Goal: Task Accomplishment & Management: Use online tool/utility

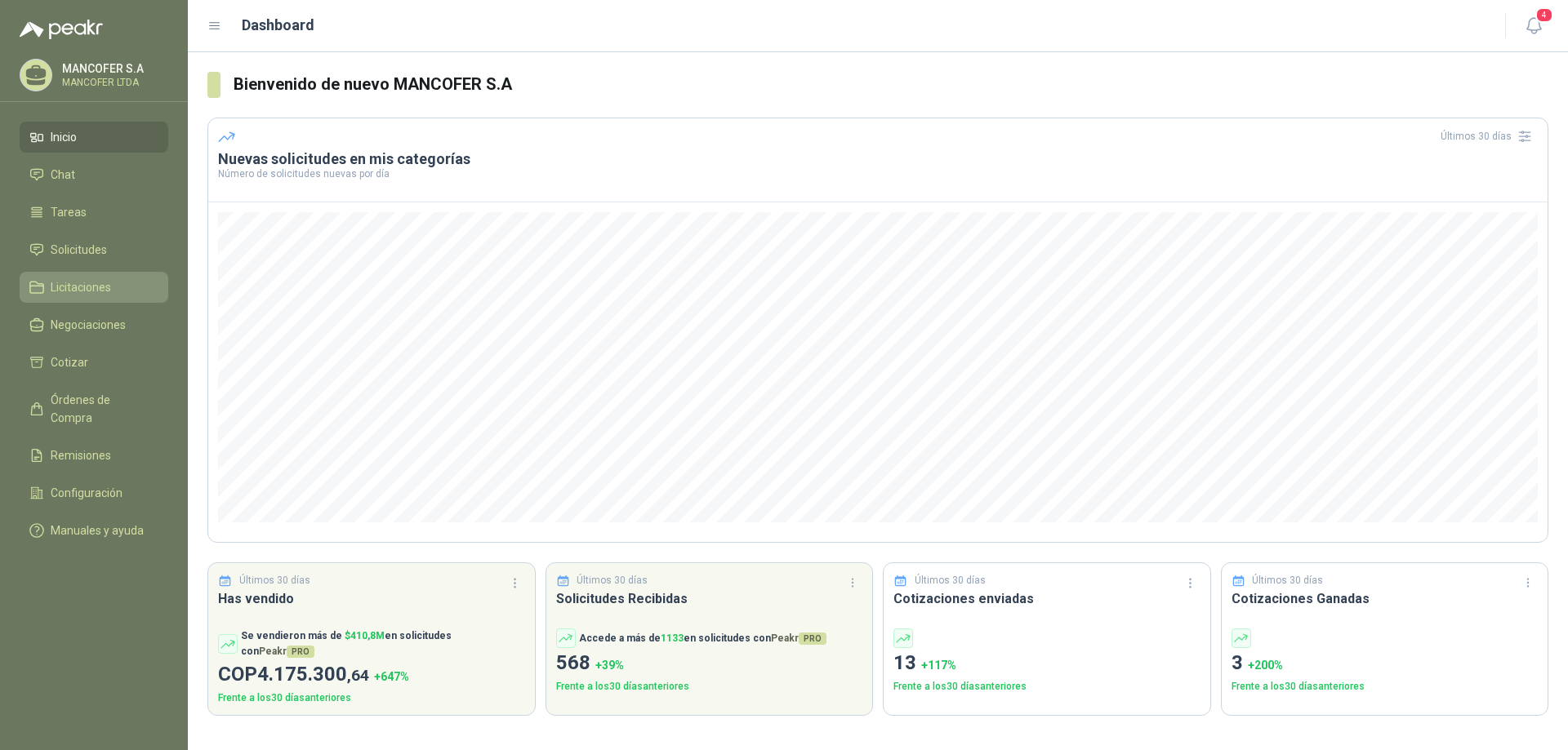
click at [70, 286] on span "Licitaciones" at bounding box center [81, 287] width 60 height 18
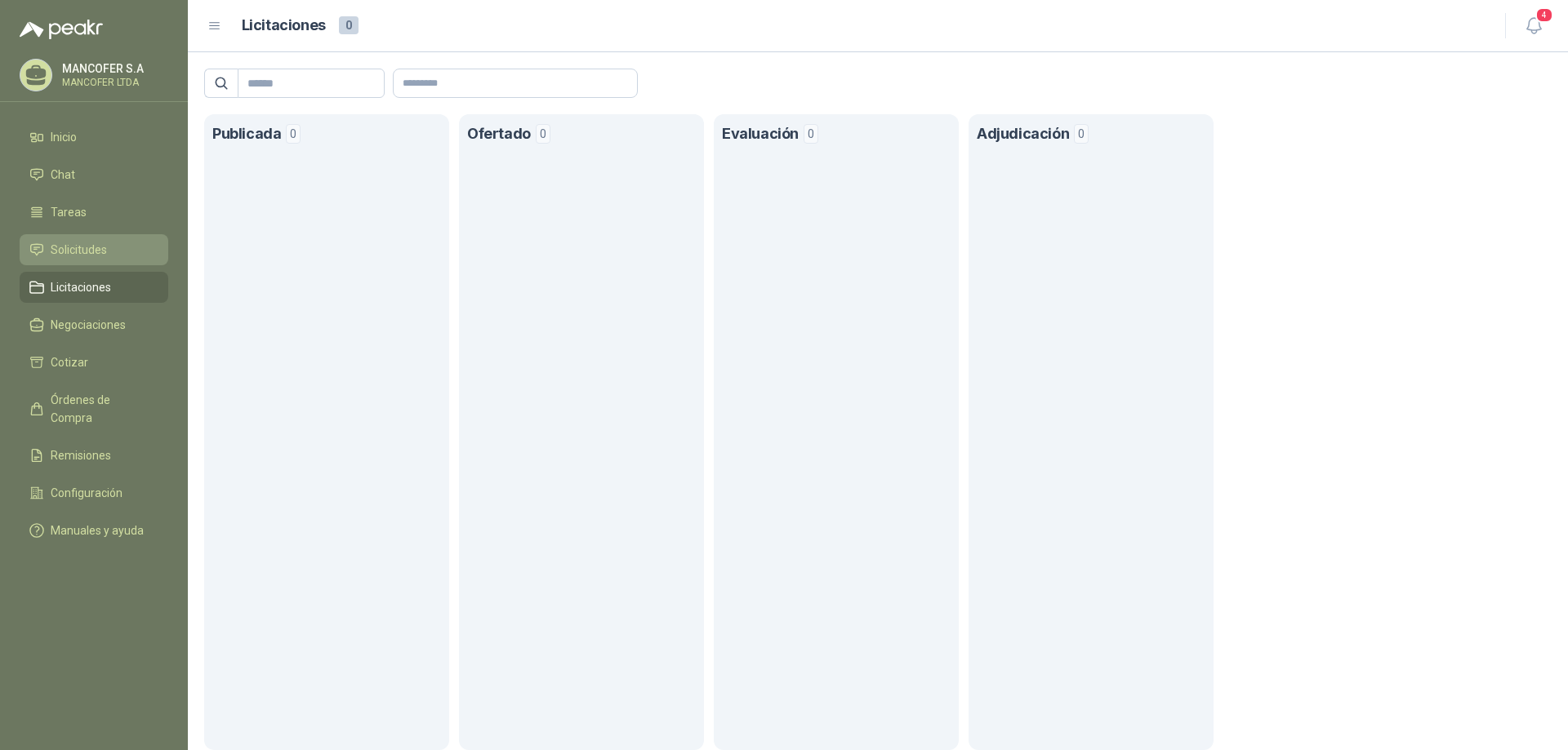
click at [74, 245] on span "Solicitudes" at bounding box center [79, 250] width 57 height 18
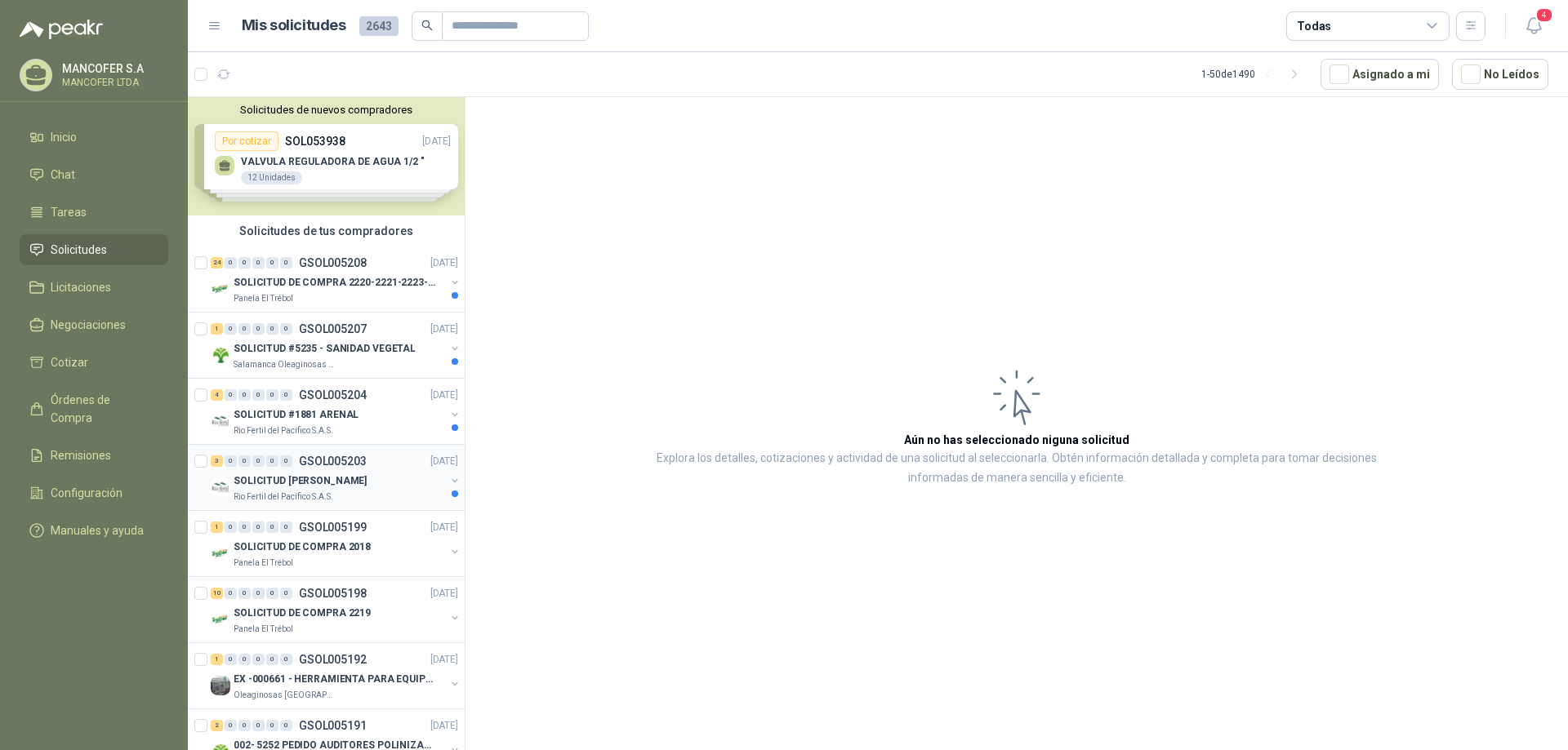
click at [284, 474] on p "SOLICITUD [PERSON_NAME]" at bounding box center [300, 482] width 133 height 16
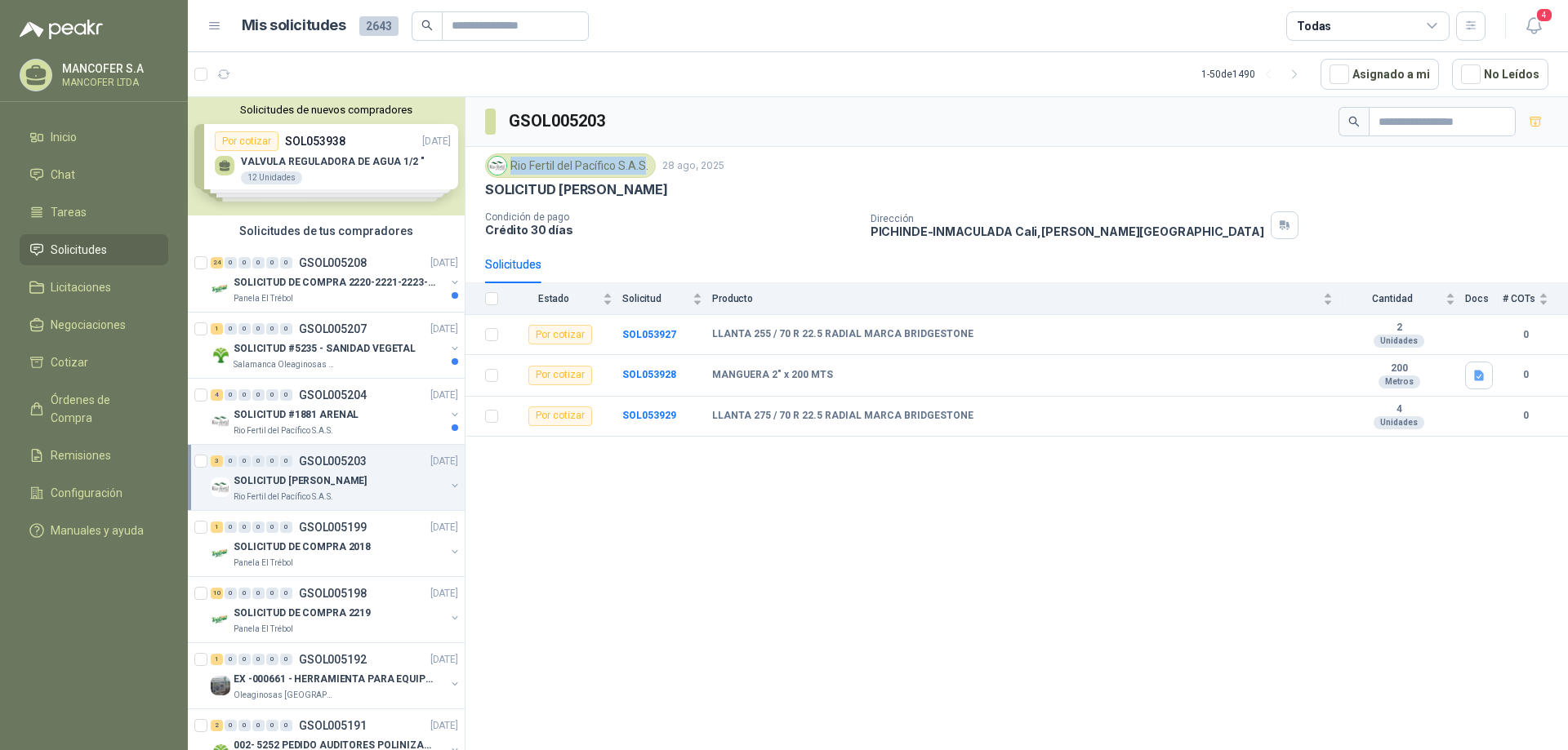
drag, startPoint x: 512, startPoint y: 162, endPoint x: 648, endPoint y: 168, distance: 136.1
click at [648, 168] on div "Rio Fertil del Pacífico S.A.S." at bounding box center [570, 166] width 171 height 25
copy div "Rio Fertil del Pacífico S.A.S"
drag, startPoint x: 829, startPoint y: 376, endPoint x: 606, endPoint y: 386, distance: 223.2
click at [606, 386] on tr "Por cotizar SOL053928 MANGUERA 2" x 200 MTS 200 Metros 0" at bounding box center [1016, 375] width 1102 height 42
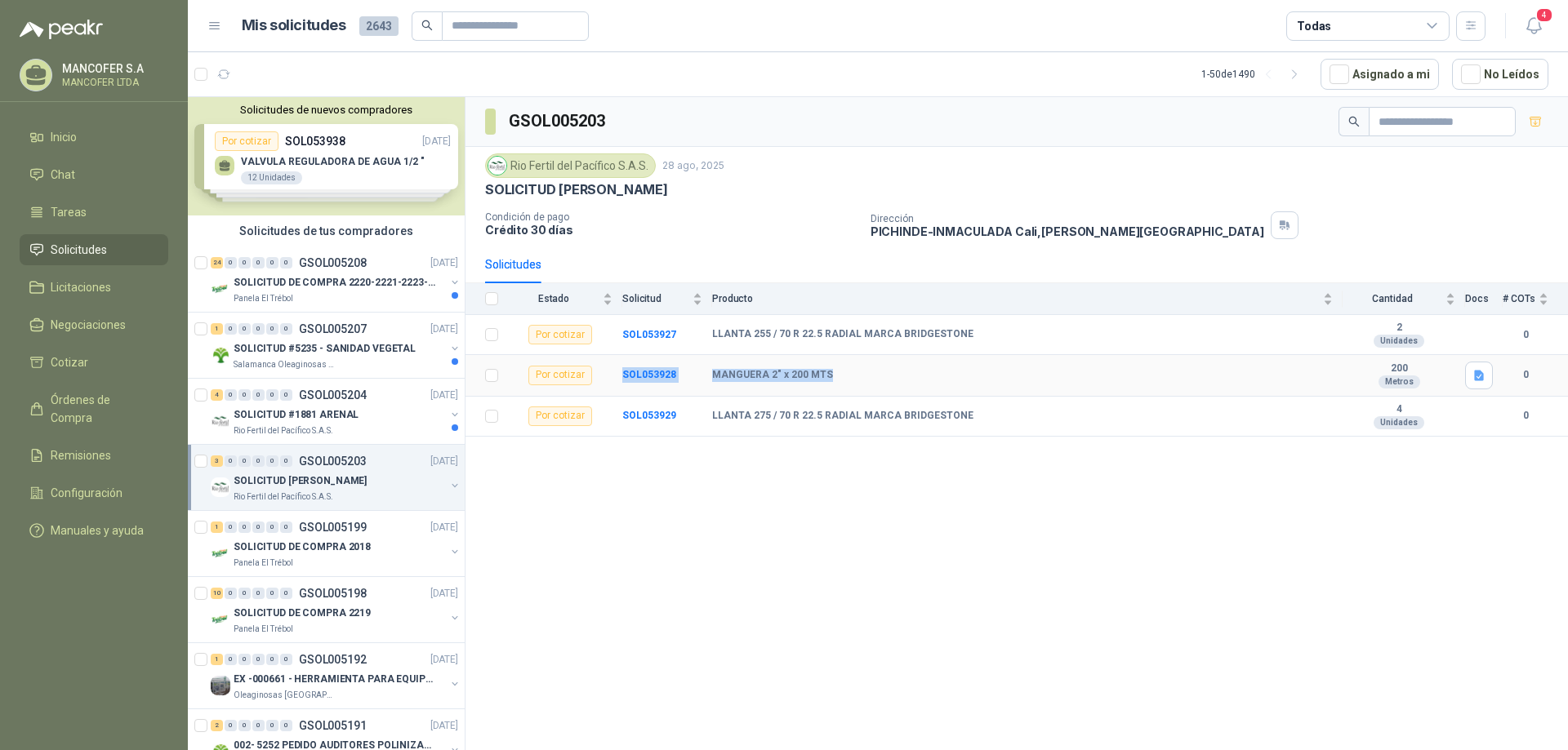
copy tr "SOL053928 MANGUERA 2" x 200 MTS"
click at [289, 407] on p "SOLICITUD #1881 ARENAL" at bounding box center [296, 415] width 125 height 16
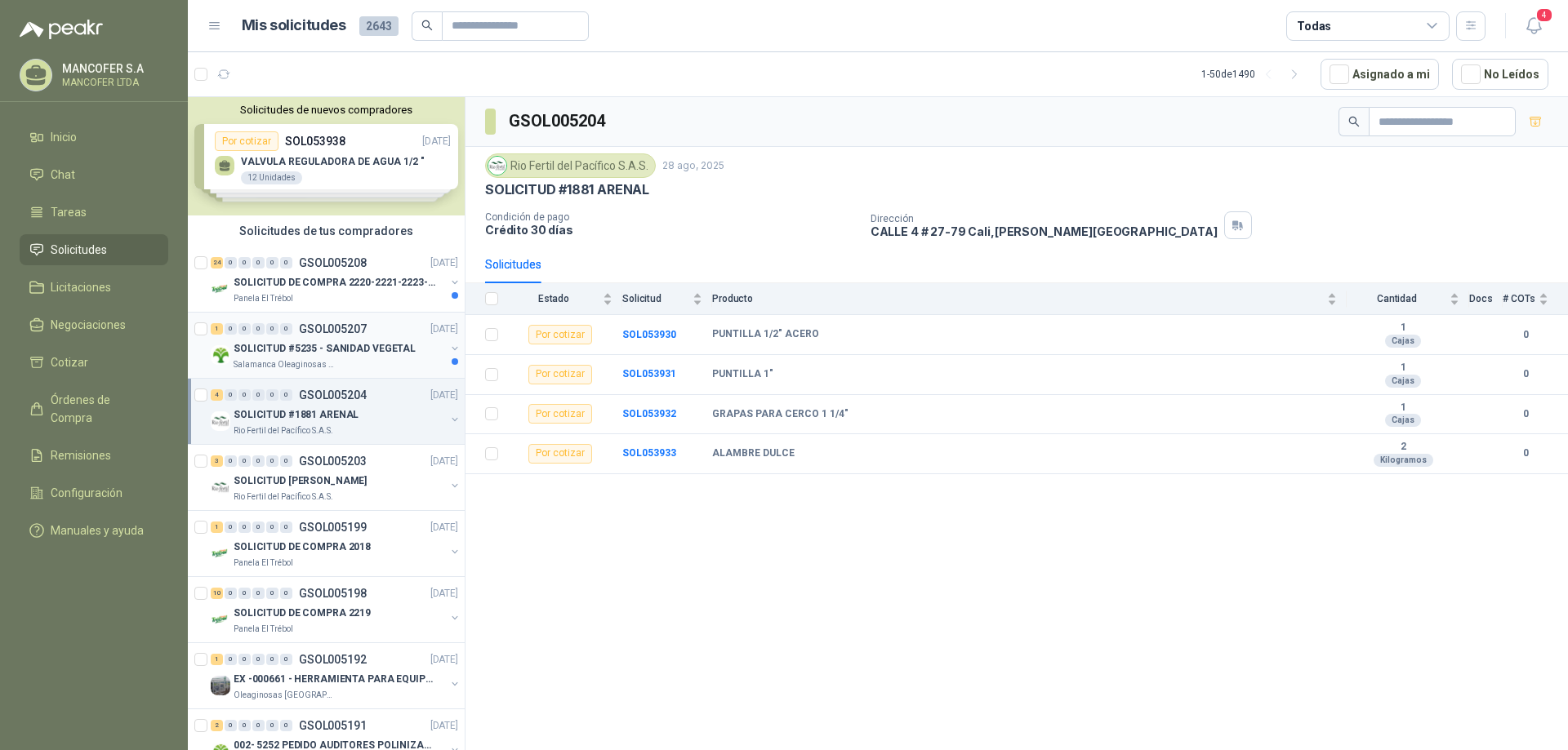
click at [287, 344] on p "SOLICITUD #5235 - SANIDAD VEGETAL" at bounding box center [325, 349] width 182 height 16
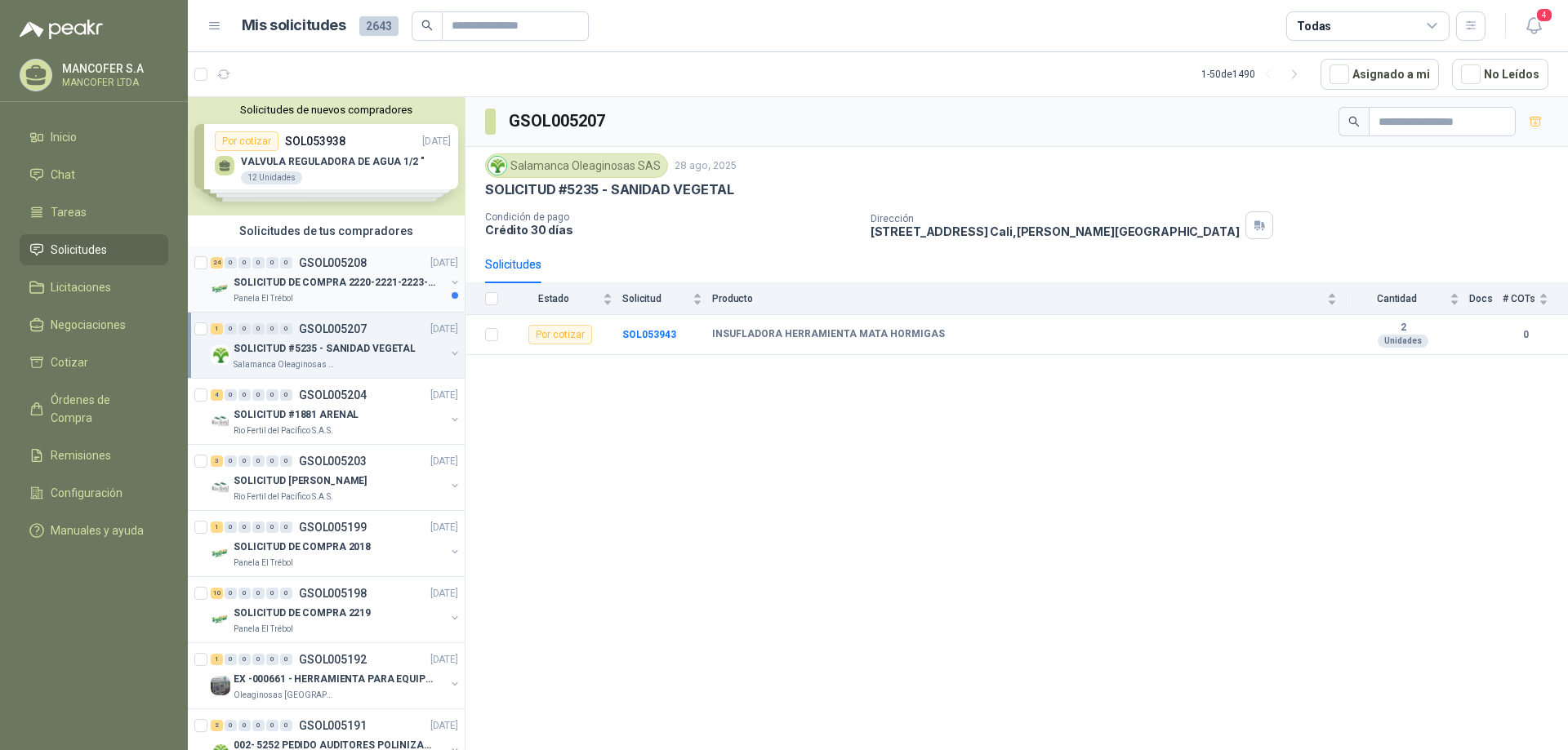
click at [277, 276] on p "SOLICITUD DE COMPRA 2220-2221-2223-2224" at bounding box center [335, 283] width 203 height 16
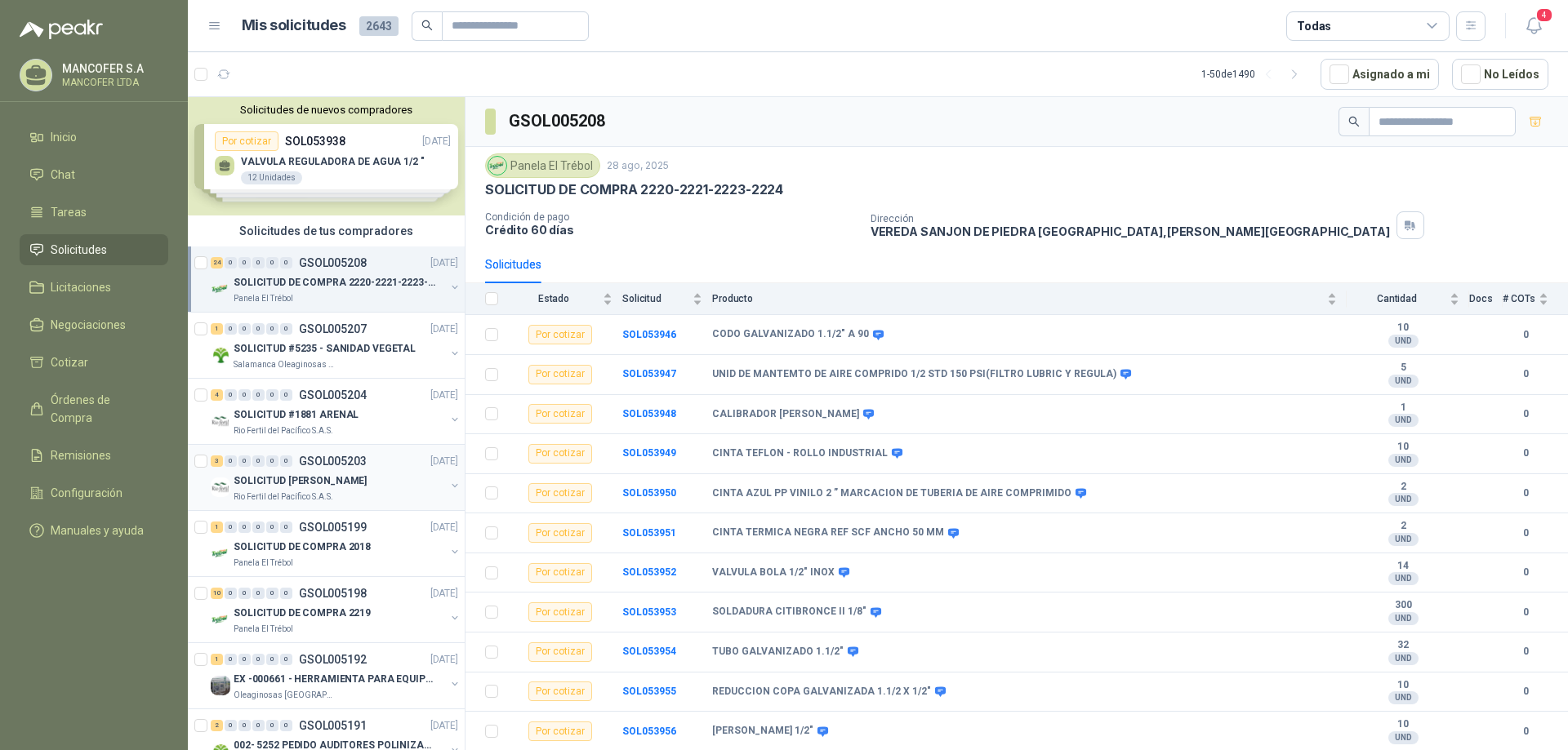
click at [293, 474] on p "SOLICITUD [PERSON_NAME]" at bounding box center [300, 482] width 133 height 16
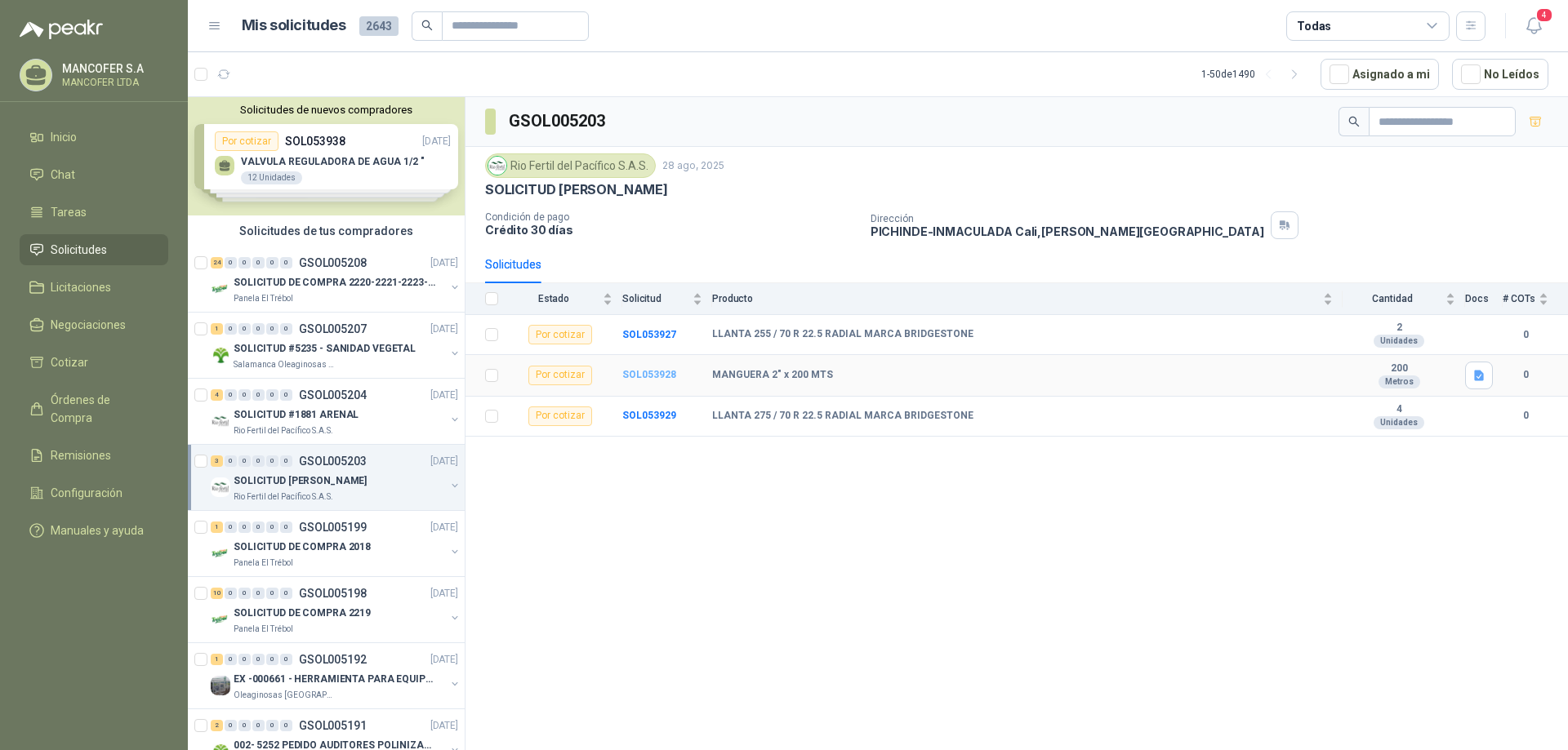
click at [649, 372] on b "SOL053928" at bounding box center [648, 375] width 54 height 12
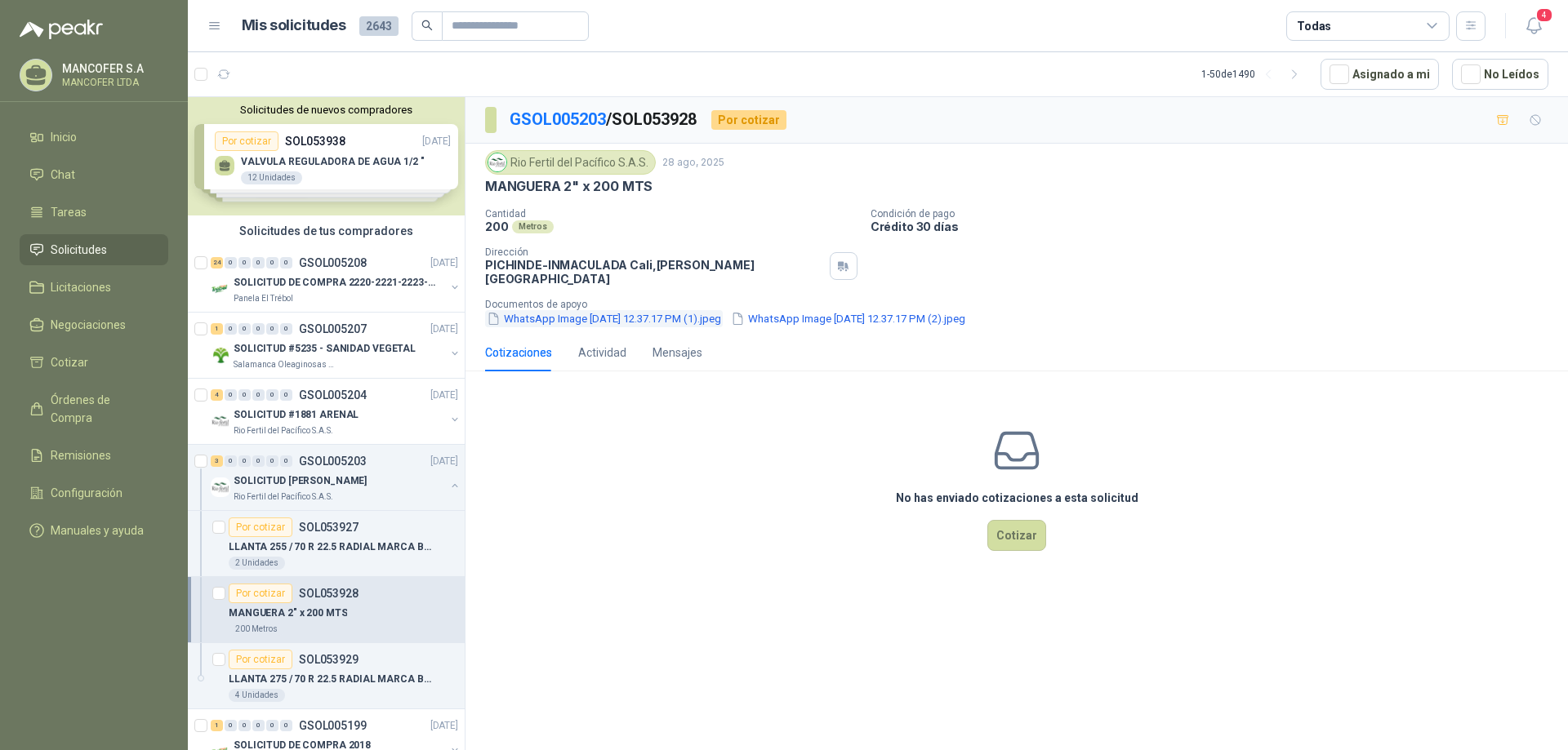
click at [637, 310] on button "WhatsApp Image [DATE] 12.37.17 PM (1).jpeg" at bounding box center [603, 318] width 237 height 17
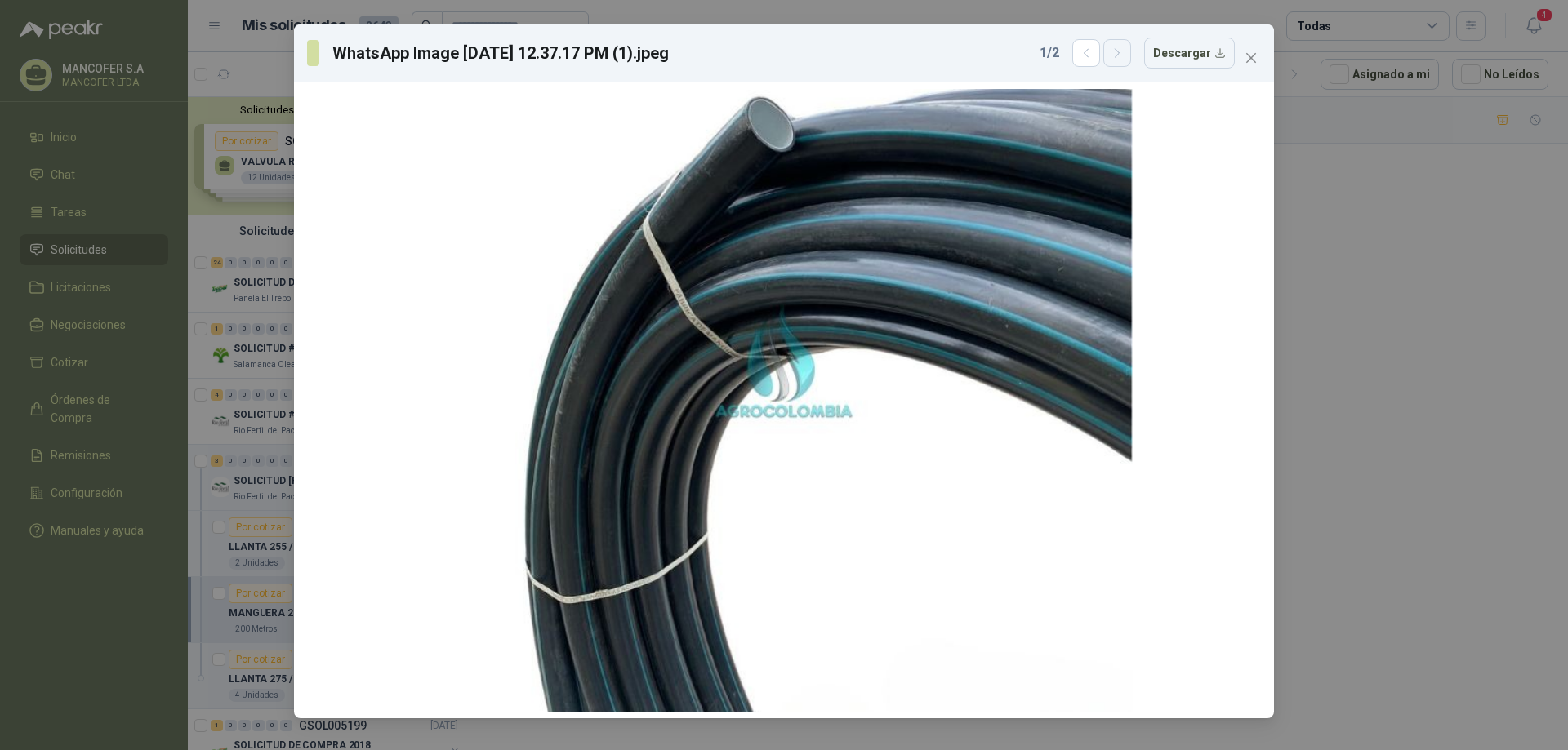
click at [1121, 48] on icon "button" at bounding box center [1117, 54] width 14 height 14
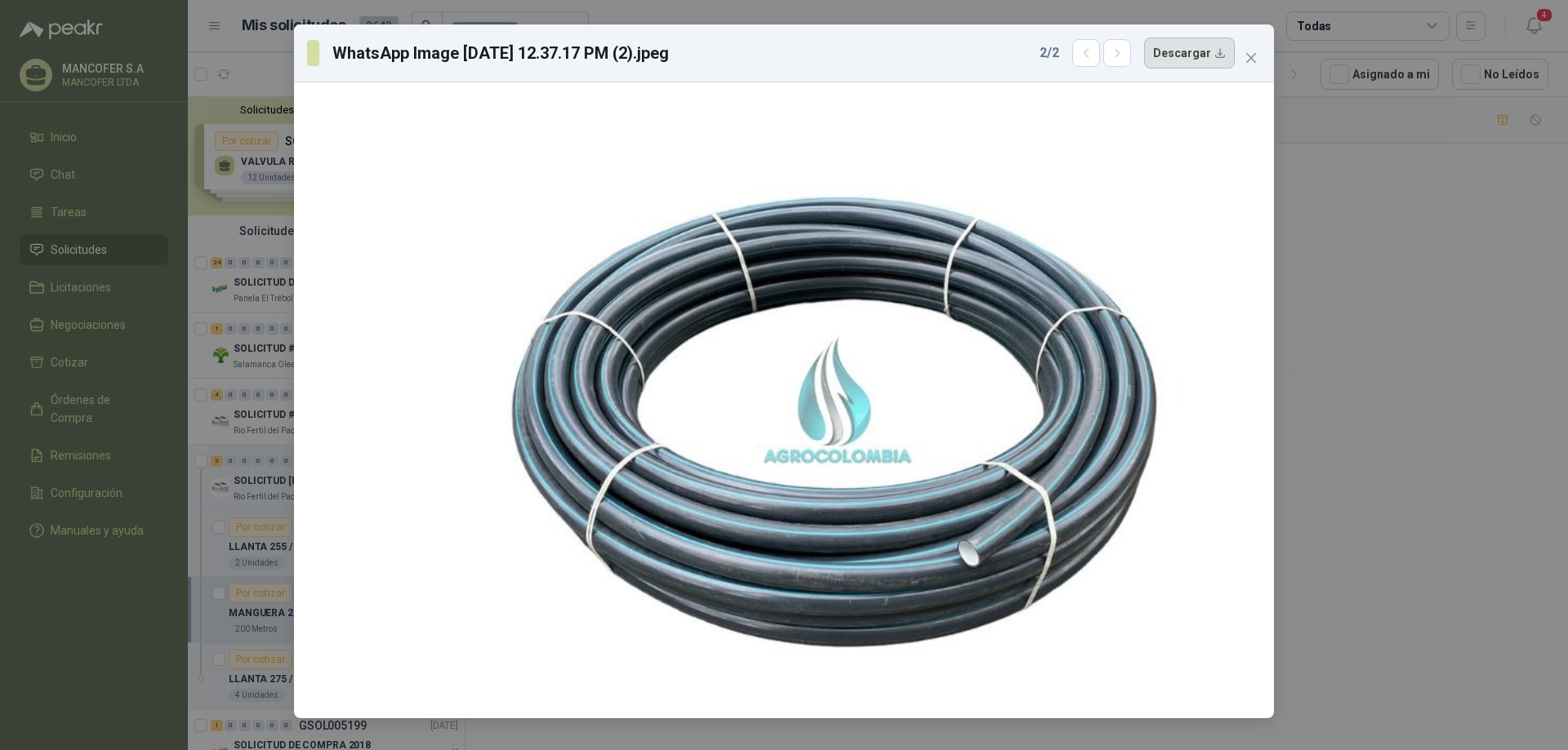
click at [1183, 54] on button "Descargar" at bounding box center [1189, 52] width 90 height 31
click at [1248, 58] on icon "close" at bounding box center [1251, 58] width 13 height 13
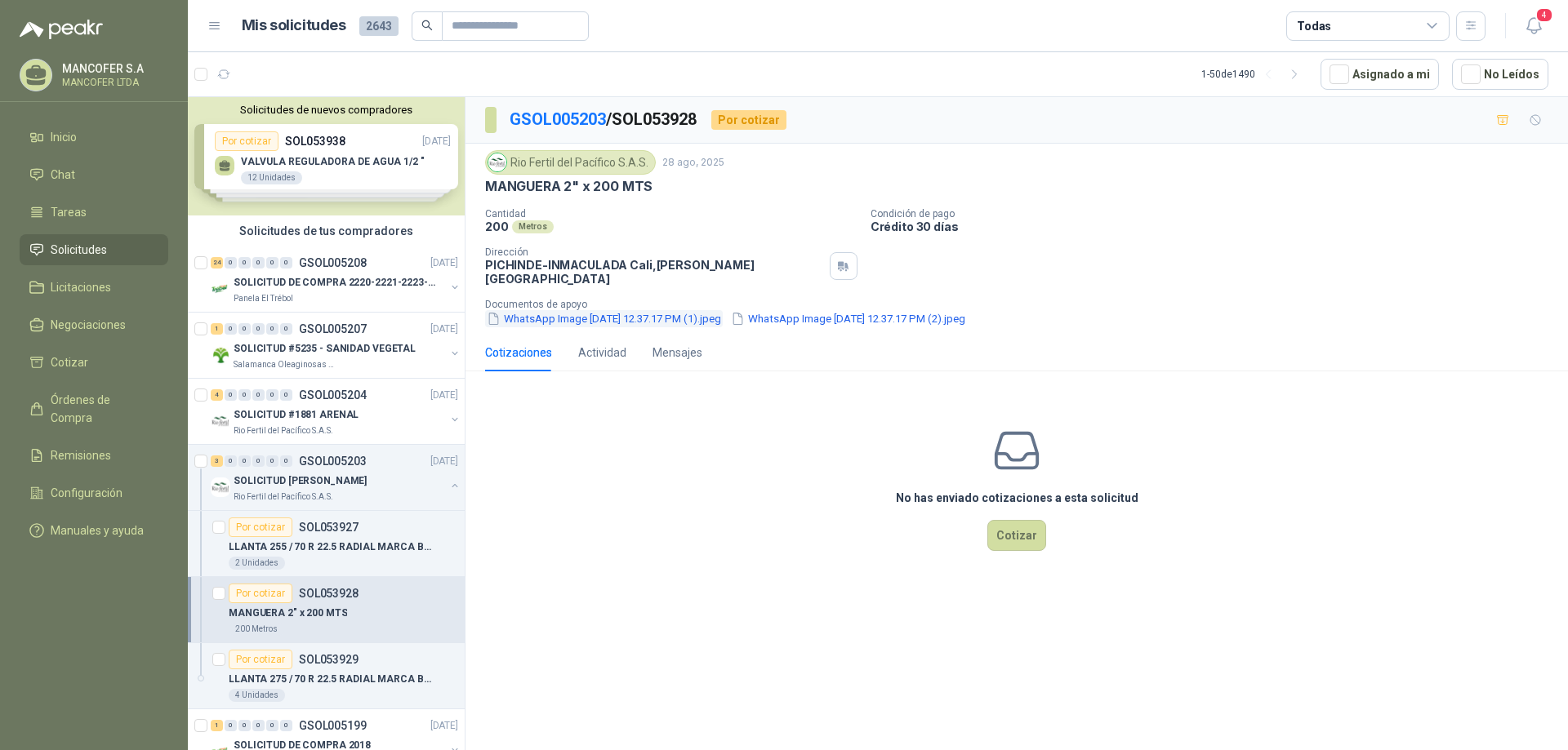
click at [616, 310] on button "WhatsApp Image [DATE] 12.37.17 PM (1).jpeg" at bounding box center [603, 318] width 237 height 17
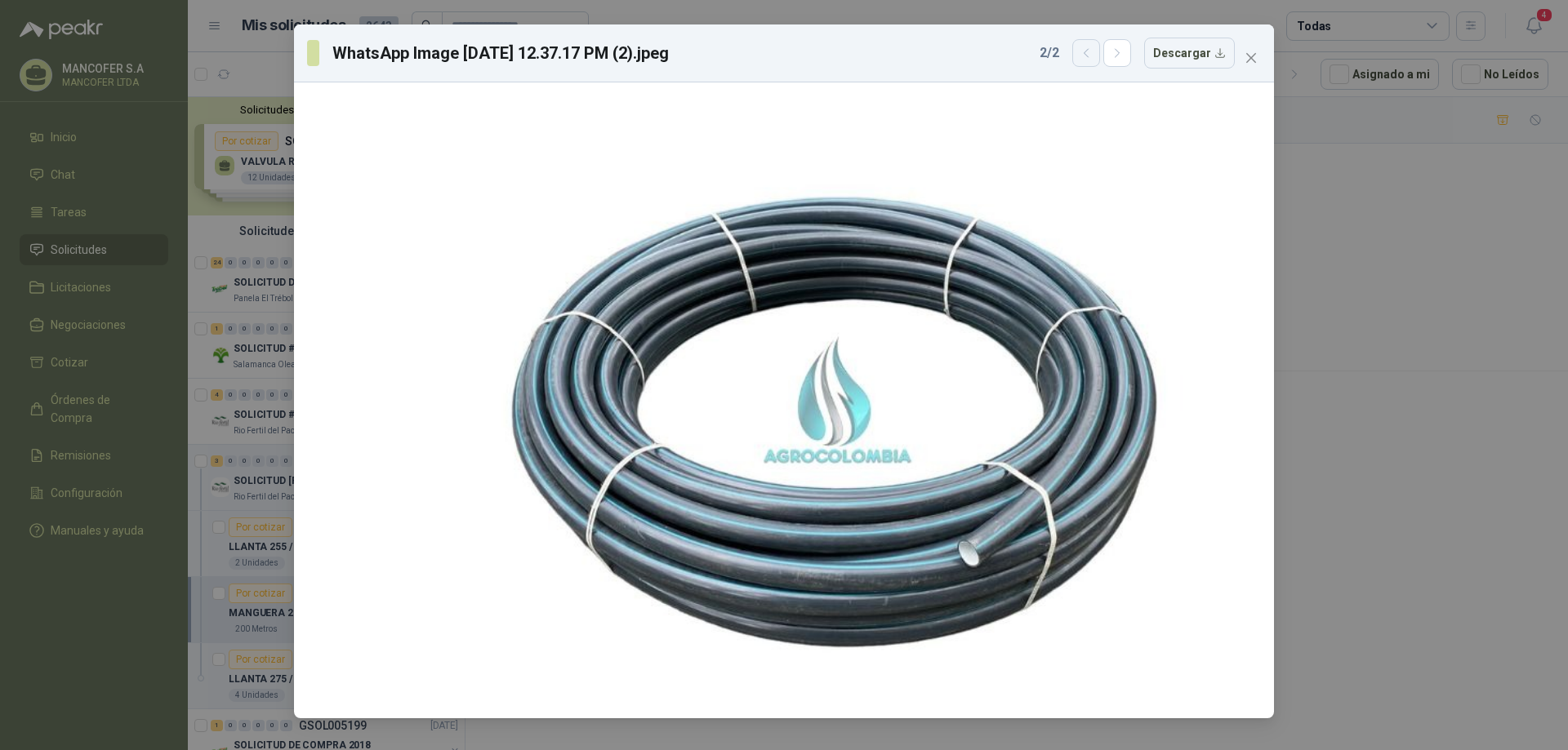
click at [1100, 54] on button "button" at bounding box center [1085, 52] width 27 height 27
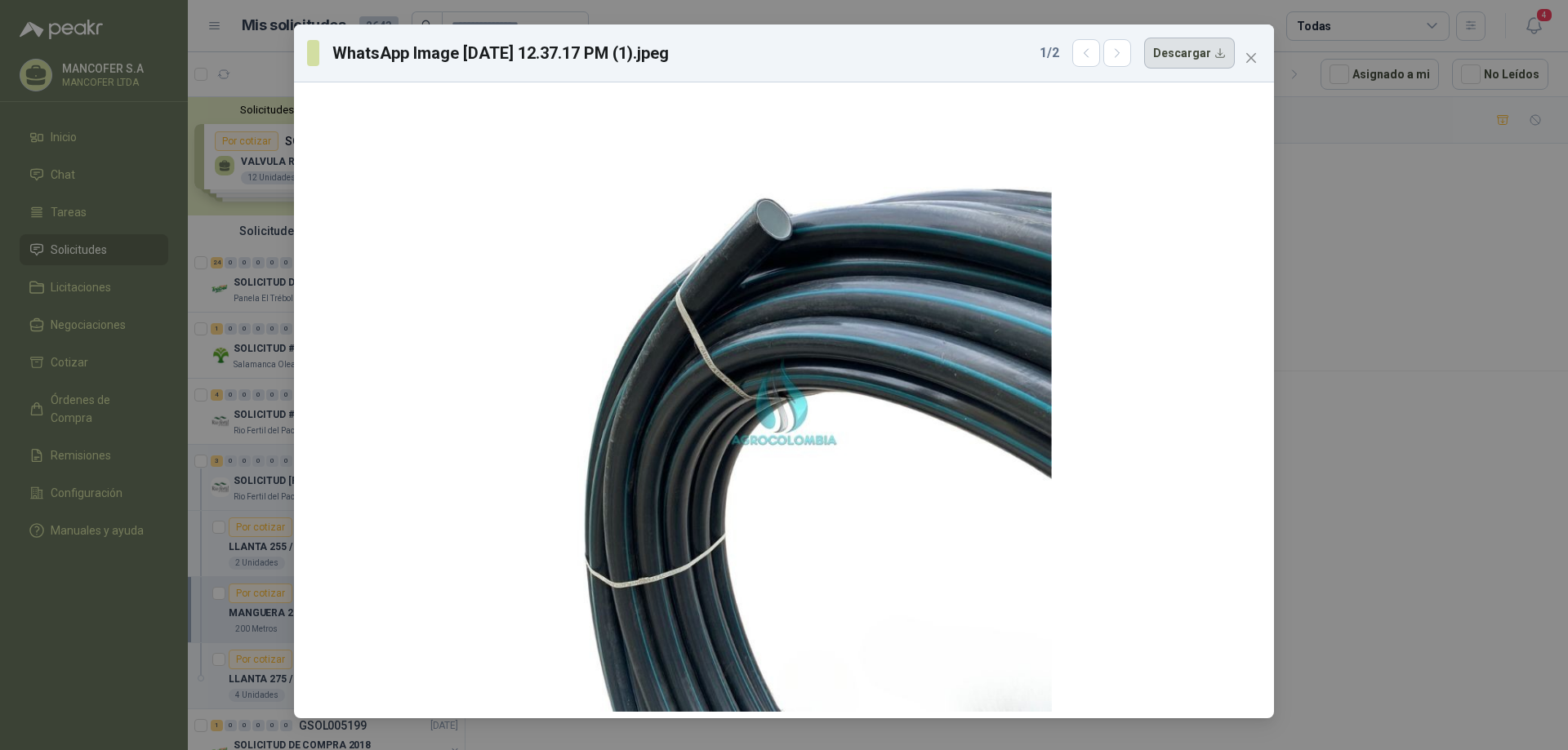
click at [1194, 56] on button "Descargar" at bounding box center [1189, 52] width 90 height 31
click at [770, 231] on div at bounding box center [784, 399] width 536 height 622
click at [1258, 58] on span "Close" at bounding box center [1250, 58] width 26 height 13
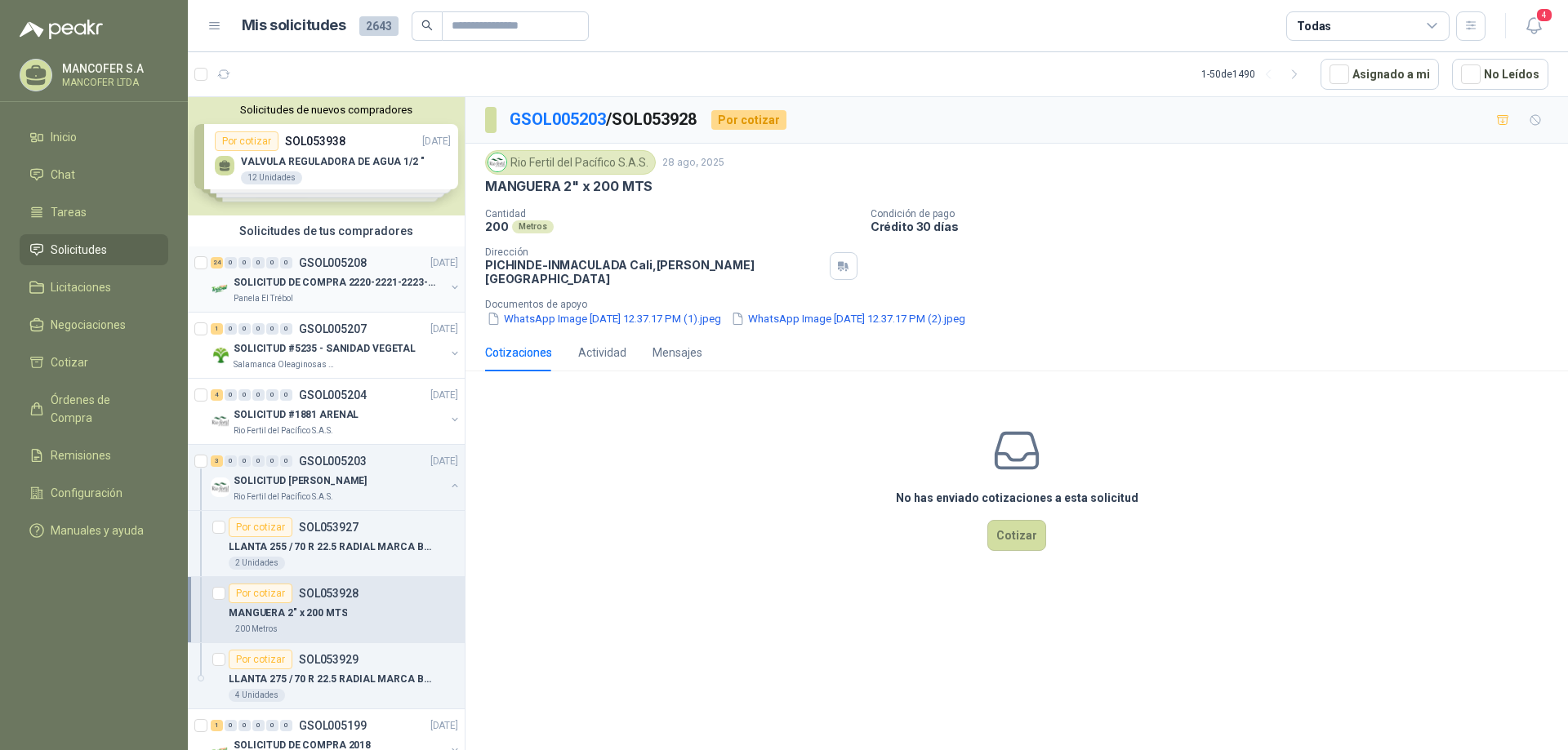
click at [314, 270] on div "24 0 0 0 0 0 GSOL005208 [DATE]" at bounding box center [336, 263] width 251 height 19
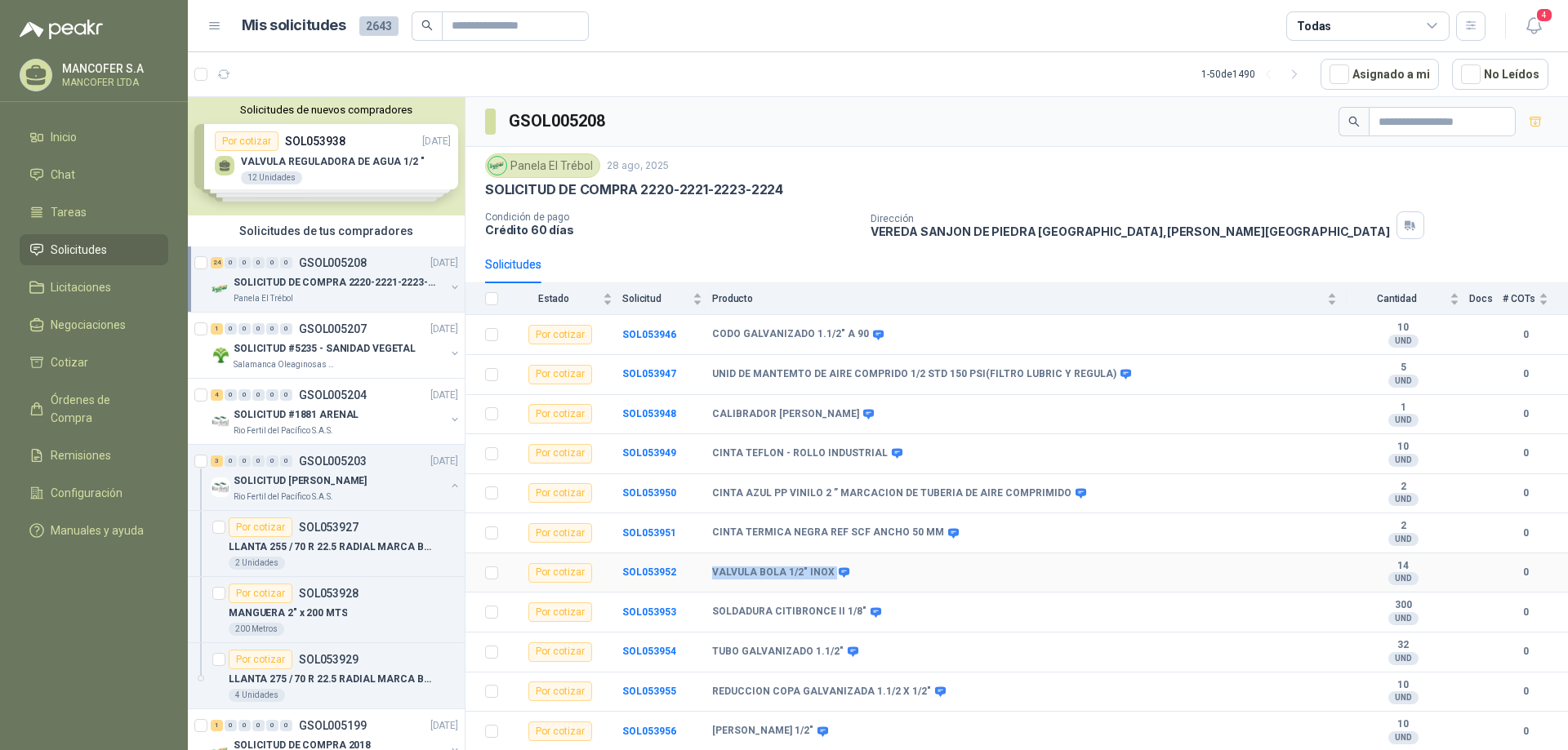
drag, startPoint x: 709, startPoint y: 575, endPoint x: 829, endPoint y: 570, distance: 120.1
click at [829, 570] on tr "Por cotizar SOL053952 VALVULA BOLA 1/2" INOX 14 UND  0" at bounding box center [1016, 573] width 1102 height 40
copy tr "VALVULA BOLA 1/2" INOX"
click at [866, 576] on div "VALVULA BOLA 1/2" INOX" at bounding box center [1024, 573] width 625 height 13
drag, startPoint x: 865, startPoint y: 575, endPoint x: 639, endPoint y: 578, distance: 226.0
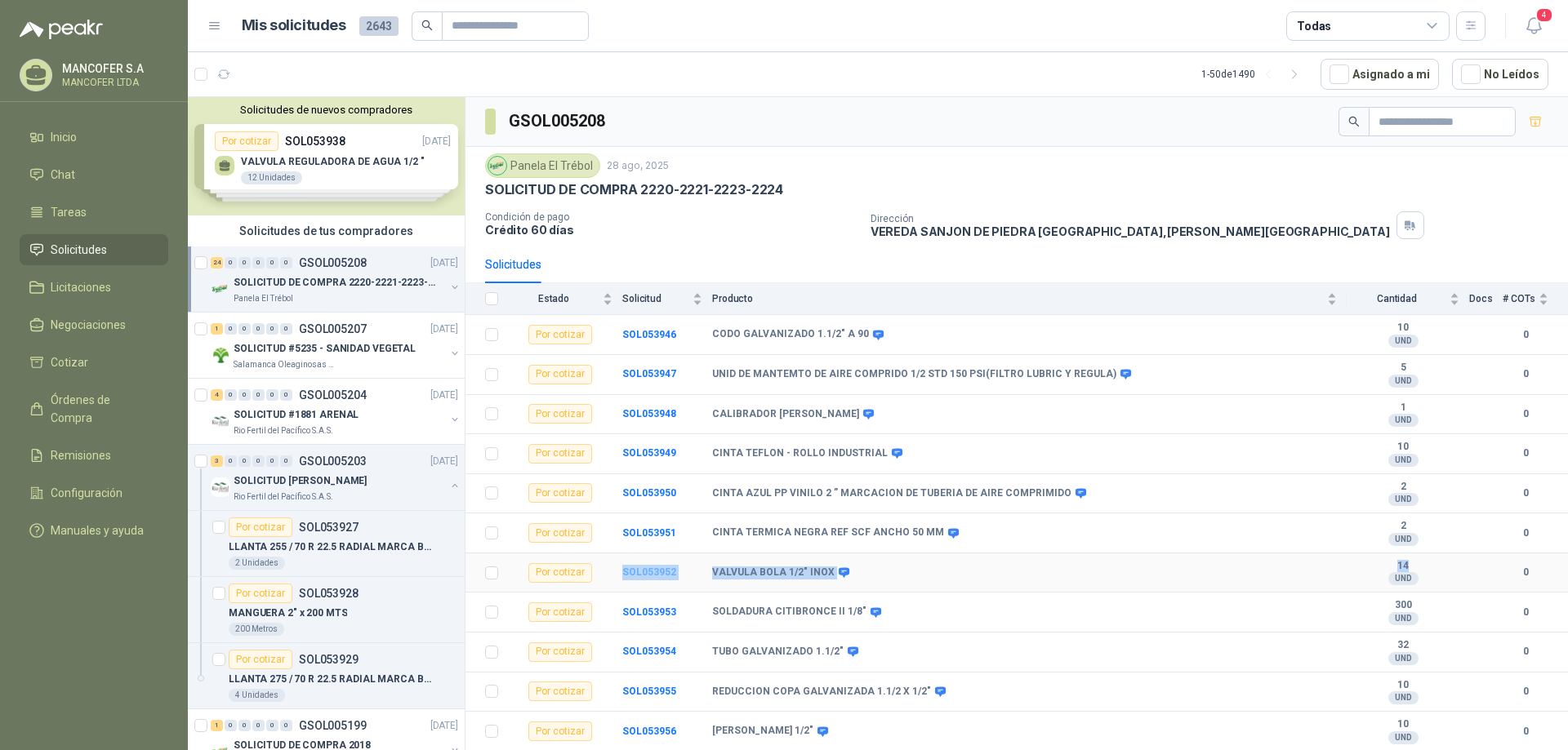
click at [639, 578] on tr "Por cotizar SOL053952 VALVULA BOLA 1/2" INOX 14 UND  0" at bounding box center [1016, 573] width 1102 height 40
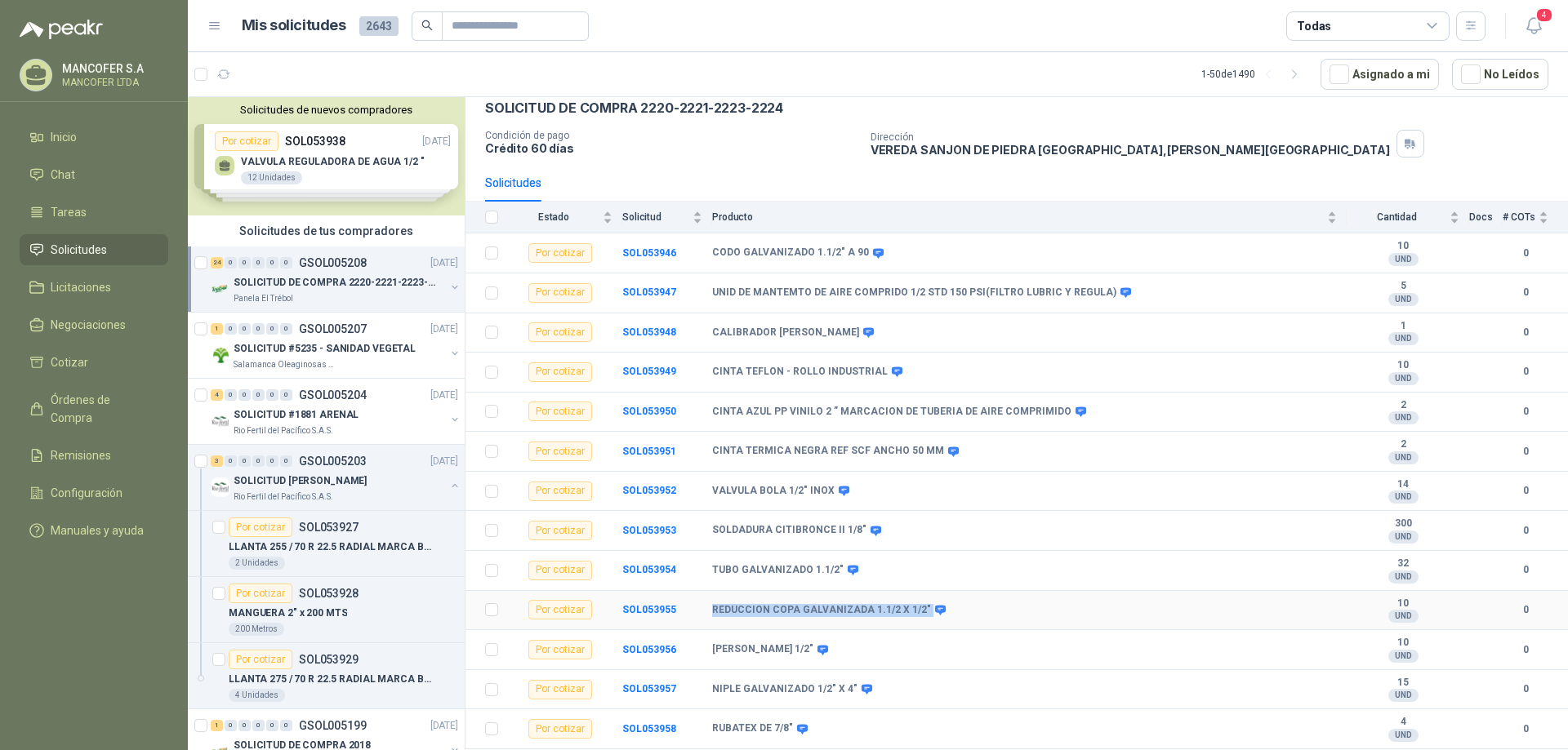
drag, startPoint x: 703, startPoint y: 608, endPoint x: 917, endPoint y: 615, distance: 214.1
click at [917, 615] on tr "Por cotizar SOL053955 REDUCCION COPA GALVANIZADA 1.1/2 X 1/2" 10 UND  0" at bounding box center [1016, 610] width 1102 height 40
copy tr "REDUCCION COPA GALVANIZADA 1.1/2 X 1/2""
click at [942, 611] on div "REDUCCION COPA GALVANIZADA 1.1/2 X 1/2"" at bounding box center [1024, 610] width 625 height 13
click at [934, 608] on icon at bounding box center [940, 610] width 12 height 12
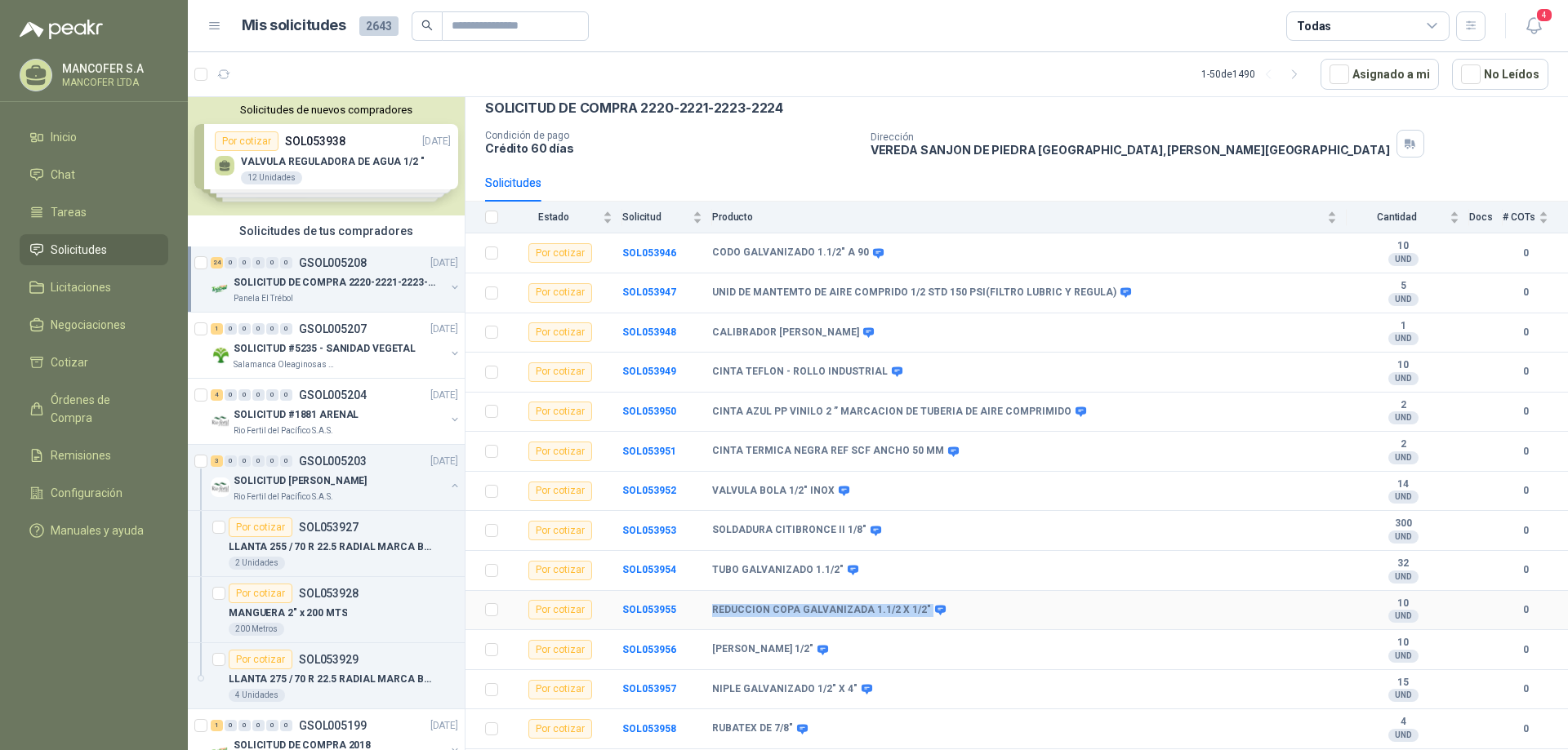
click at [955, 613] on div "REDUCCION COPA GALVANIZADA 1.1/2 X 1/2"" at bounding box center [1024, 610] width 625 height 13
drag, startPoint x: 937, startPoint y: 608, endPoint x: 618, endPoint y: 614, distance: 319.1
click at [618, 614] on tr "Por cotizar SOL053955 REDUCCION COPA GALVANIZADA 1.1/2 X 1/2" 10 UND  0" at bounding box center [1016, 610] width 1102 height 40
copy tr "SOL053955 REDUCCION COPA GALVANIZADA 1.1/2 X 1/2""
drag, startPoint x: 850, startPoint y: 653, endPoint x: 619, endPoint y: 651, distance: 231.0
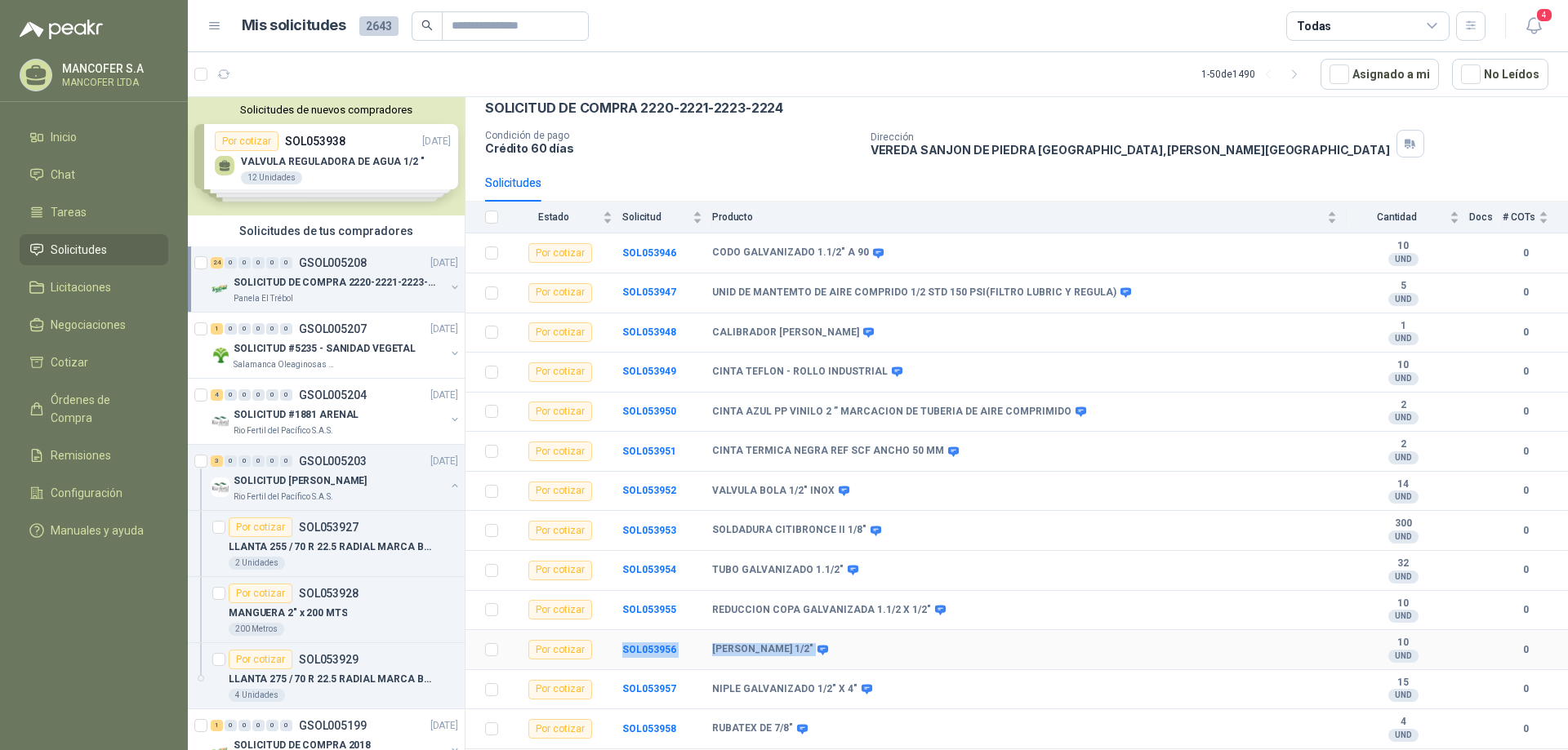
click at [619, 651] on tr "Por cotizar SOL053956 TEE GALVANIZADA 1/2" 10 UND  0" at bounding box center [1016, 650] width 1102 height 40
copy tr "SOL053956 TEE GALVANIZADA 1/2""
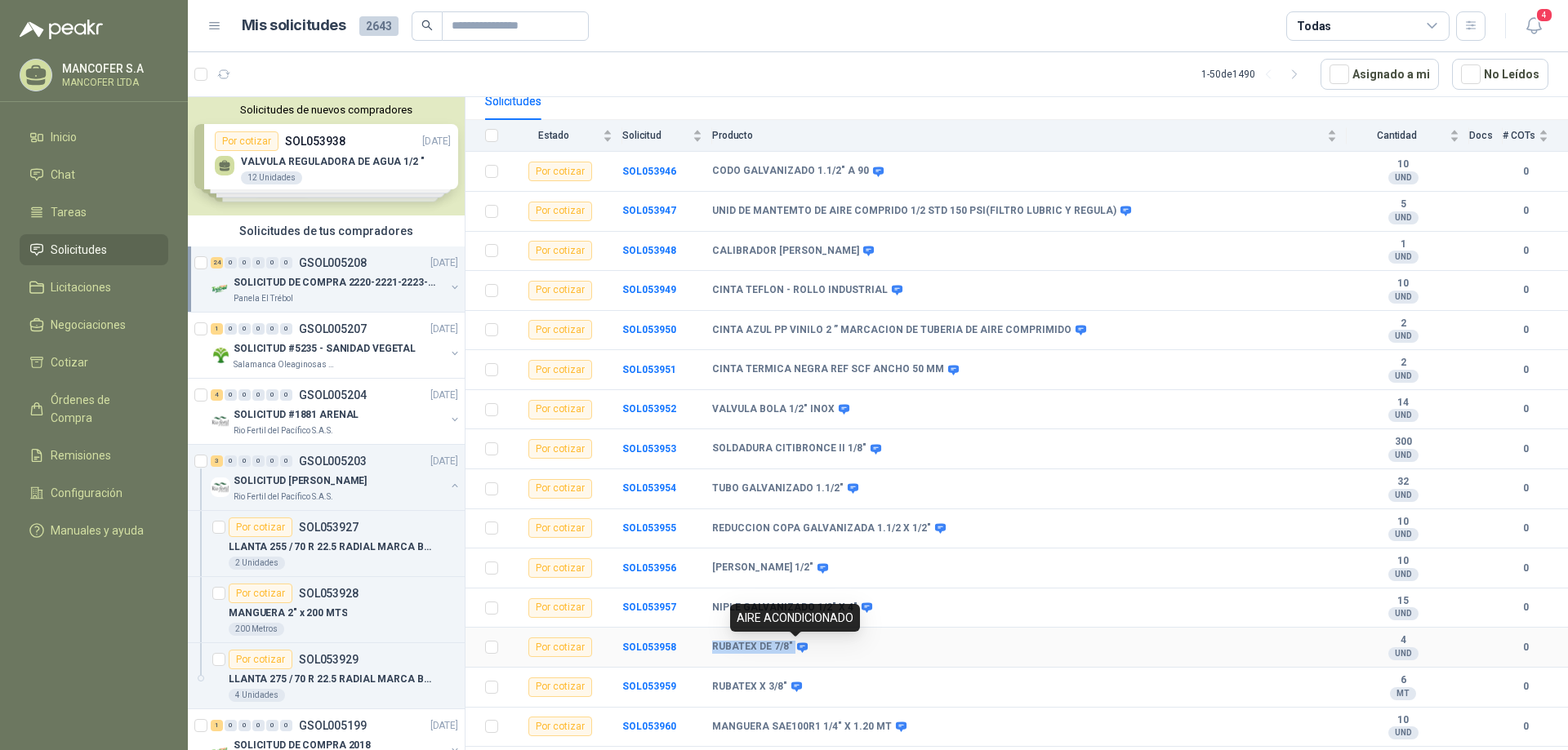
drag, startPoint x: 709, startPoint y: 647, endPoint x: 796, endPoint y: 649, distance: 87.0
click at [796, 649] on tr "Por cotizar SOL053958 RUBATEX DE 7/8" 4 UND  0" at bounding box center [1016, 647] width 1102 height 40
copy tr "RUBATEX DE 7/8""
drag, startPoint x: 885, startPoint y: 607, endPoint x: 620, endPoint y: 605, distance: 265.0
click at [620, 605] on tr "Por cotizar SOL053957 NIPLE GALVANIZADO 1/2" X 4" 15 UND  0" at bounding box center [1016, 608] width 1102 height 40
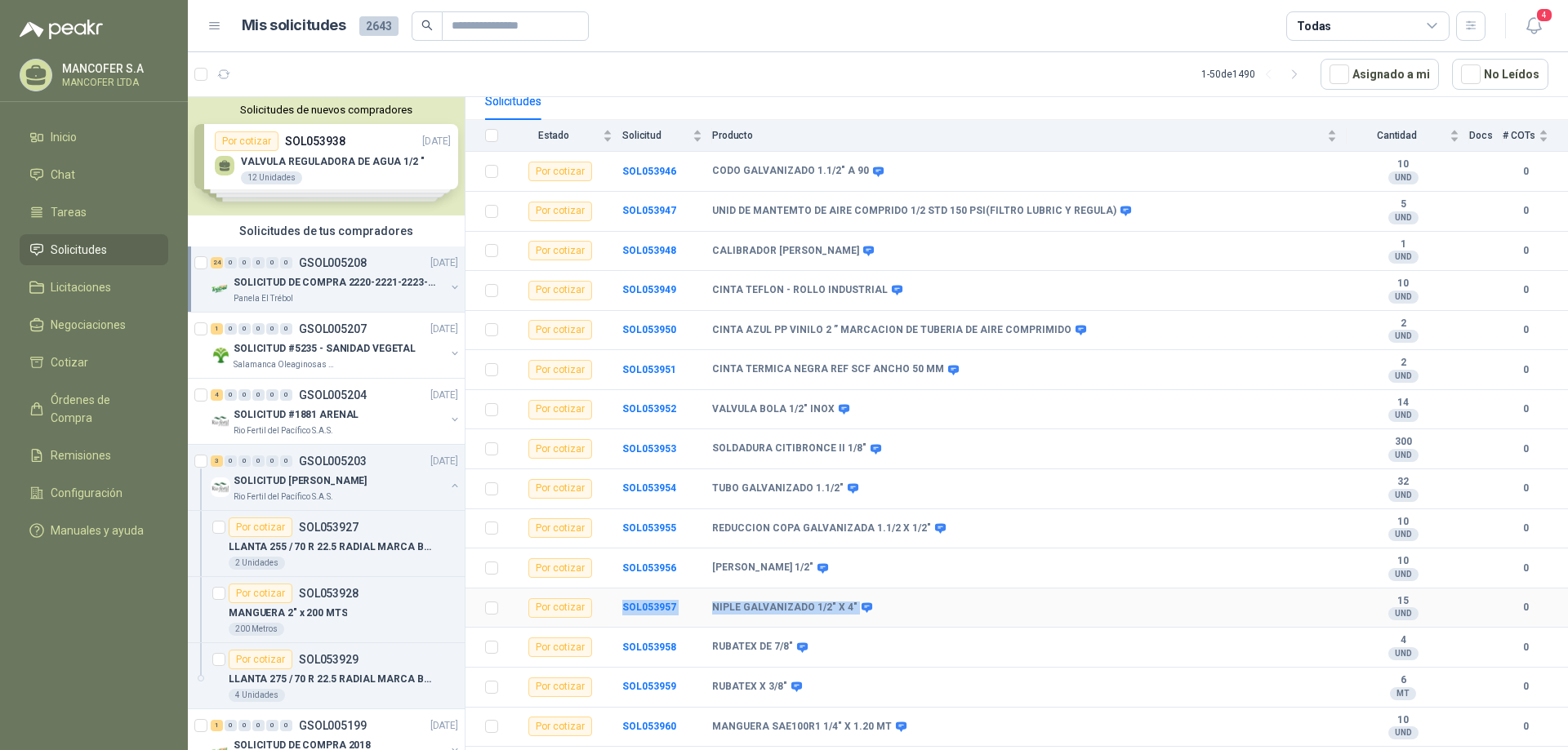
copy tr "SOL053957 NIPLE GALVANIZADO 1/2" X 4""
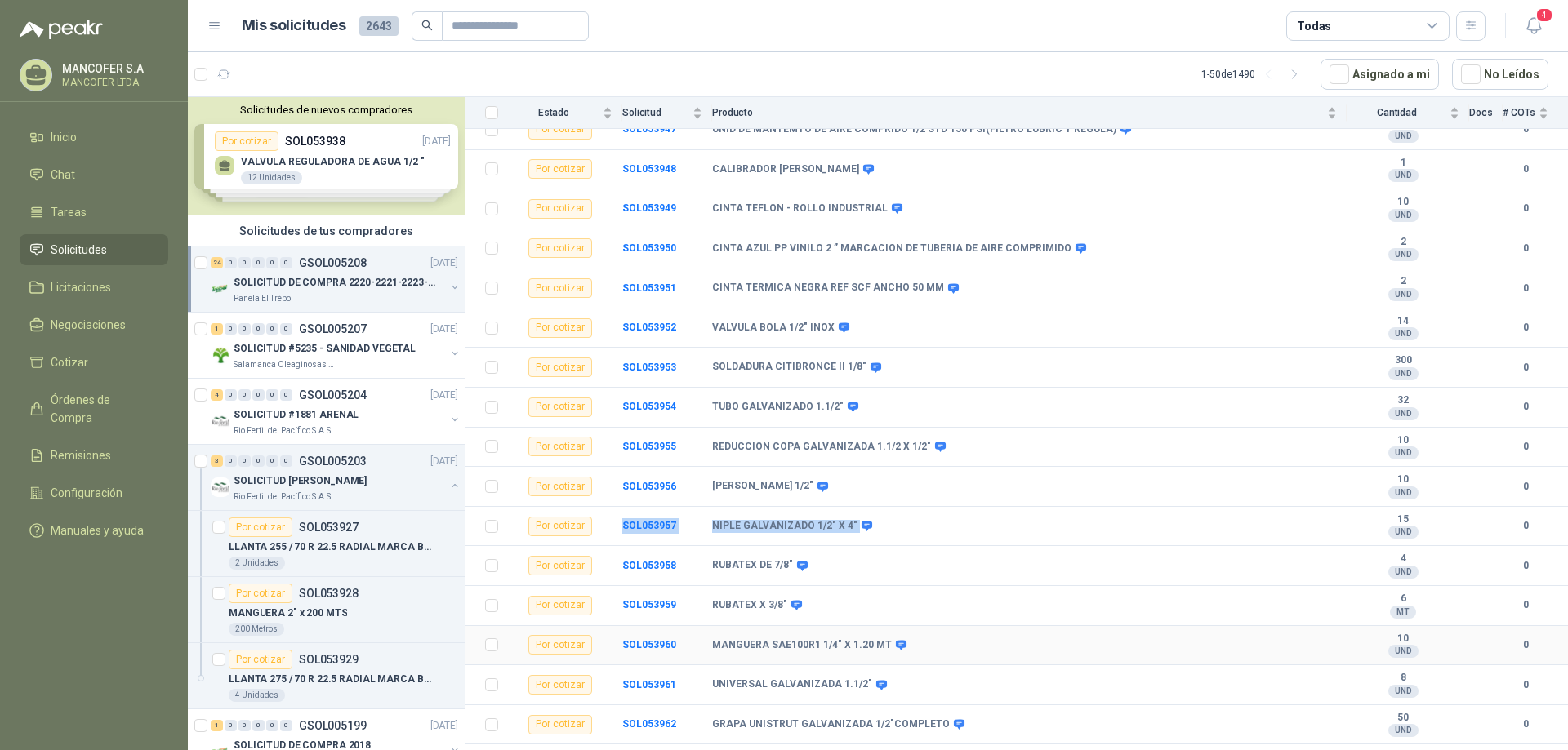
scroll to position [327, 0]
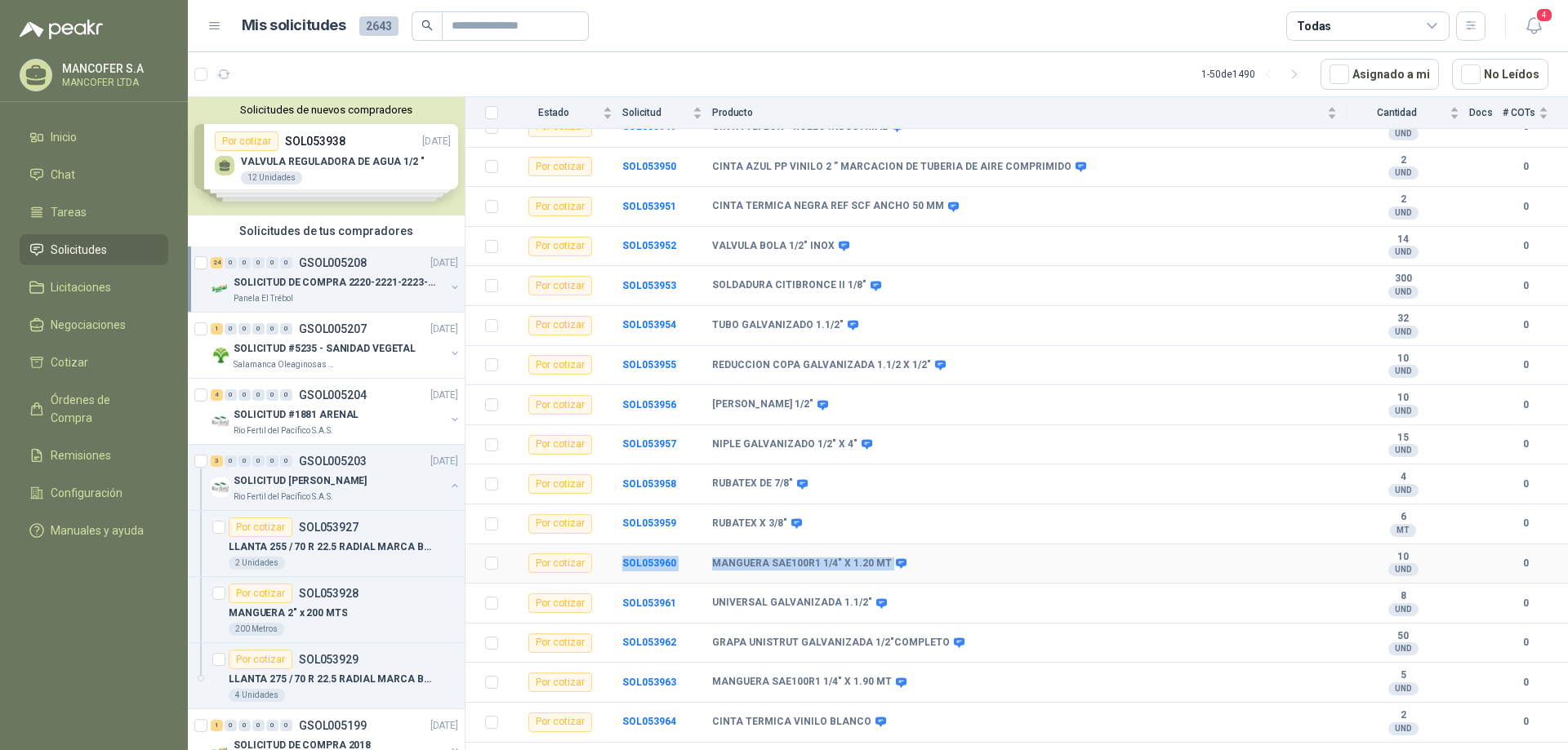
drag, startPoint x: 938, startPoint y: 561, endPoint x: 617, endPoint y: 563, distance: 321.0
click at [617, 563] on tr "Por cotizar SOL053960 MANGUERA SAE100R1 1/4" X 1.20 MT 10 UND  0" at bounding box center [1016, 564] width 1102 height 40
copy tr "SOL053960 MANGUERA SAE100R1 1/4" X 1.20 MT"
drag, startPoint x: 890, startPoint y: 599, endPoint x: 620, endPoint y: 607, distance: 270.1
click at [620, 607] on tr "Por cotizar SOL053961 UNIVERSAL GALVANIZADA 1.1/2" 8 UND  0" at bounding box center [1016, 603] width 1102 height 40
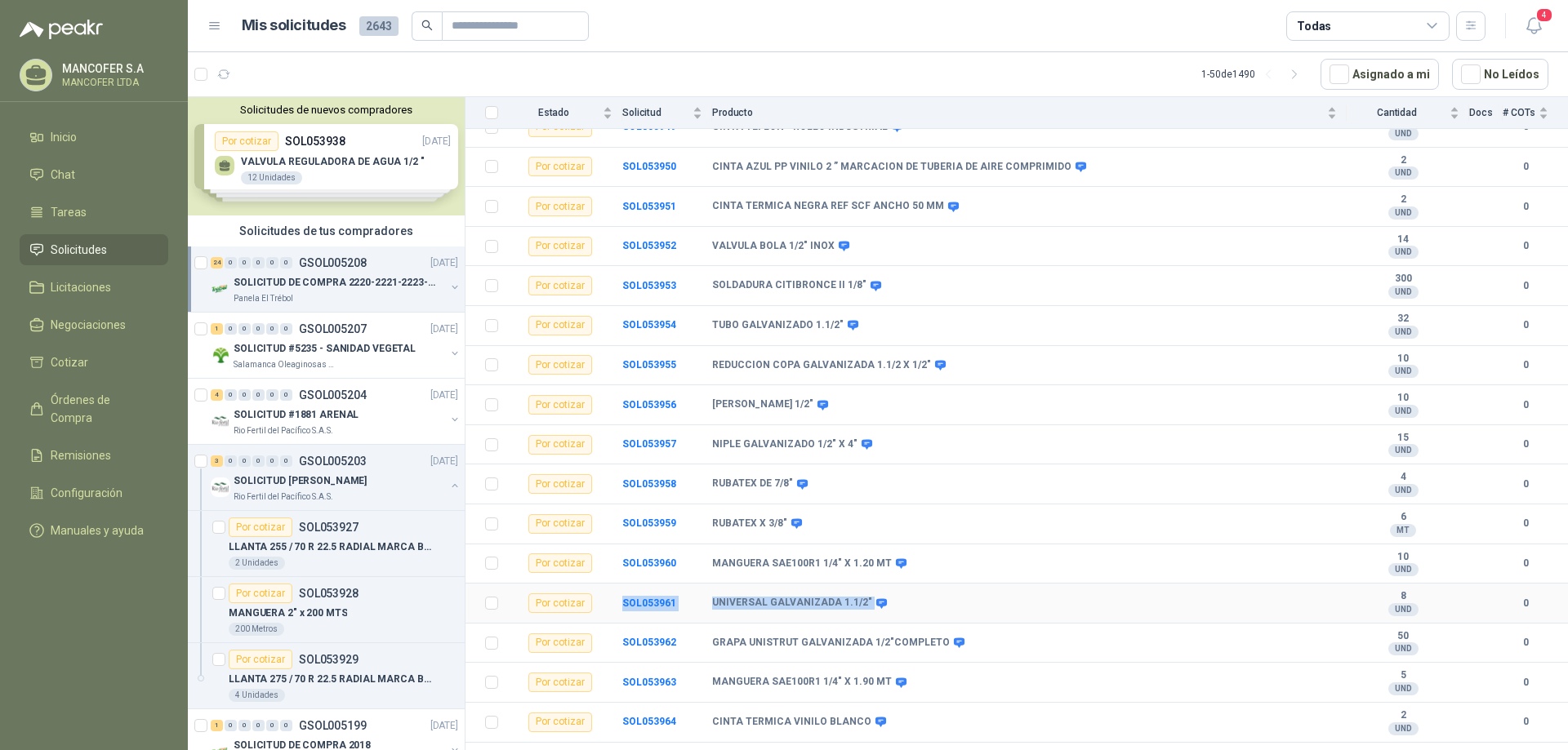
copy tr "SOL053961 UNIVERSAL GALVANIZADA 1.1/2""
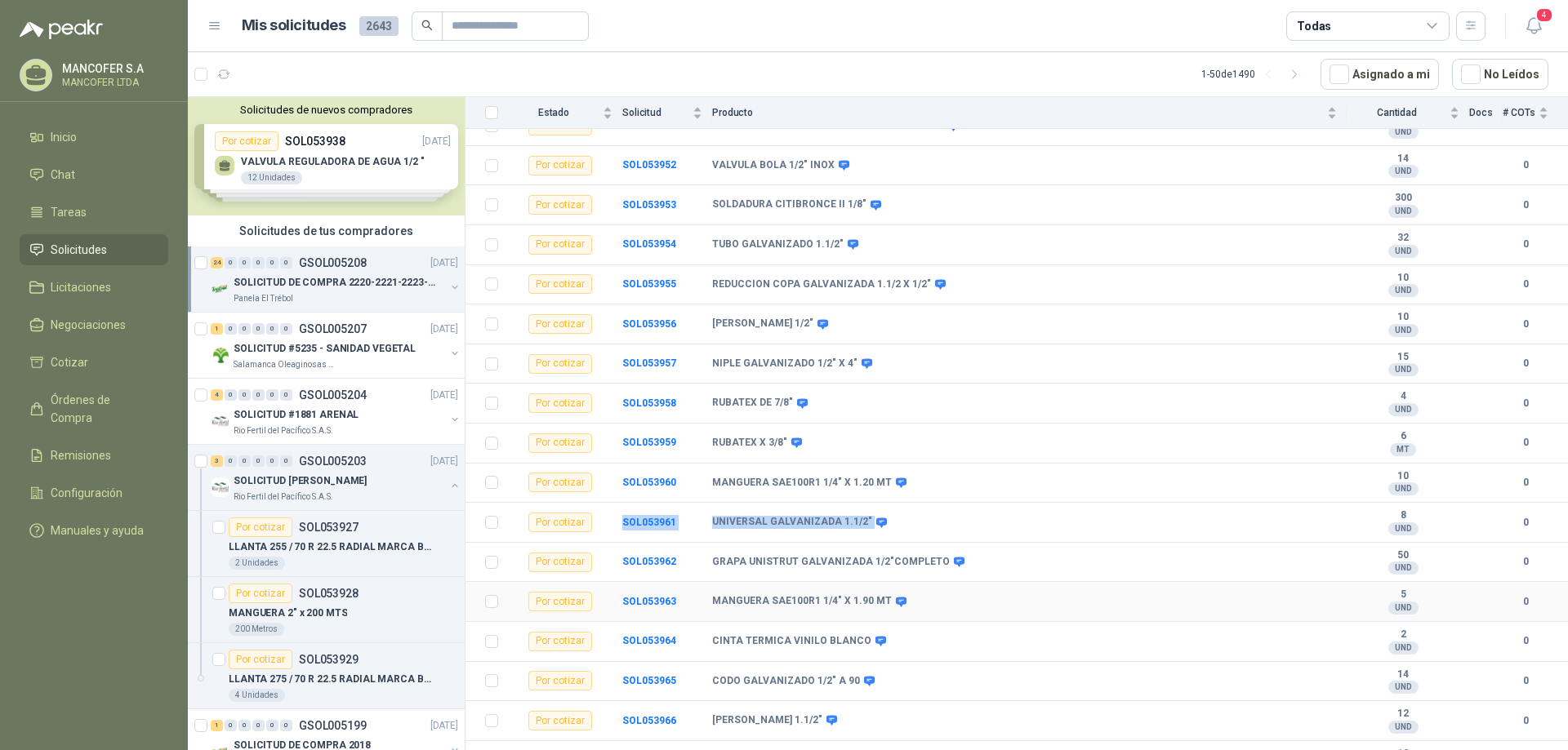
scroll to position [490, 0]
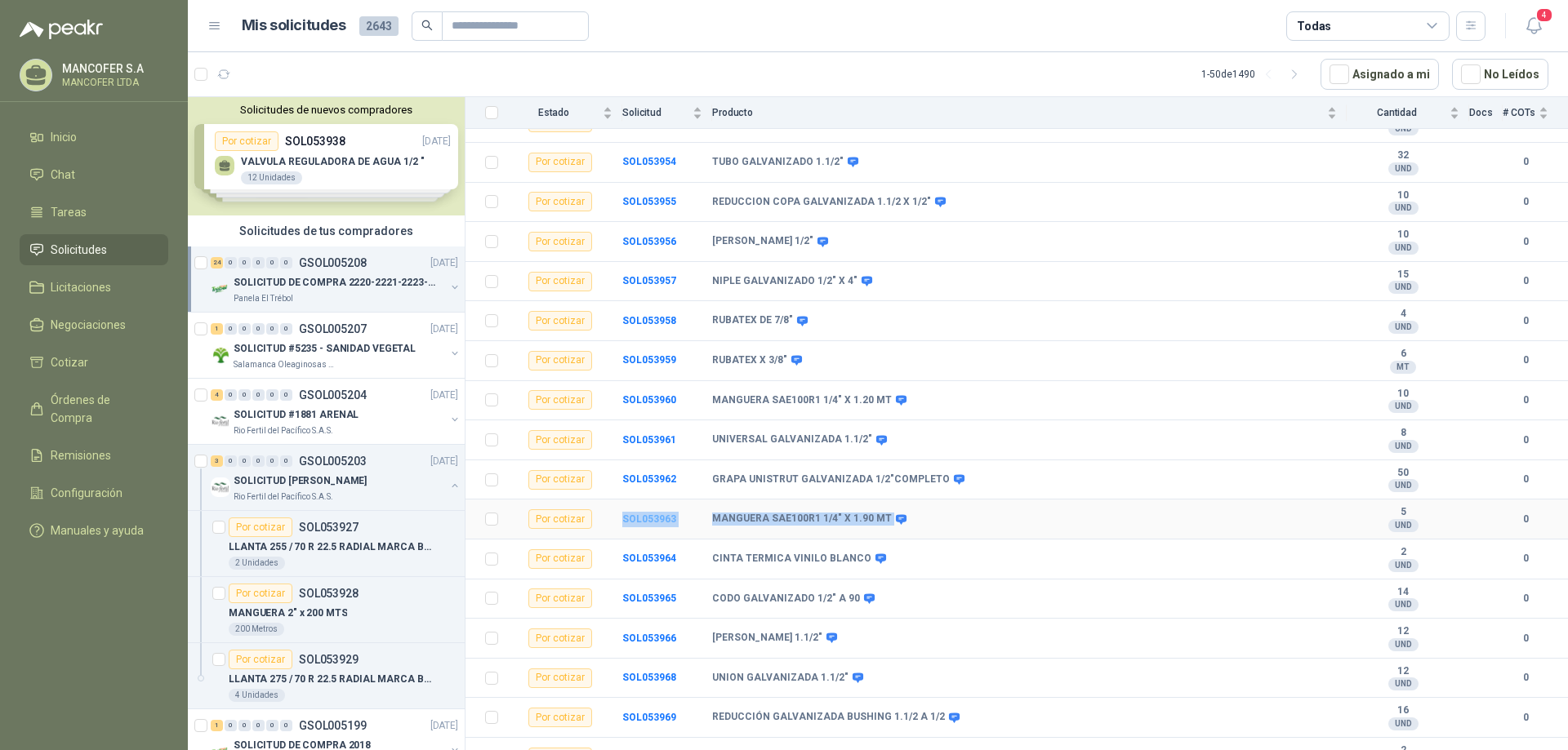
drag, startPoint x: 940, startPoint y: 522, endPoint x: 622, endPoint y: 519, distance: 318.0
click at [622, 519] on tr "Por cotizar SOL053963 MANGUERA SAE100R1 1/4" X 1.90 MT 5 UND  0" at bounding box center [1016, 519] width 1102 height 40
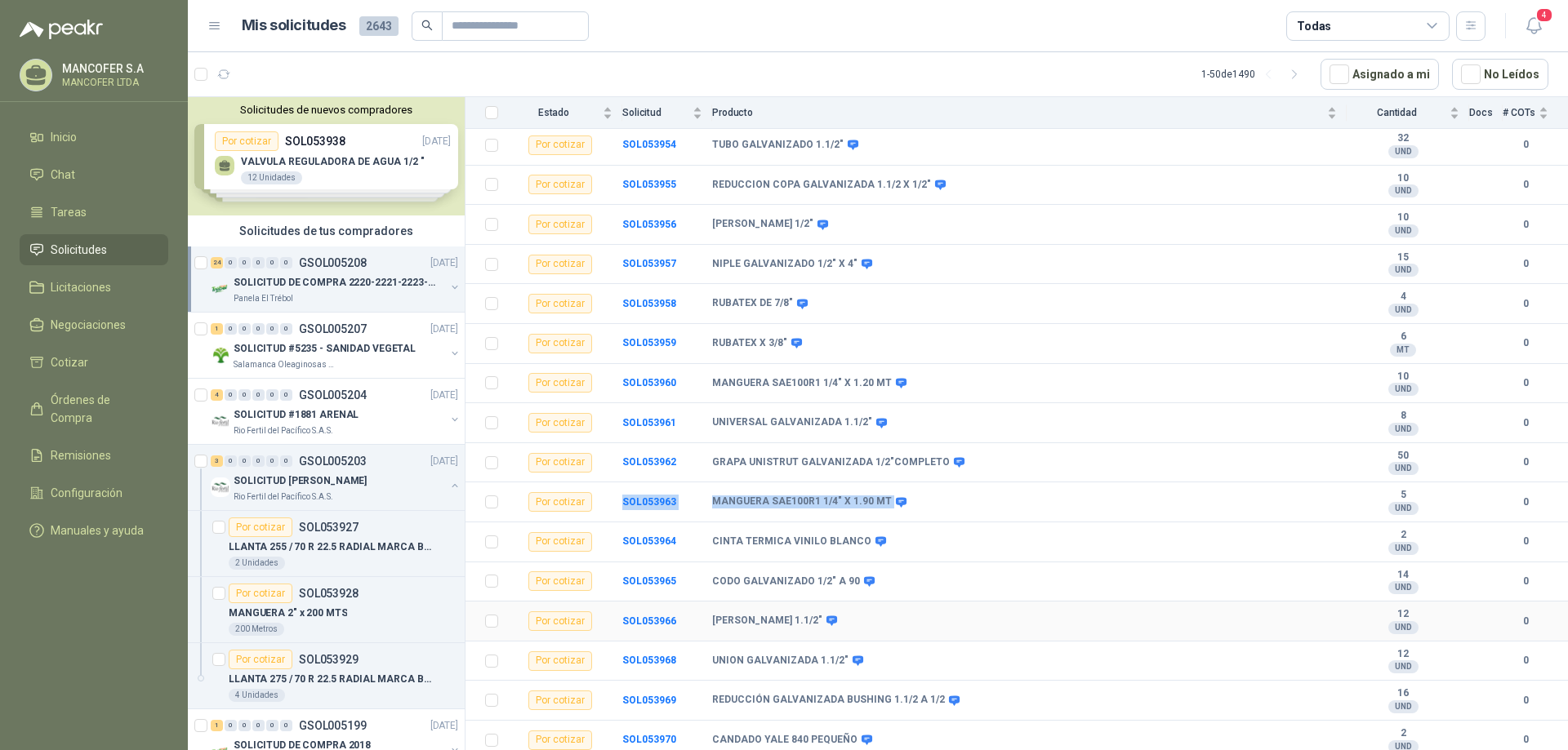
scroll to position [512, 0]
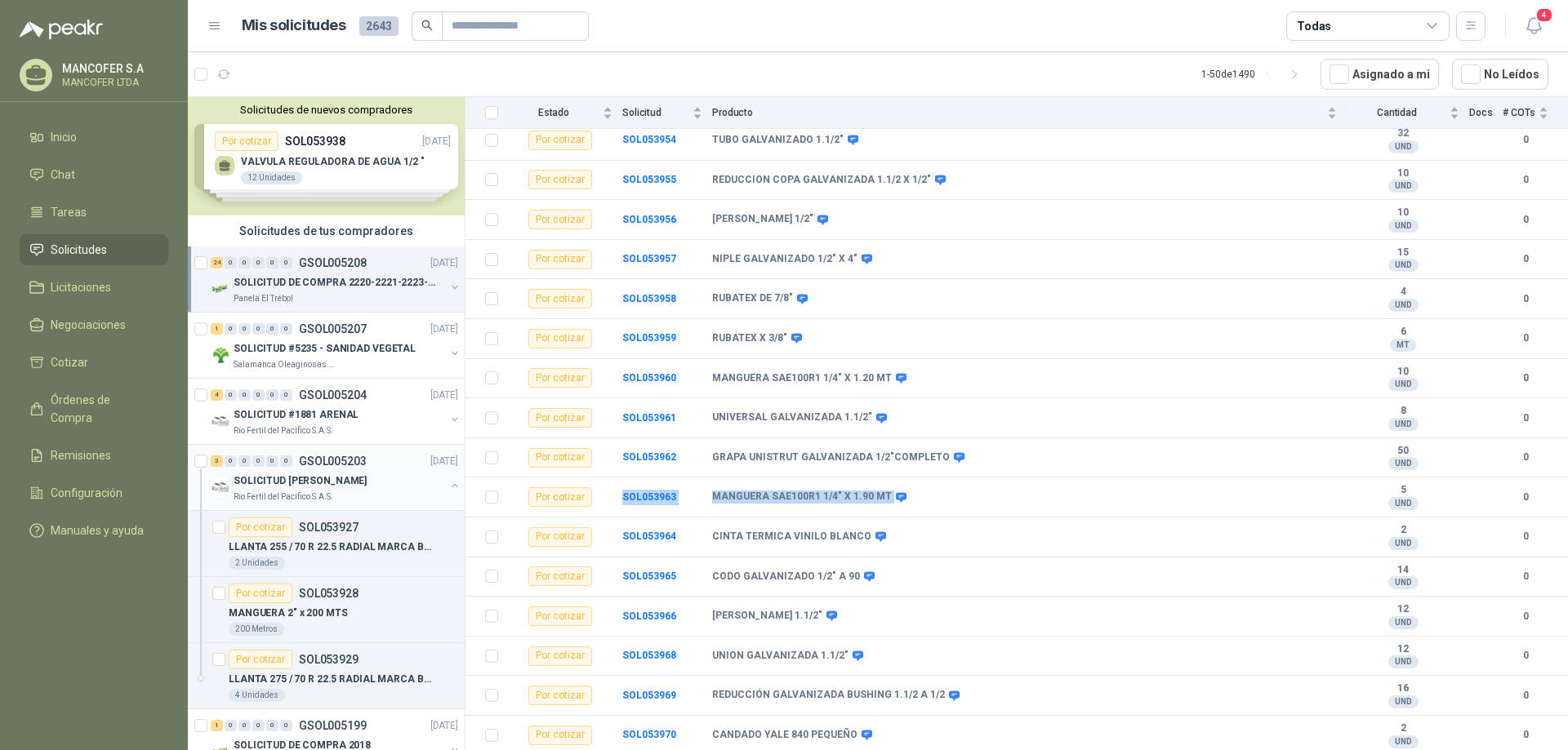
click at [293, 481] on p "SOLICITUD [PERSON_NAME]" at bounding box center [300, 482] width 133 height 16
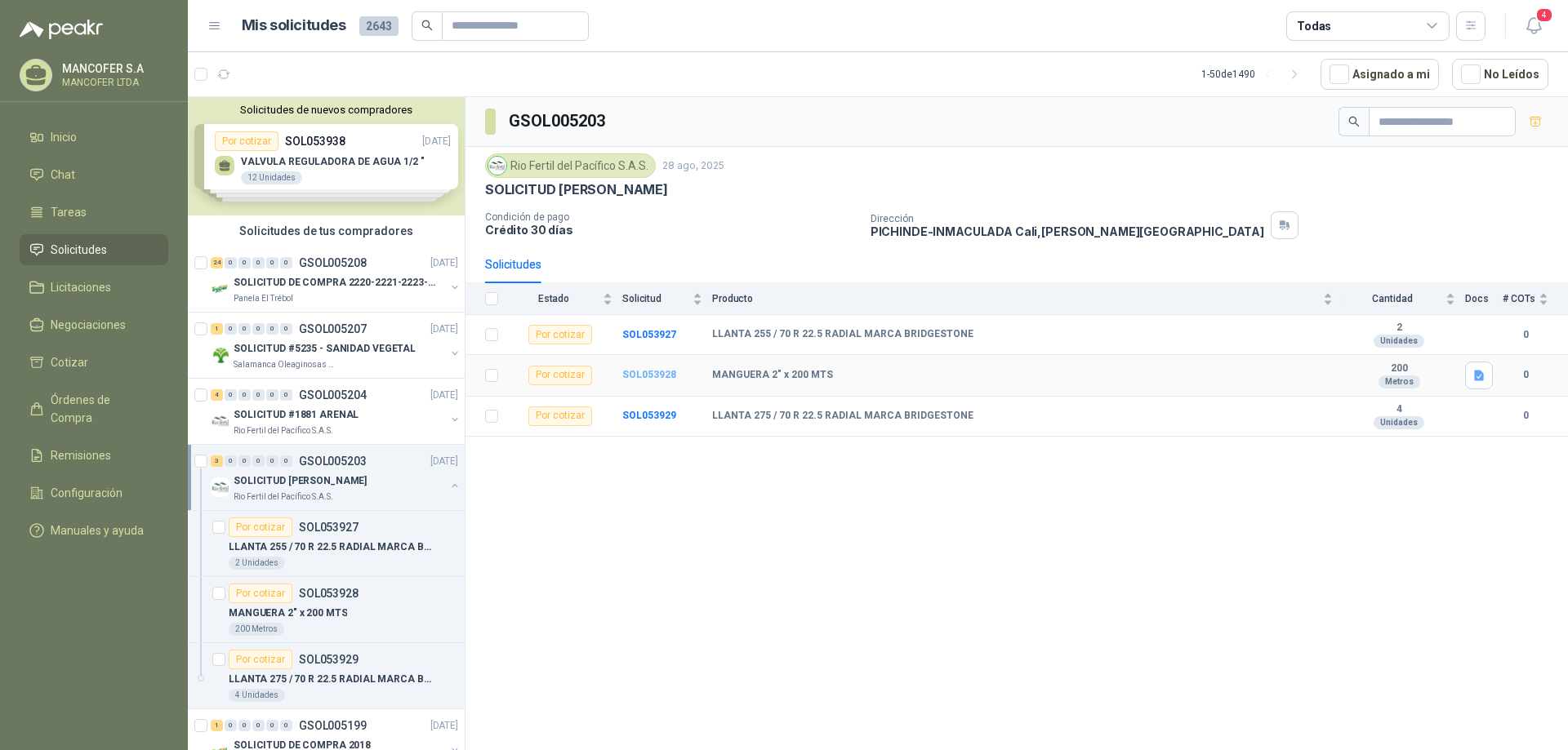
click at [638, 375] on b "SOL053928" at bounding box center [648, 375] width 54 height 12
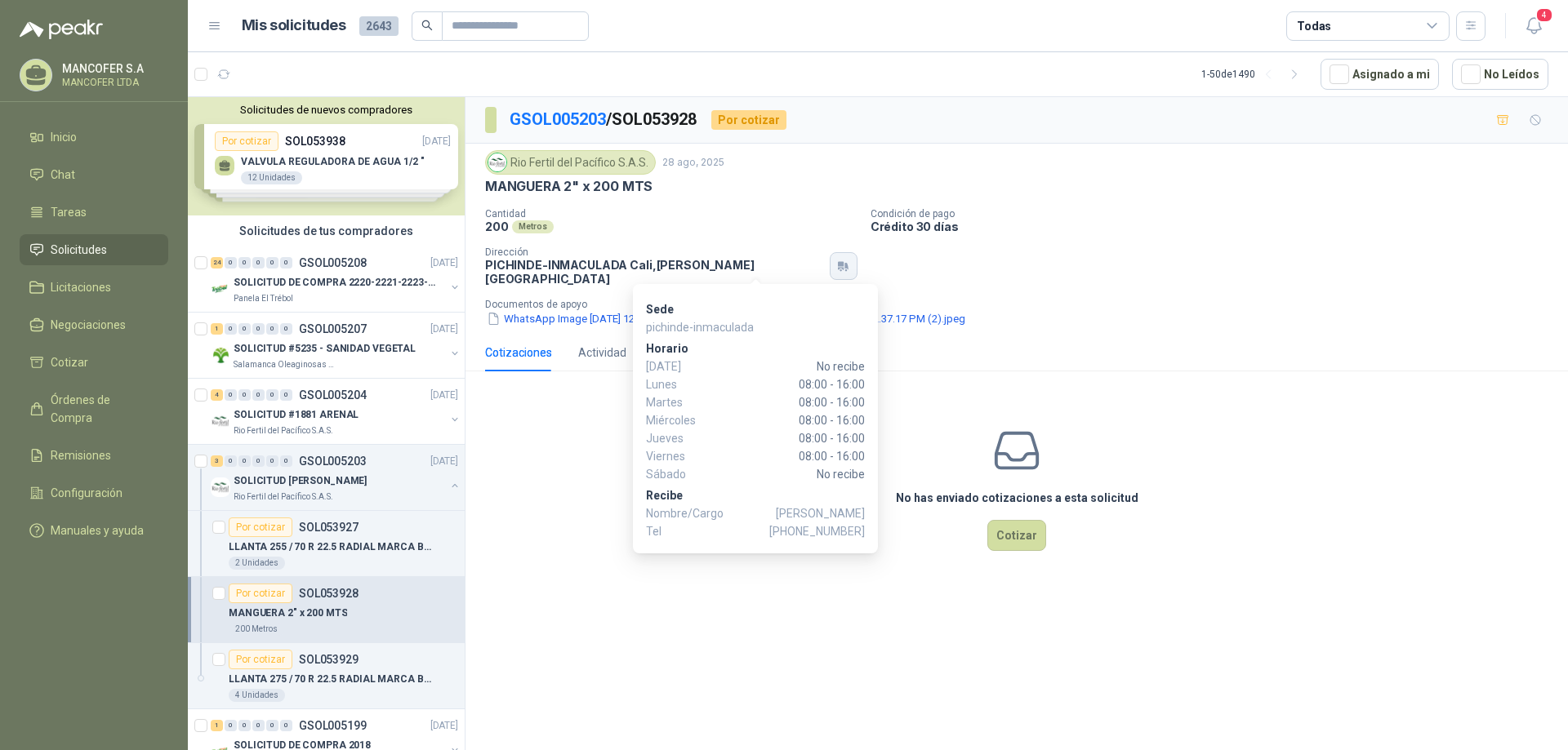
click at [836, 259] on icon "button" at bounding box center [843, 266] width 14 height 13
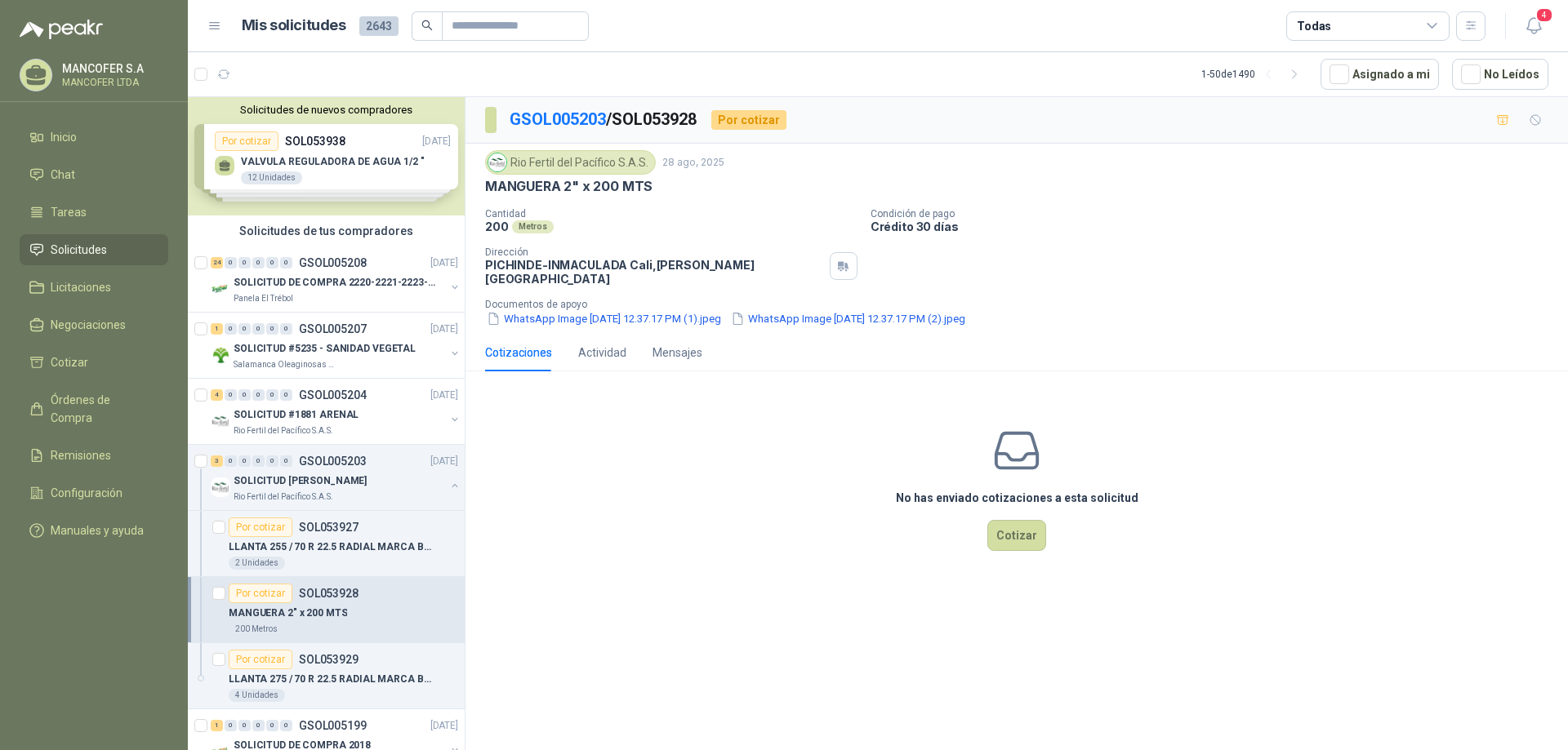
click at [566, 261] on p "PICHINDE-[PERSON_NAME] Cali , [PERSON_NAME][GEOGRAPHIC_DATA]" at bounding box center [654, 271] width 338 height 27
click at [622, 229] on div "200 Metros" at bounding box center [671, 227] width 372 height 14
click at [314, 591] on p "SOL053928" at bounding box center [328, 593] width 59 height 12
click at [292, 677] on p "LLANTA 275 / 70 R 22.5 RADIAL MARCA BRIDGESTONE" at bounding box center [330, 680] width 203 height 16
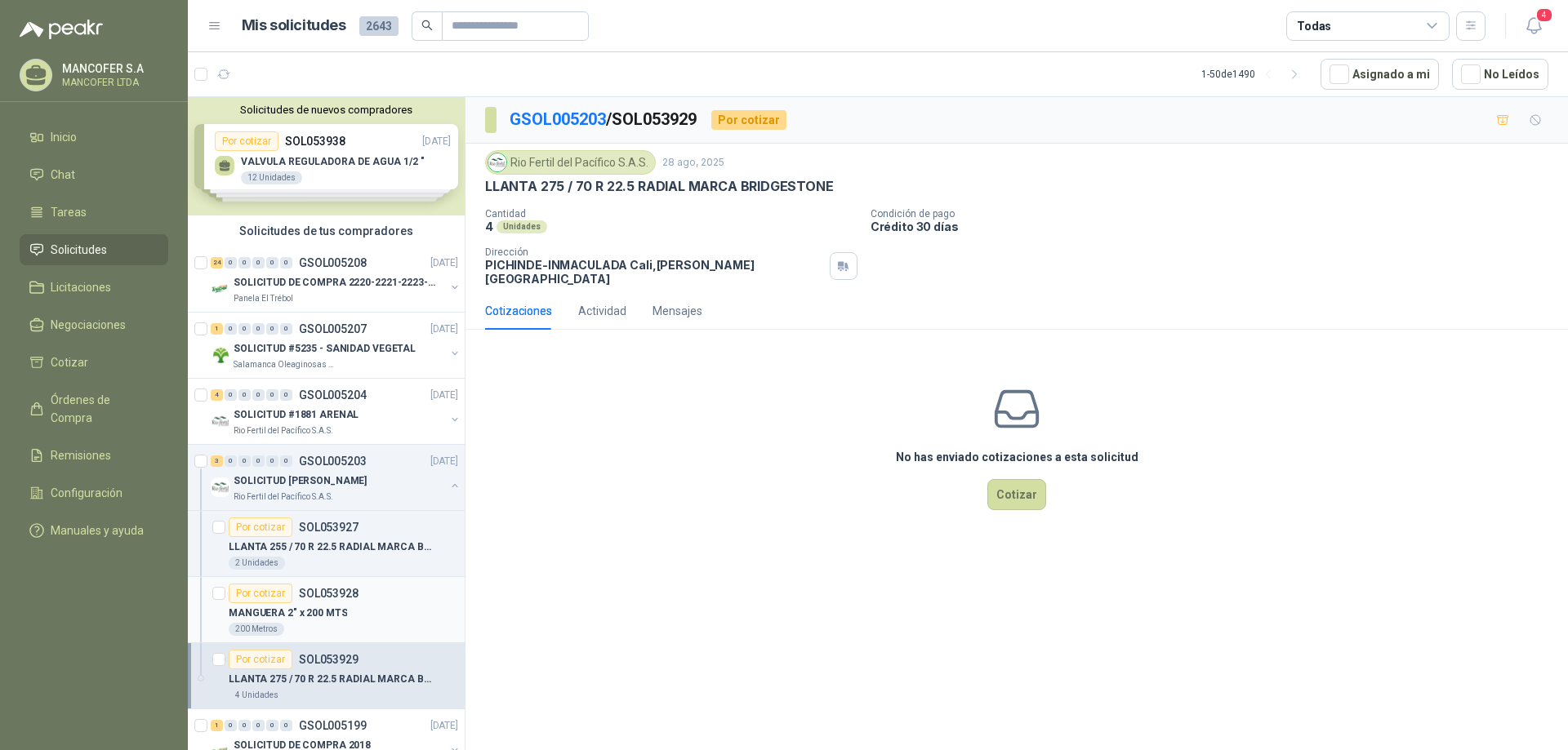
click at [304, 609] on p "MANGUERA 2" x 200 MTS" at bounding box center [288, 614] width 119 height 16
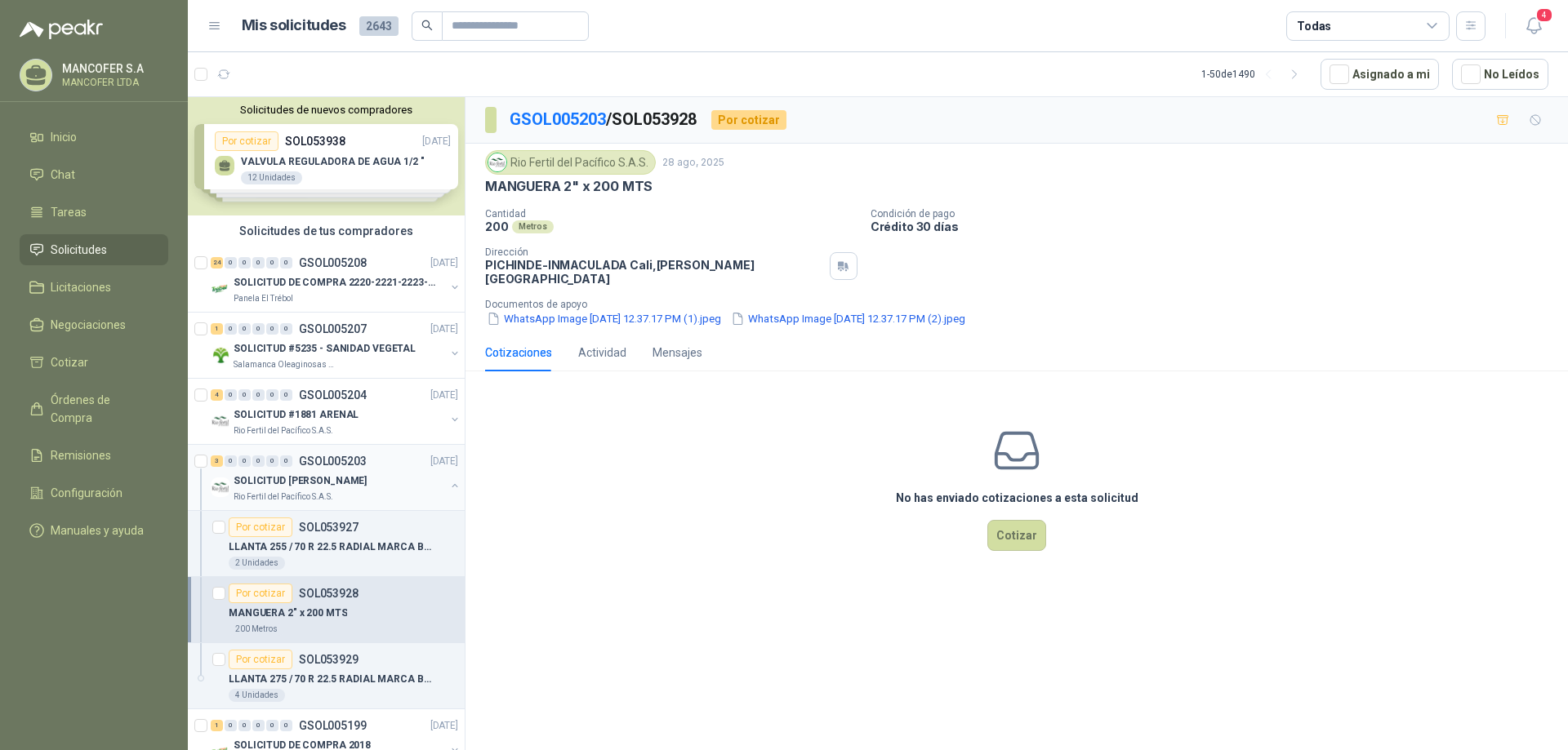
click at [278, 474] on p "SOLICITUD [PERSON_NAME]" at bounding box center [300, 482] width 133 height 16
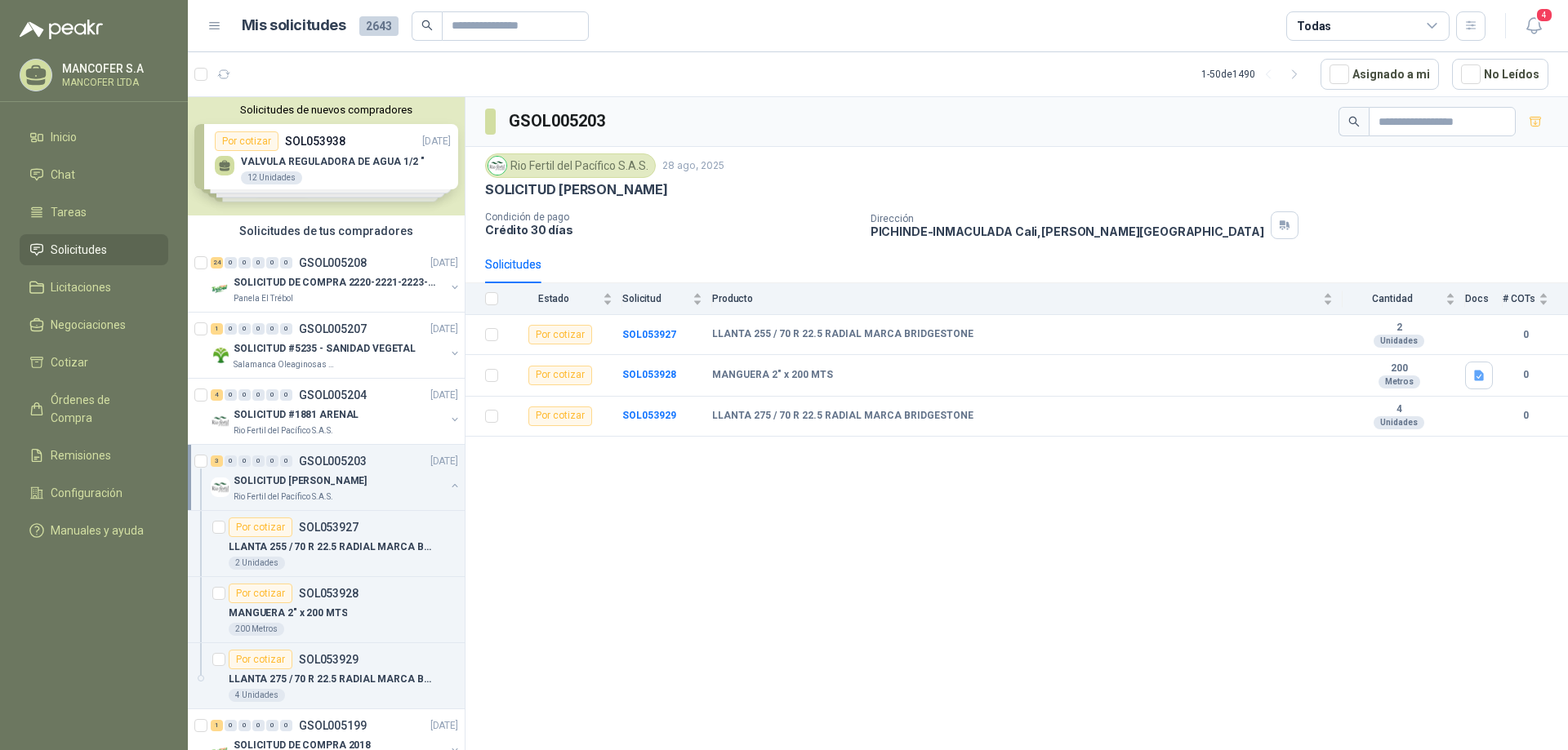
click at [258, 477] on p "SOLICITUD [PERSON_NAME]" at bounding box center [300, 482] width 133 height 16
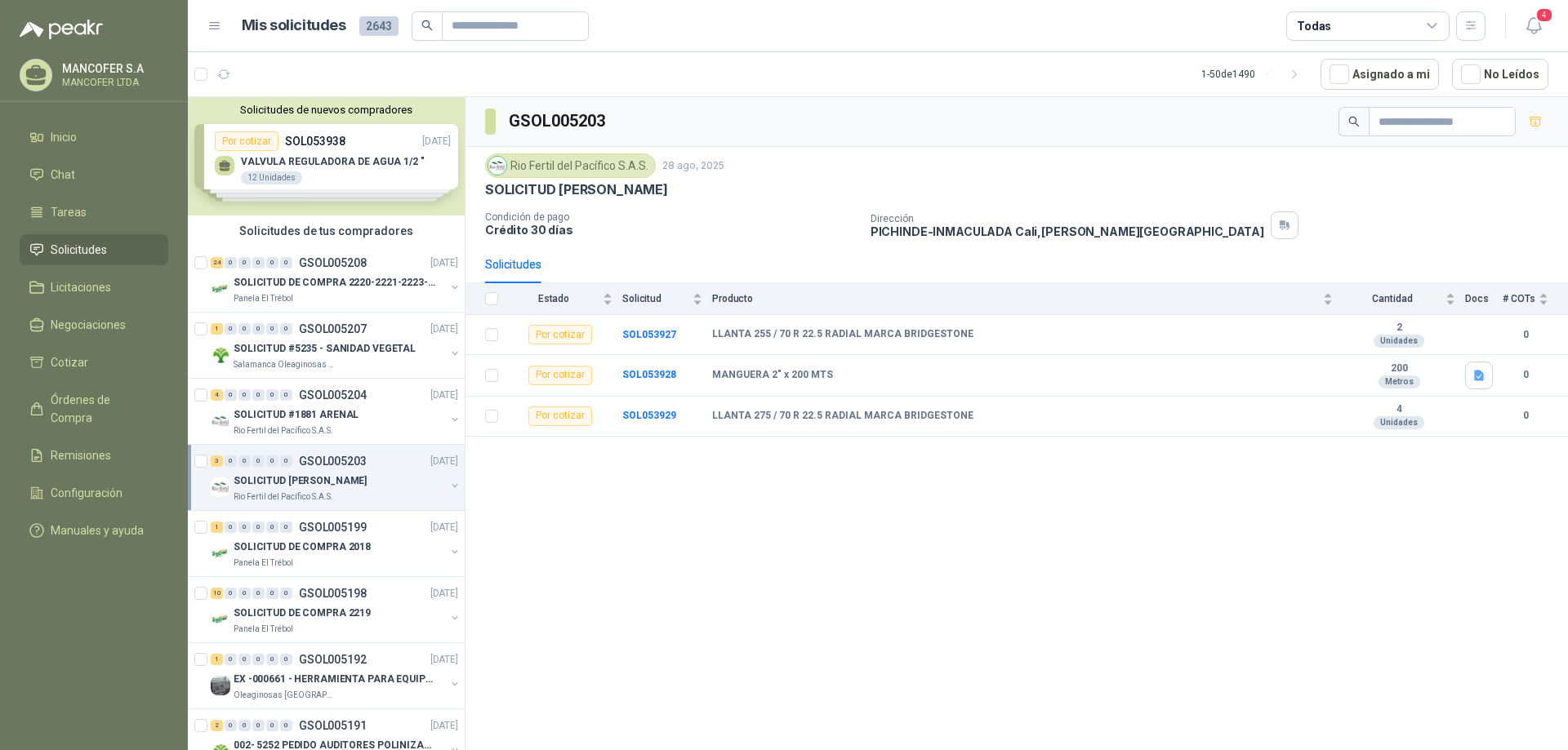
click at [264, 476] on p "SOLICITUD [PERSON_NAME]" at bounding box center [300, 482] width 133 height 16
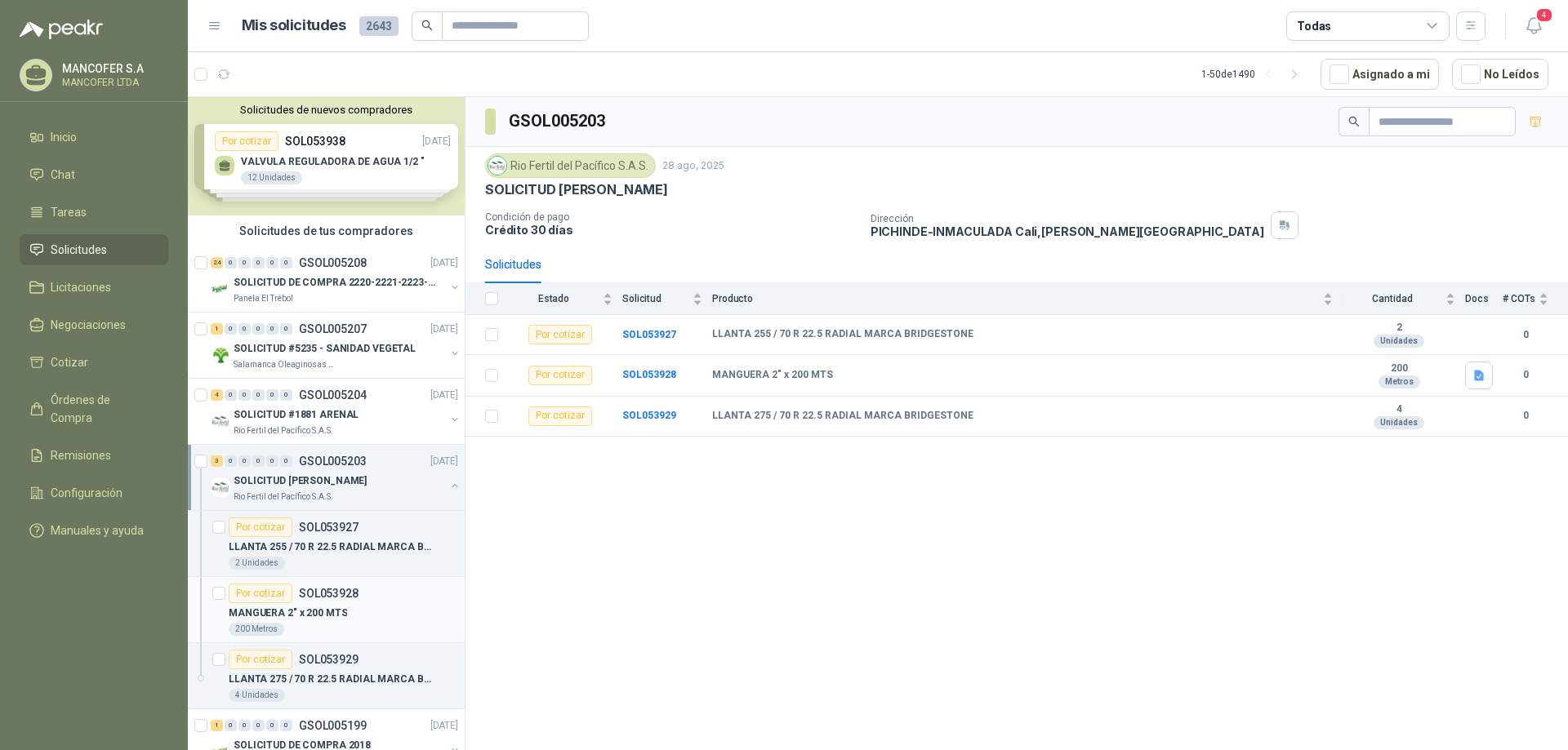
click at [256, 609] on p "MANGUERA 2" x 200 MTS" at bounding box center [288, 614] width 119 height 16
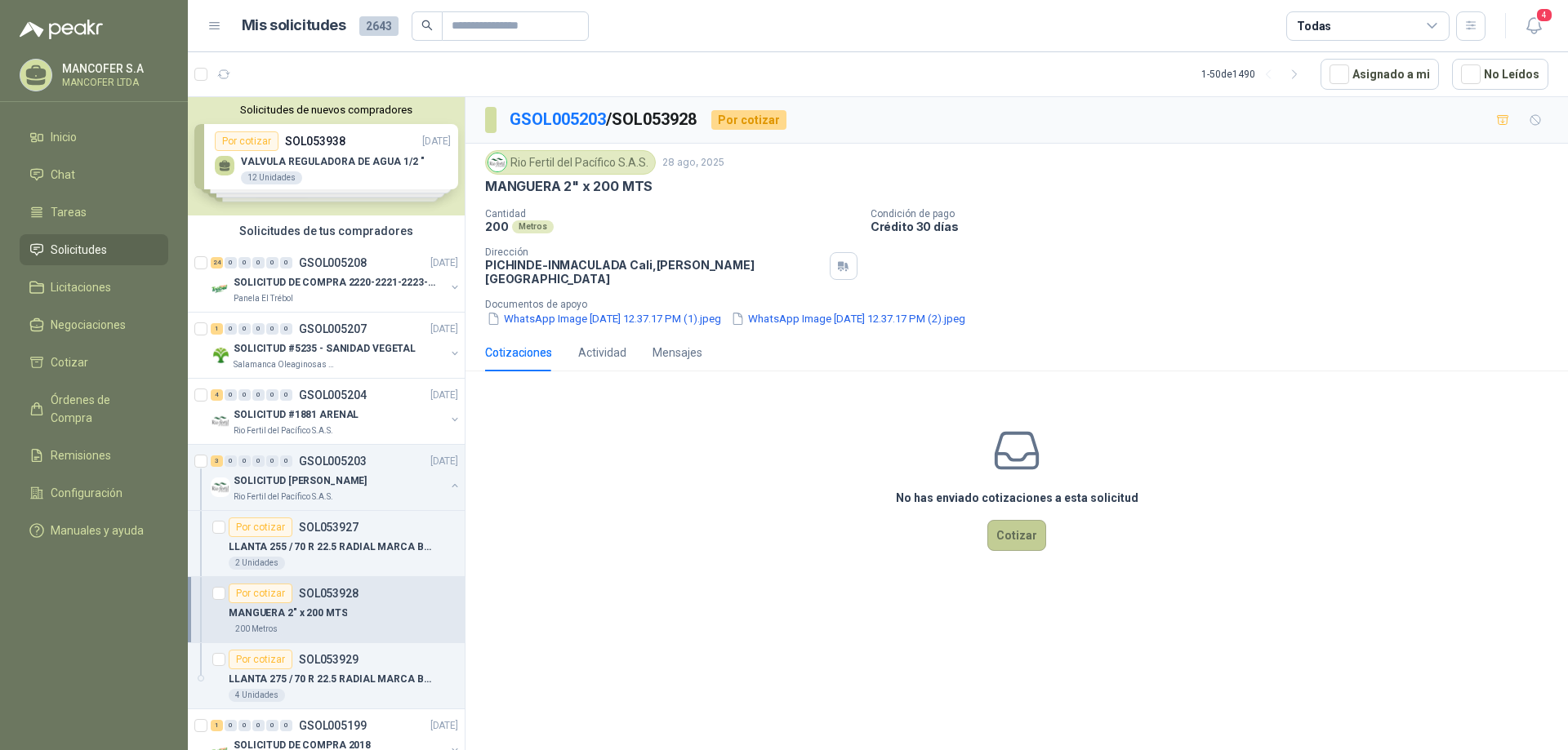
click at [1016, 528] on button "Cotizar" at bounding box center [1016, 535] width 58 height 31
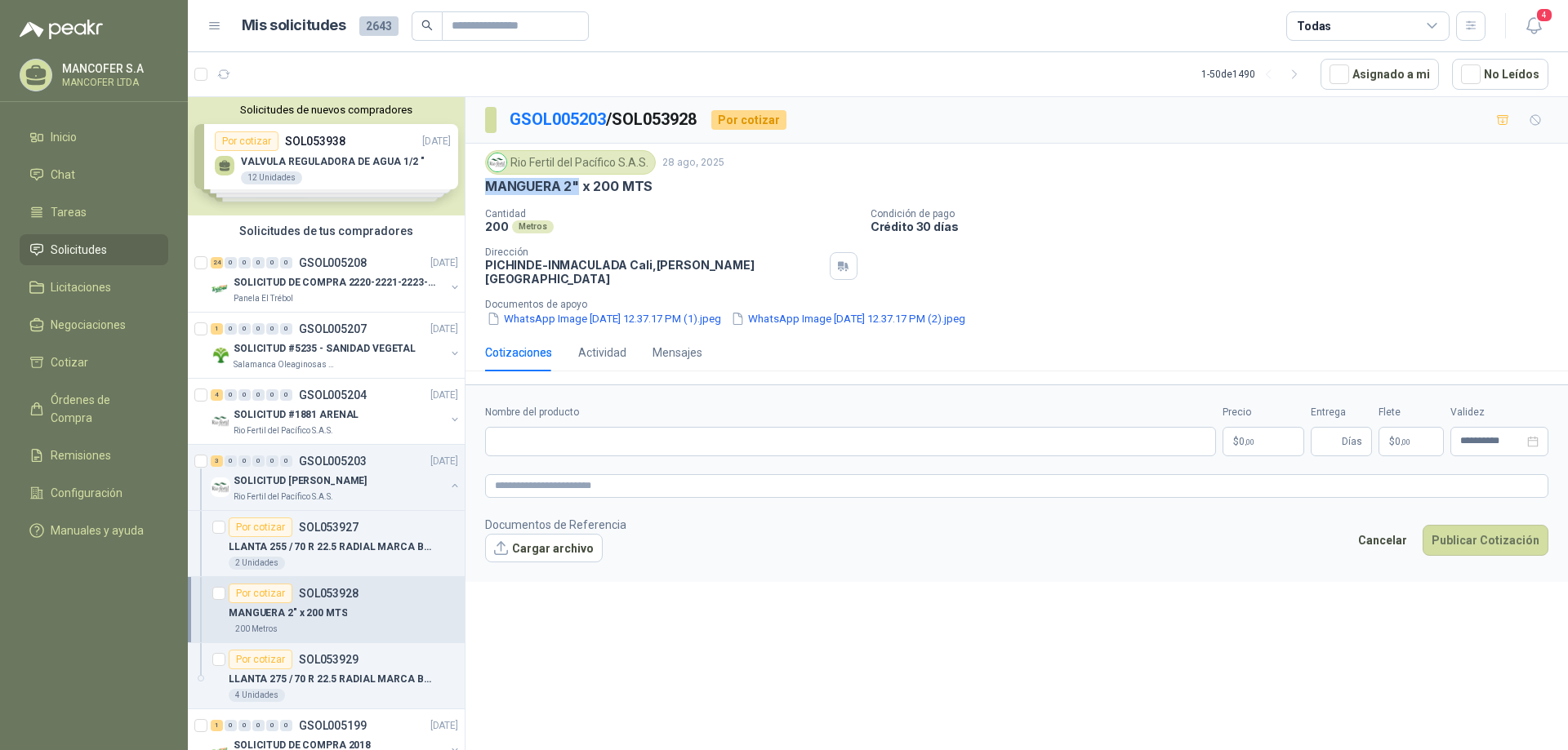
drag, startPoint x: 485, startPoint y: 182, endPoint x: 578, endPoint y: 181, distance: 93.0
click at [578, 181] on div "Rio Fertil [PERSON_NAME] S.A.S. [DATE] MANGUERA 2" x 200 MTS Cantidad 200 Metro…" at bounding box center [1016, 238] width 1102 height 190
click at [617, 433] on input "Nombre del producto" at bounding box center [850, 441] width 731 height 29
paste input "**********"
click at [547, 430] on input "**********" at bounding box center [850, 441] width 731 height 29
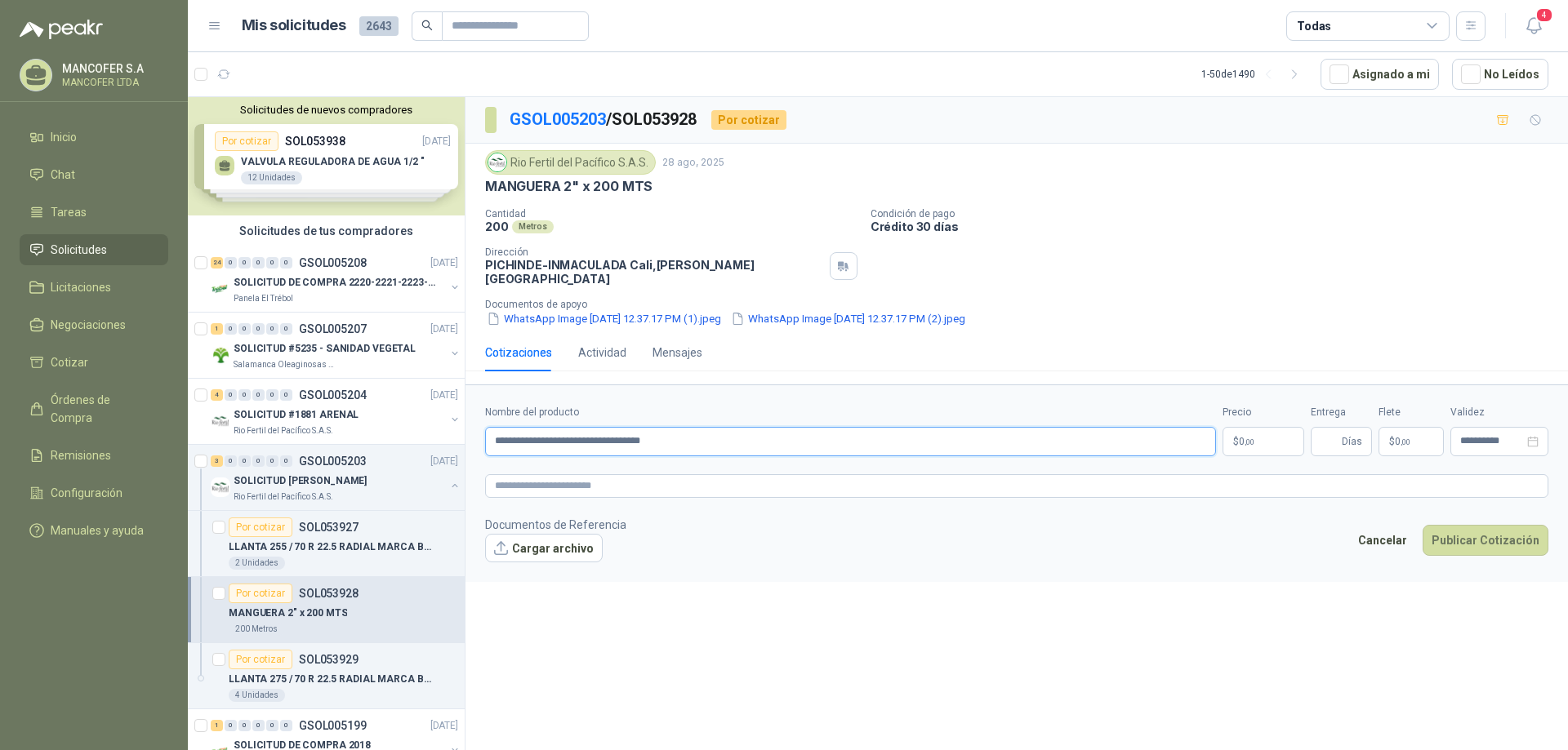
type input "**********"
click at [1258, 429] on p "$ 0 ,00" at bounding box center [1263, 441] width 82 height 29
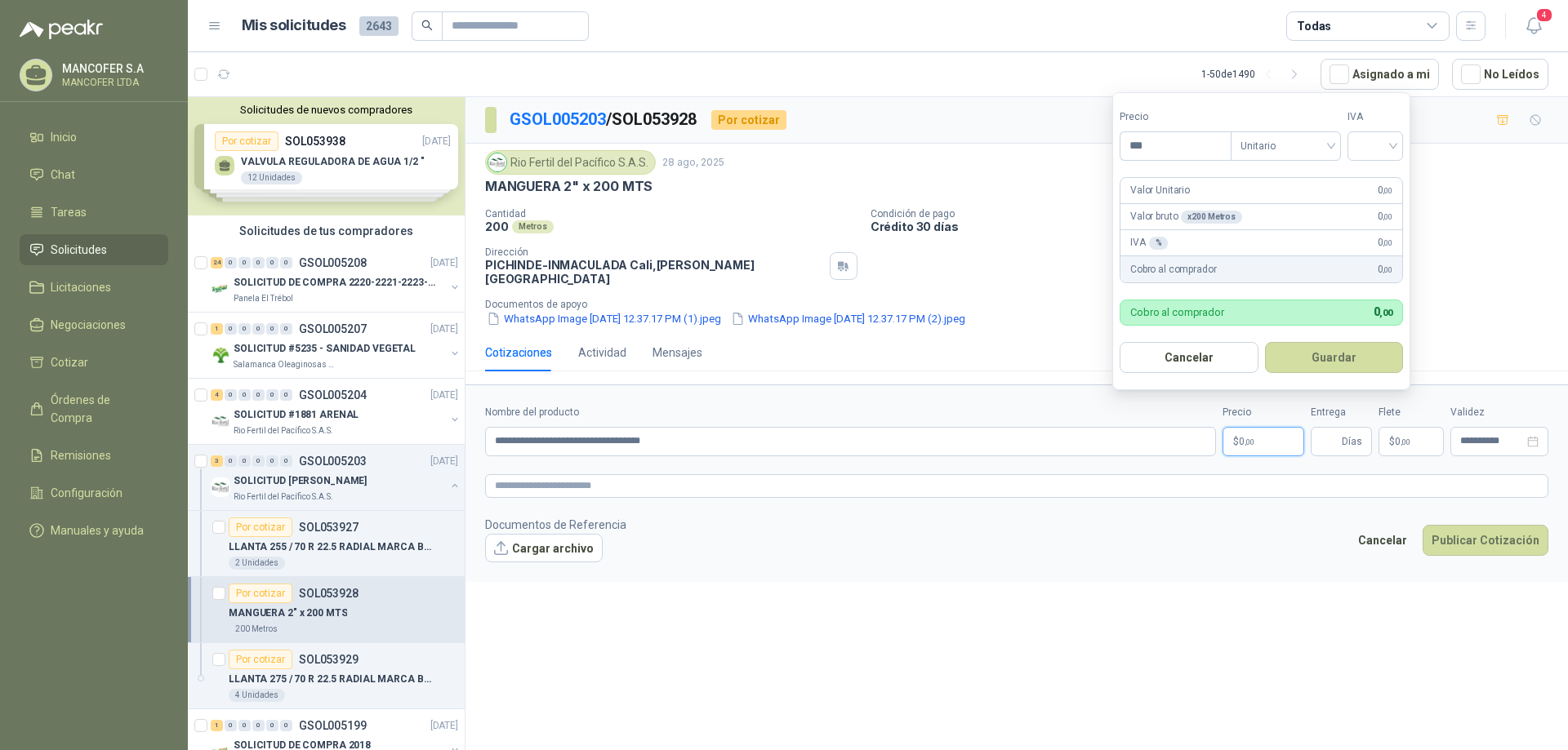
drag, startPoint x: 1183, startPoint y: 143, endPoint x: 1071, endPoint y: 143, distance: 112.0
click at [1071, 143] on body "MANCOFER S.A MANCOFER LTDA Inicio Chat Tareas Solicitudes Licitaciones Negociac…" at bounding box center [784, 375] width 1568 height 750
click at [1373, 151] on input "search" at bounding box center [1370, 144] width 36 height 25
click at [1369, 177] on div "19%" at bounding box center [1374, 180] width 30 height 18
drag, startPoint x: 1194, startPoint y: 144, endPoint x: 1055, endPoint y: 144, distance: 139.0
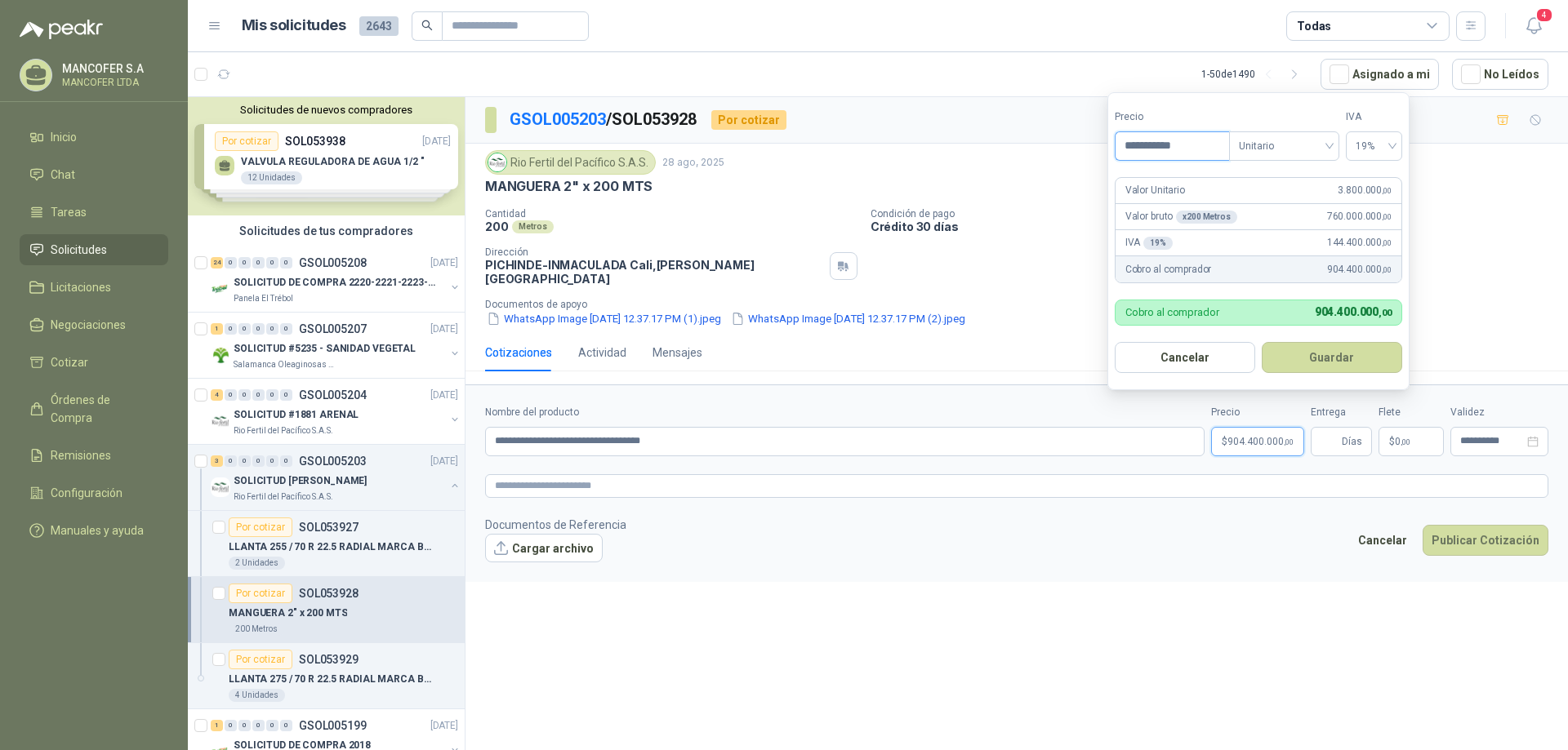
click at [1055, 144] on body "MANCOFER S.A MANCOFER LTDA Inicio Chat Tareas Solicitudes Licitaciones Negociac…" at bounding box center [784, 375] width 1568 height 750
type input "********"
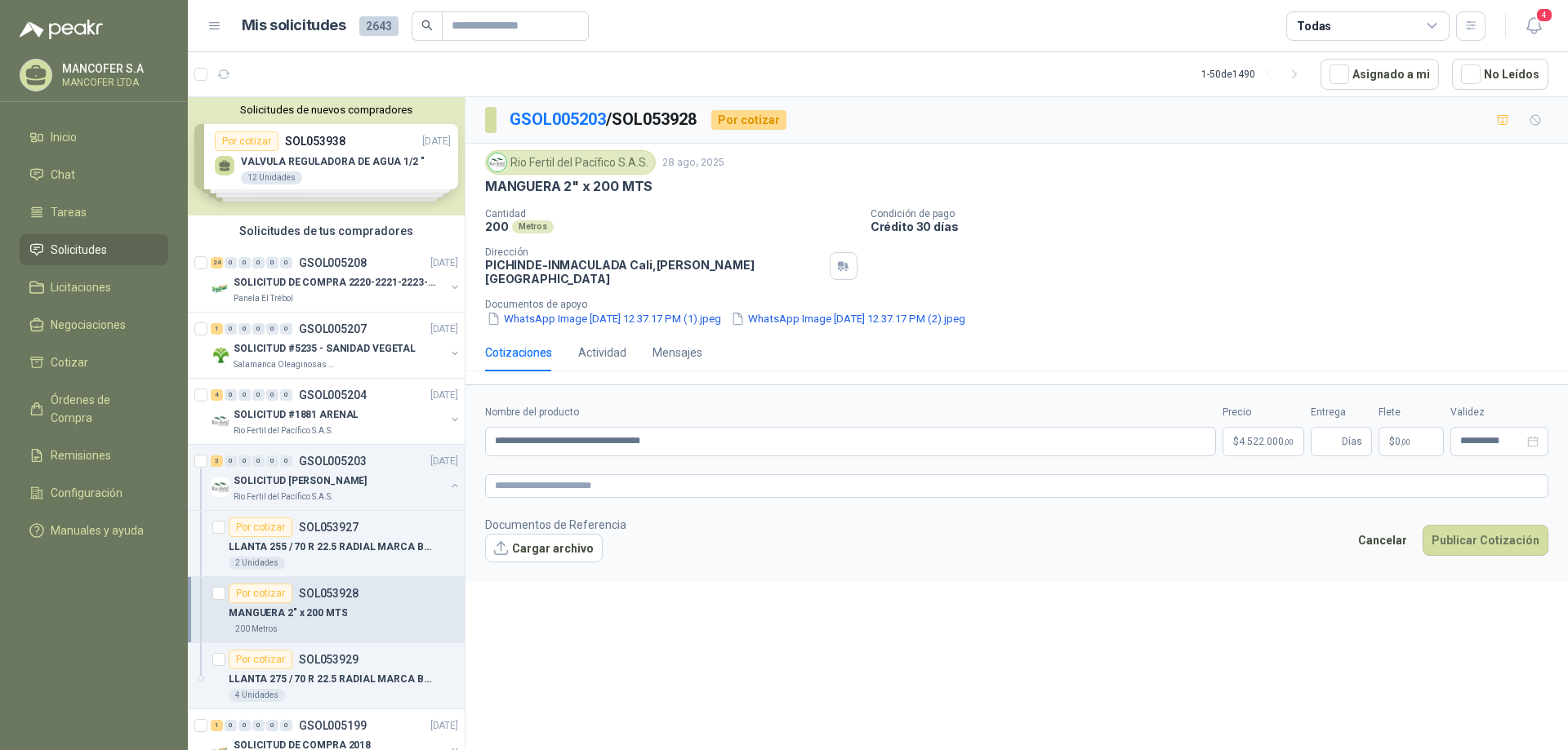
click at [1433, 318] on div "Rio Fertil [PERSON_NAME] S.A.S. [DATE] MANGUERA 2" x 200 MTS Cantidad 200 Metro…" at bounding box center [1016, 238] width 1102 height 190
click at [1339, 432] on input "Entrega" at bounding box center [1329, 441] width 18 height 27
type input "*"
click at [1410, 437] on span ",00" at bounding box center [1405, 442] width 10 height 9
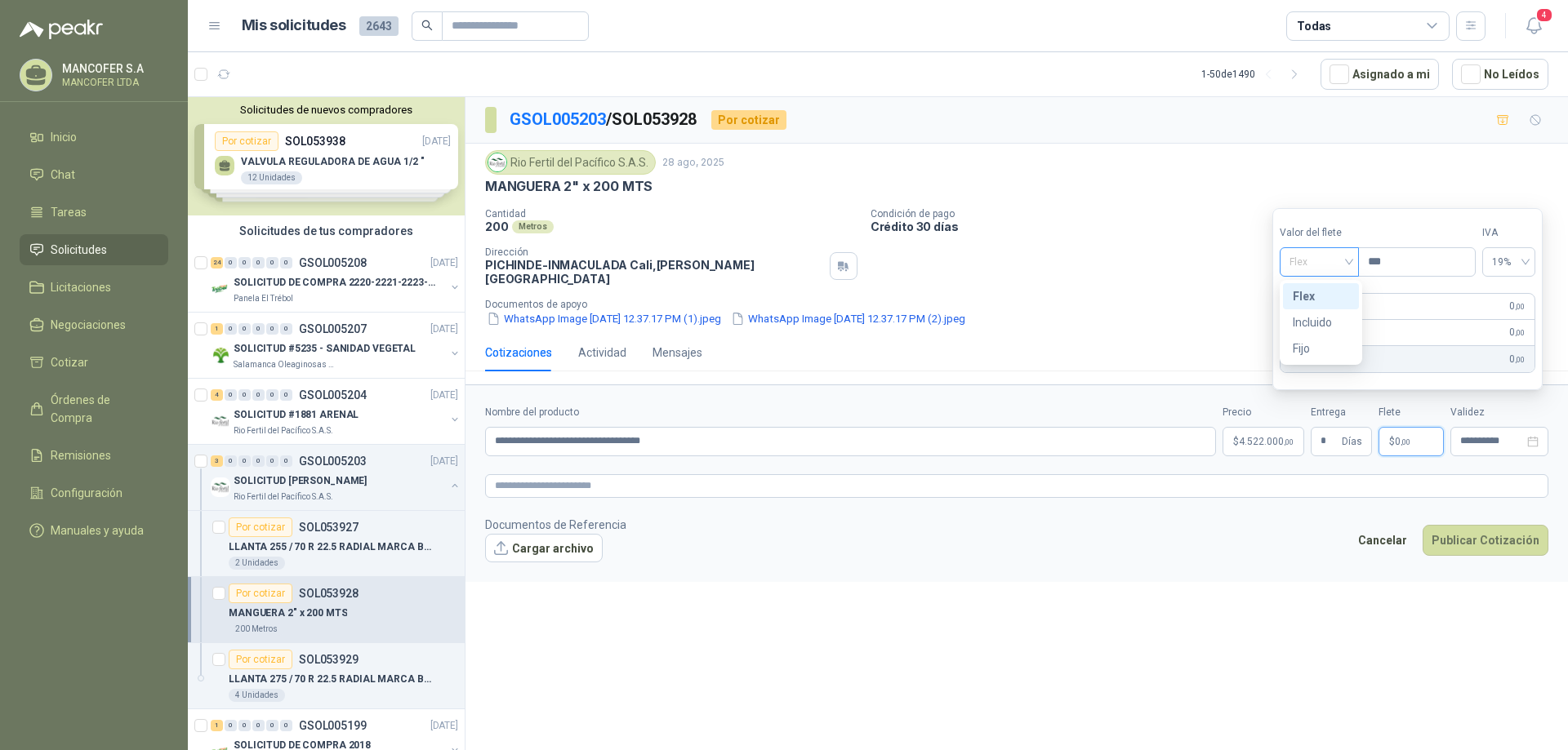
click at [1349, 262] on span "Flex" at bounding box center [1318, 262] width 59 height 25
click at [1308, 345] on div "Fijo" at bounding box center [1321, 348] width 57 height 18
click at [1399, 263] on input "***" at bounding box center [1417, 261] width 116 height 27
drag, startPoint x: 1401, startPoint y: 265, endPoint x: 1381, endPoint y: 265, distance: 20.0
click at [1381, 265] on input "***" at bounding box center [1417, 261] width 116 height 27
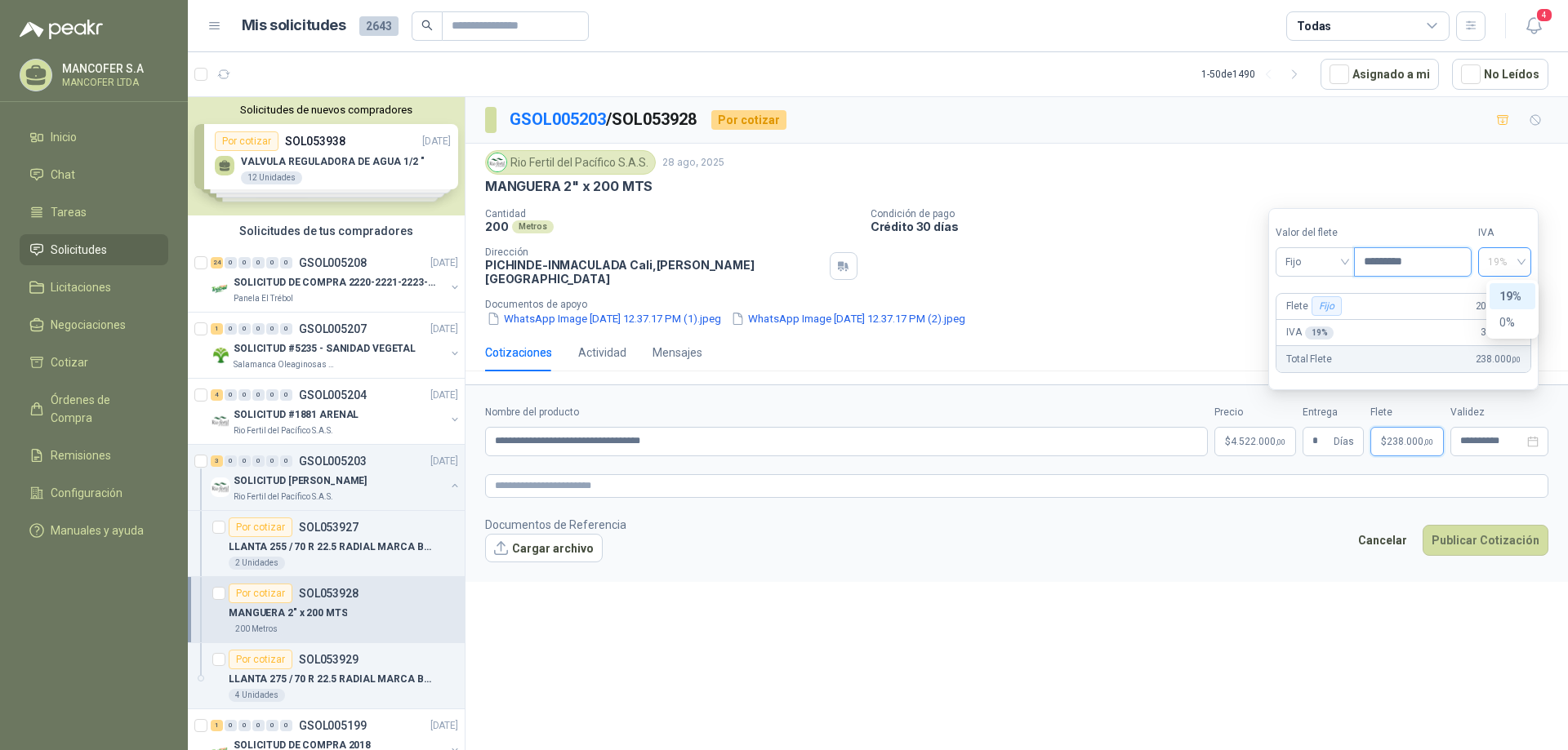
click at [1521, 259] on span "19%" at bounding box center [1504, 262] width 34 height 25
type input "*********"
click at [1509, 321] on div "0%" at bounding box center [1511, 322] width 26 height 18
click at [1197, 548] on footer "Documentos de Referencia Cargar archivo Cancelar Publicar Cotización" at bounding box center [1016, 539] width 1063 height 47
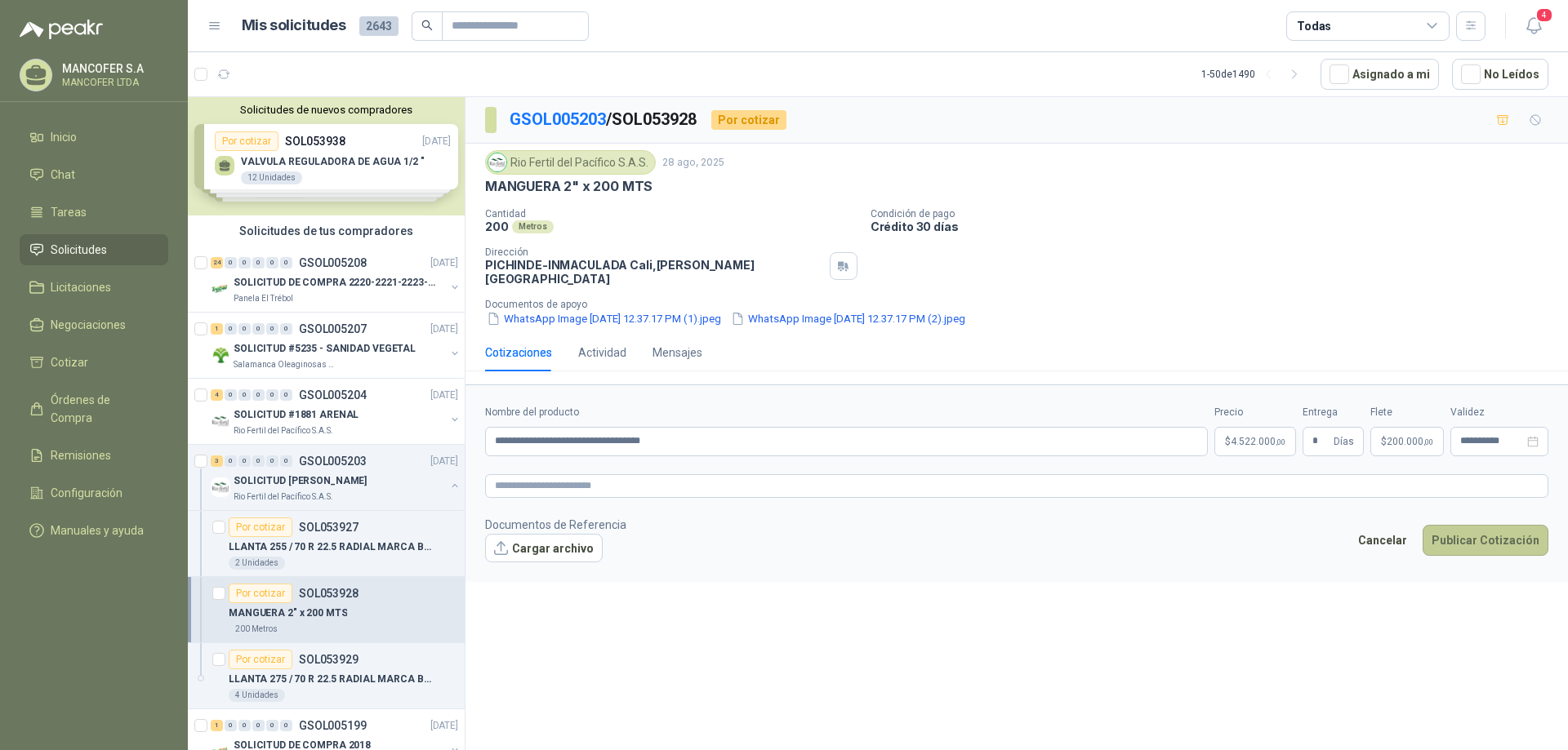
click at [1486, 526] on button "Publicar Cotización" at bounding box center [1486, 540] width 126 height 31
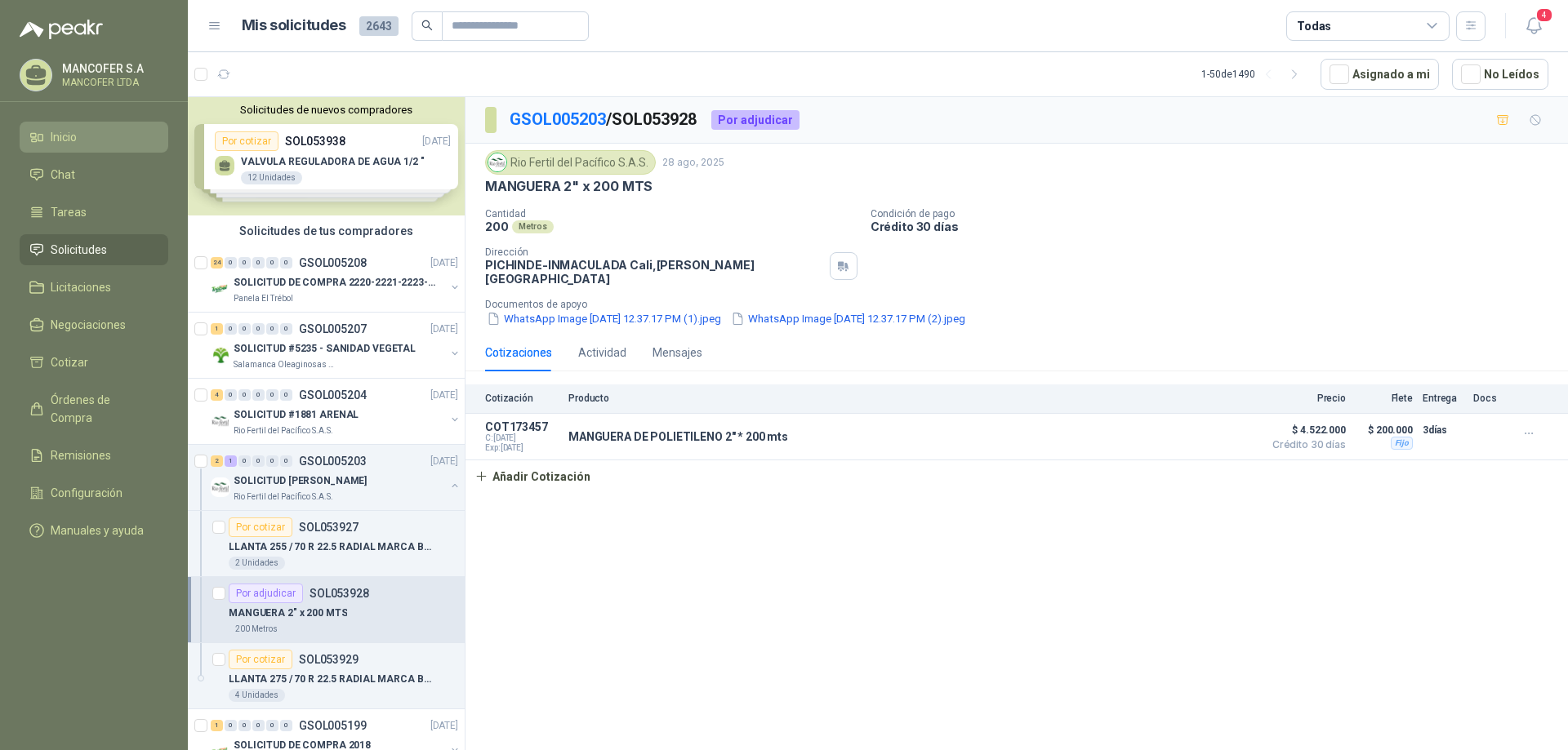
click at [53, 131] on span "Inicio" at bounding box center [63, 137] width 26 height 18
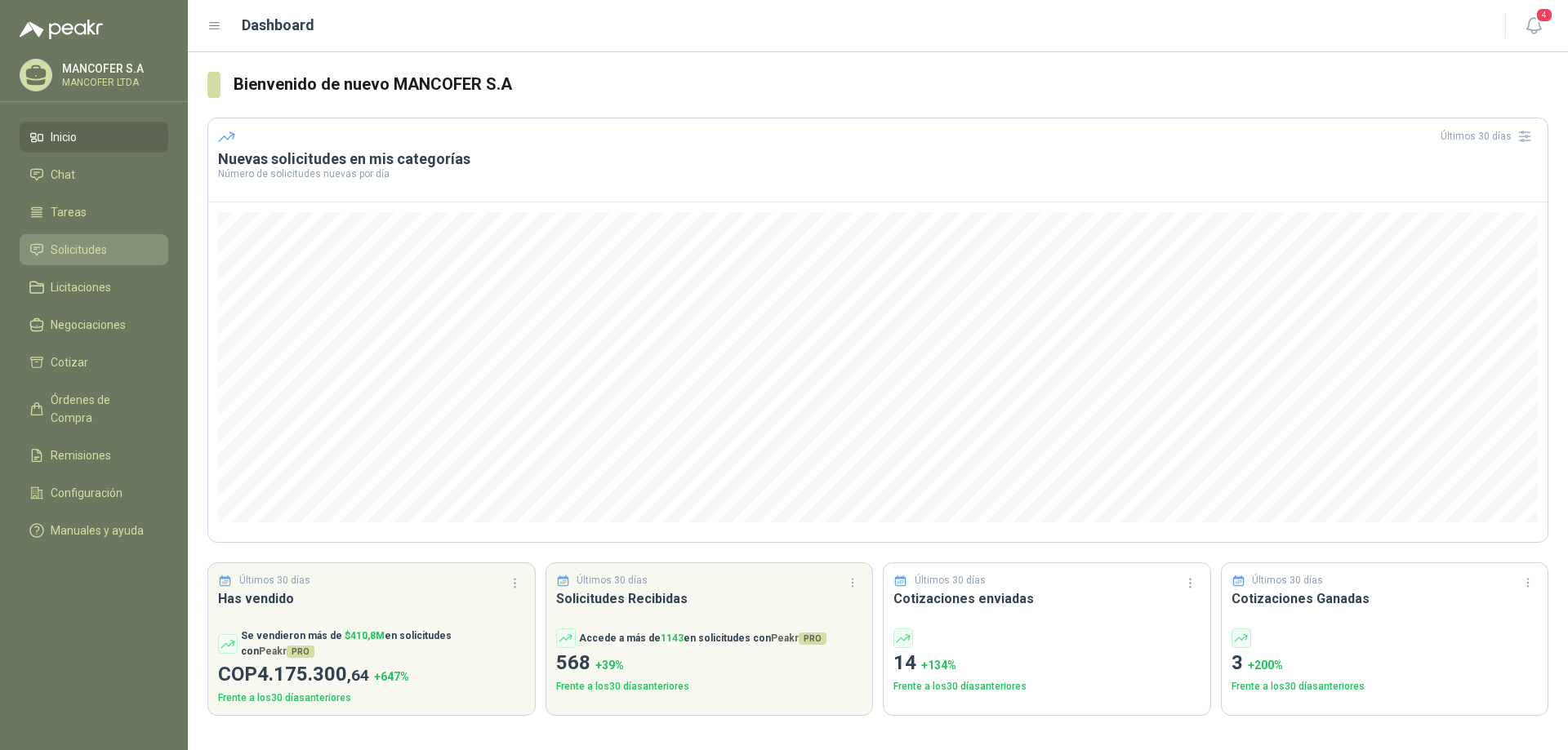
click at [67, 253] on span "Solicitudes" at bounding box center [79, 250] width 57 height 18
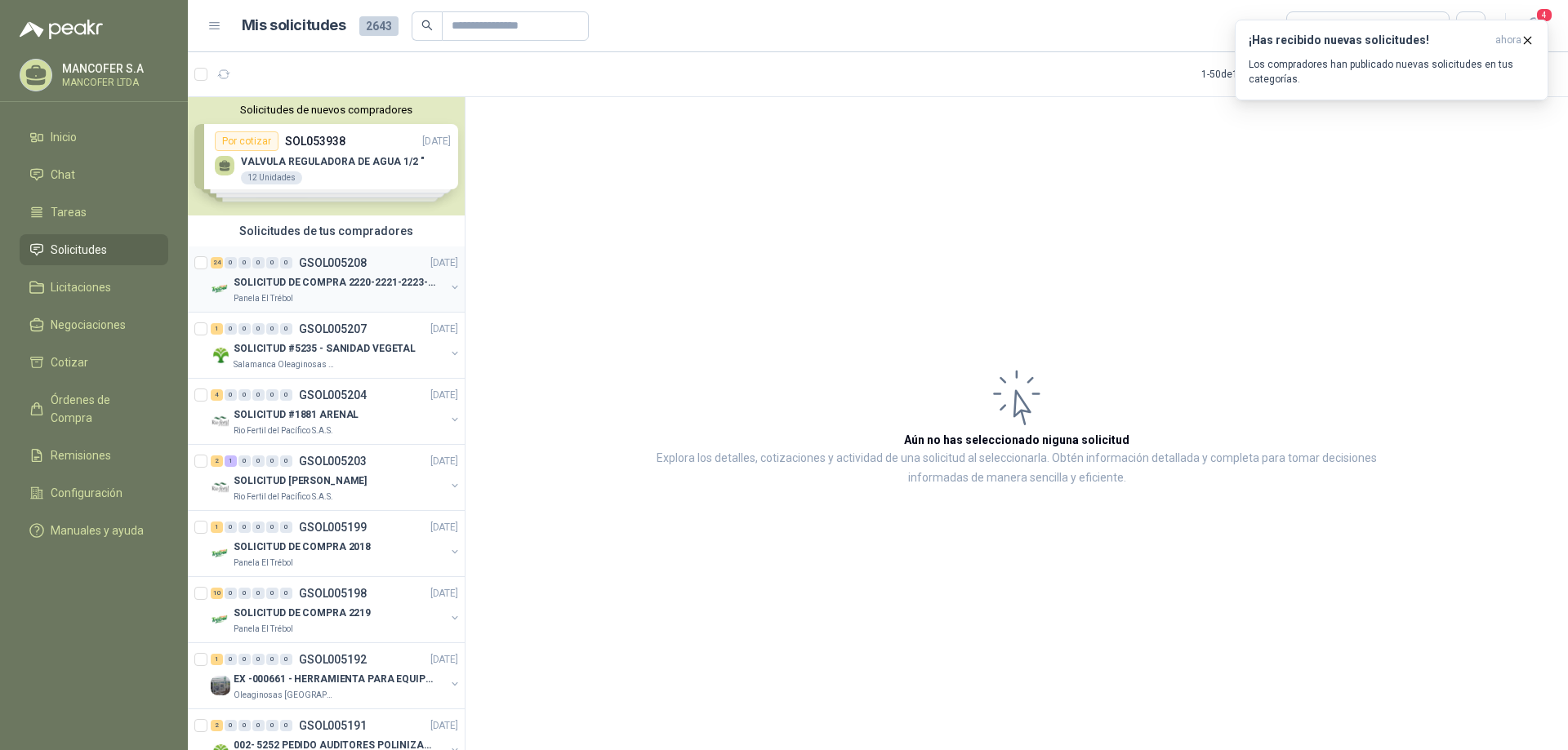
click at [298, 269] on div "24 0 0 0 0 0 GSOL005208 [DATE]" at bounding box center [336, 263] width 251 height 19
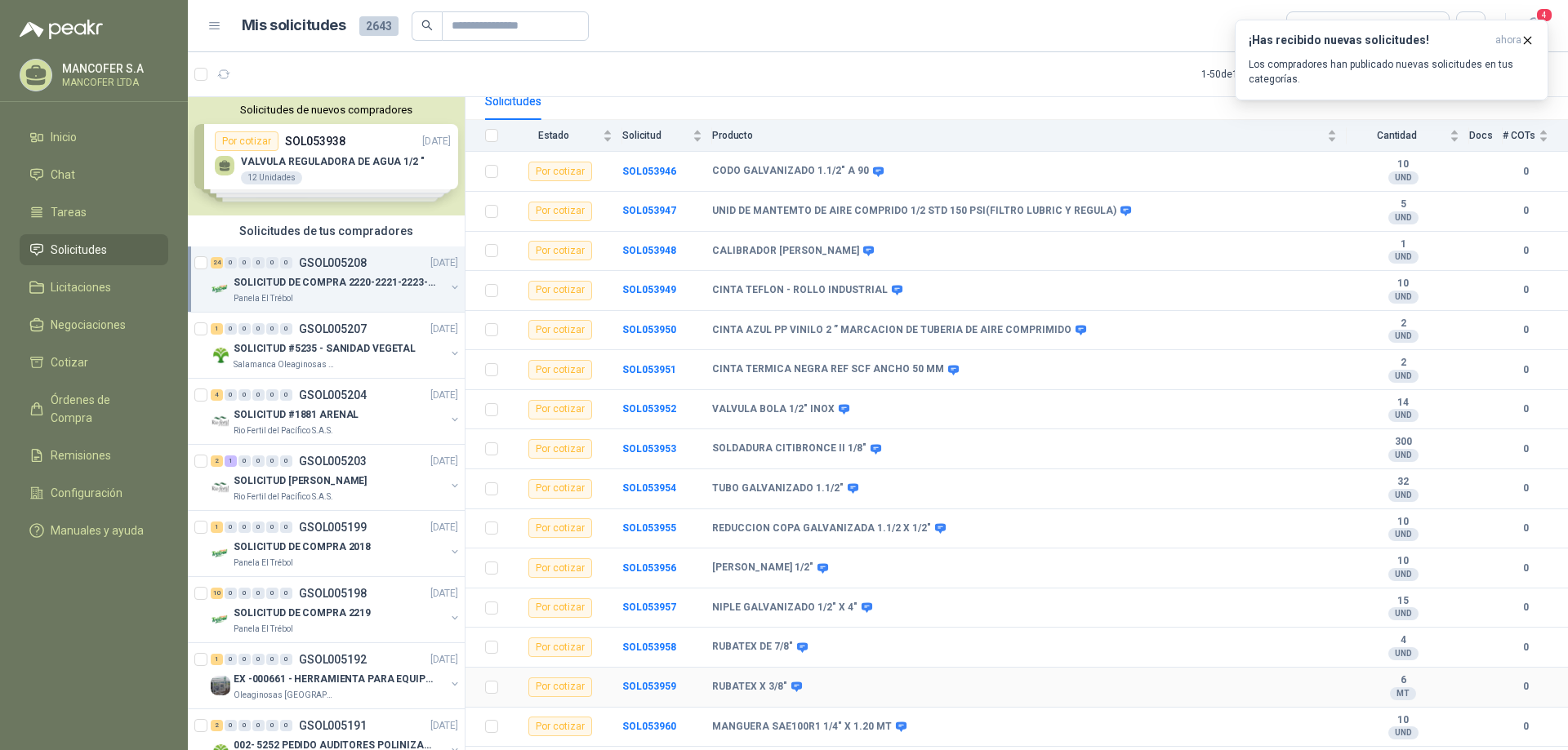
scroll to position [245, 0]
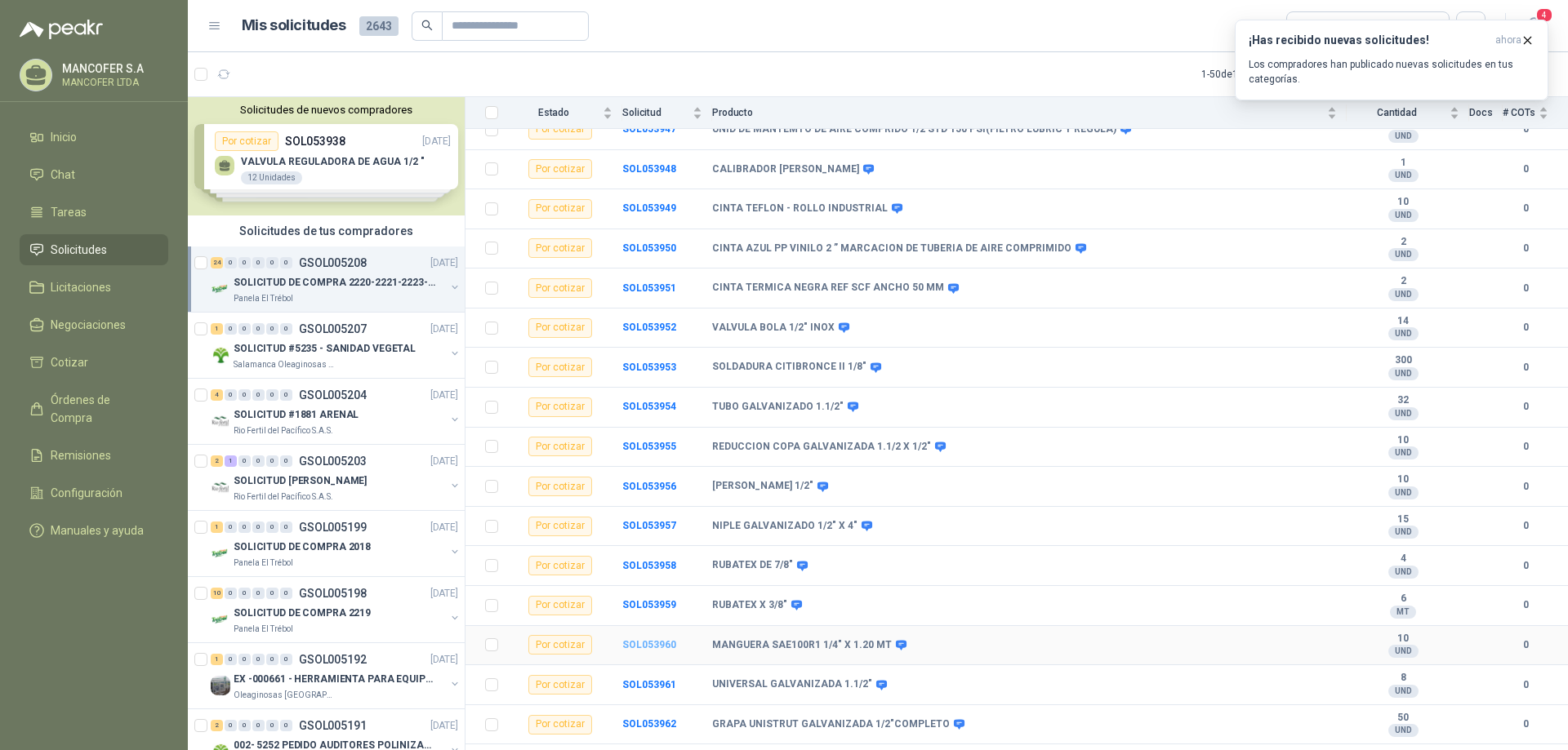
click at [637, 642] on b "SOL053960" at bounding box center [648, 645] width 54 height 12
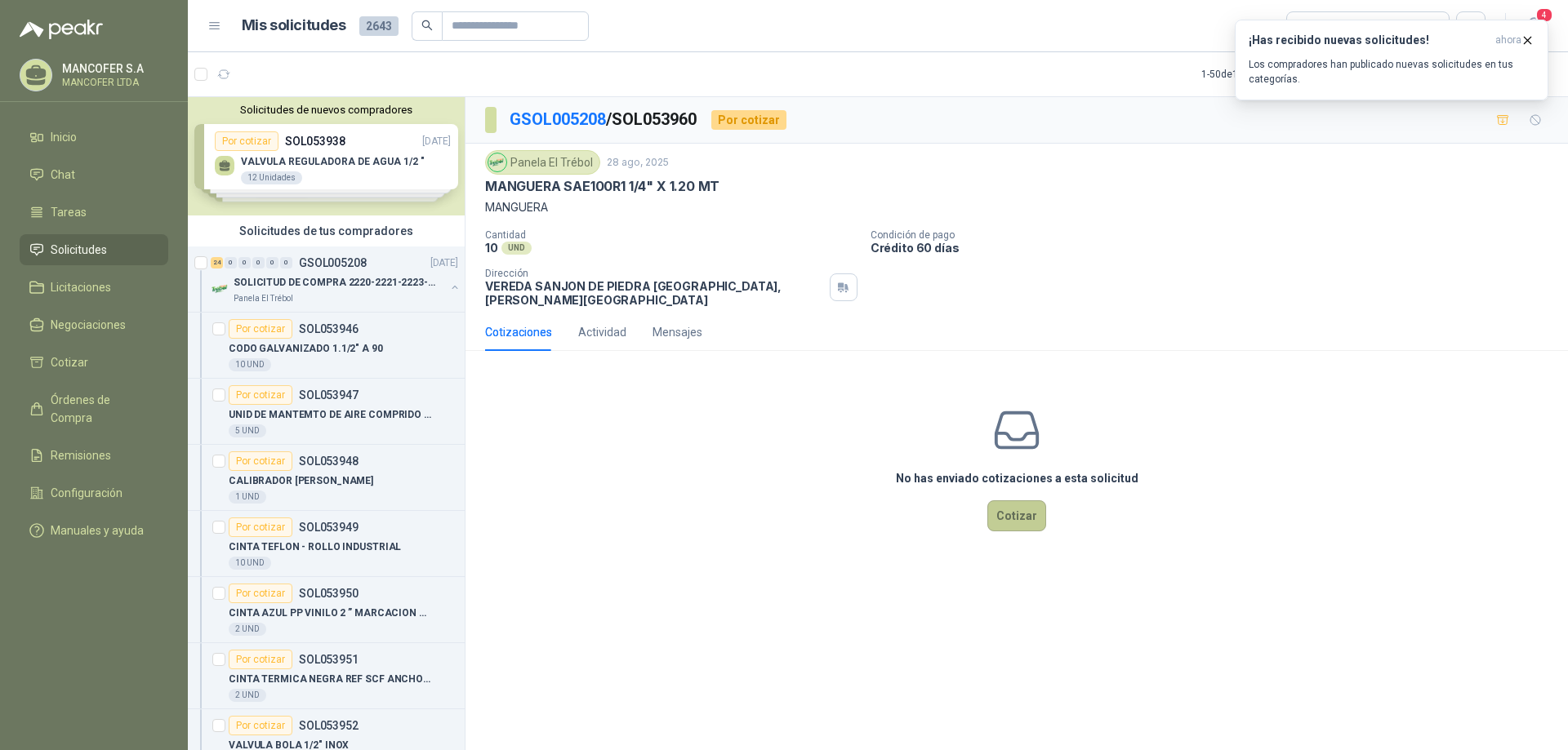
click at [1019, 504] on button "Cotizar" at bounding box center [1016, 515] width 58 height 31
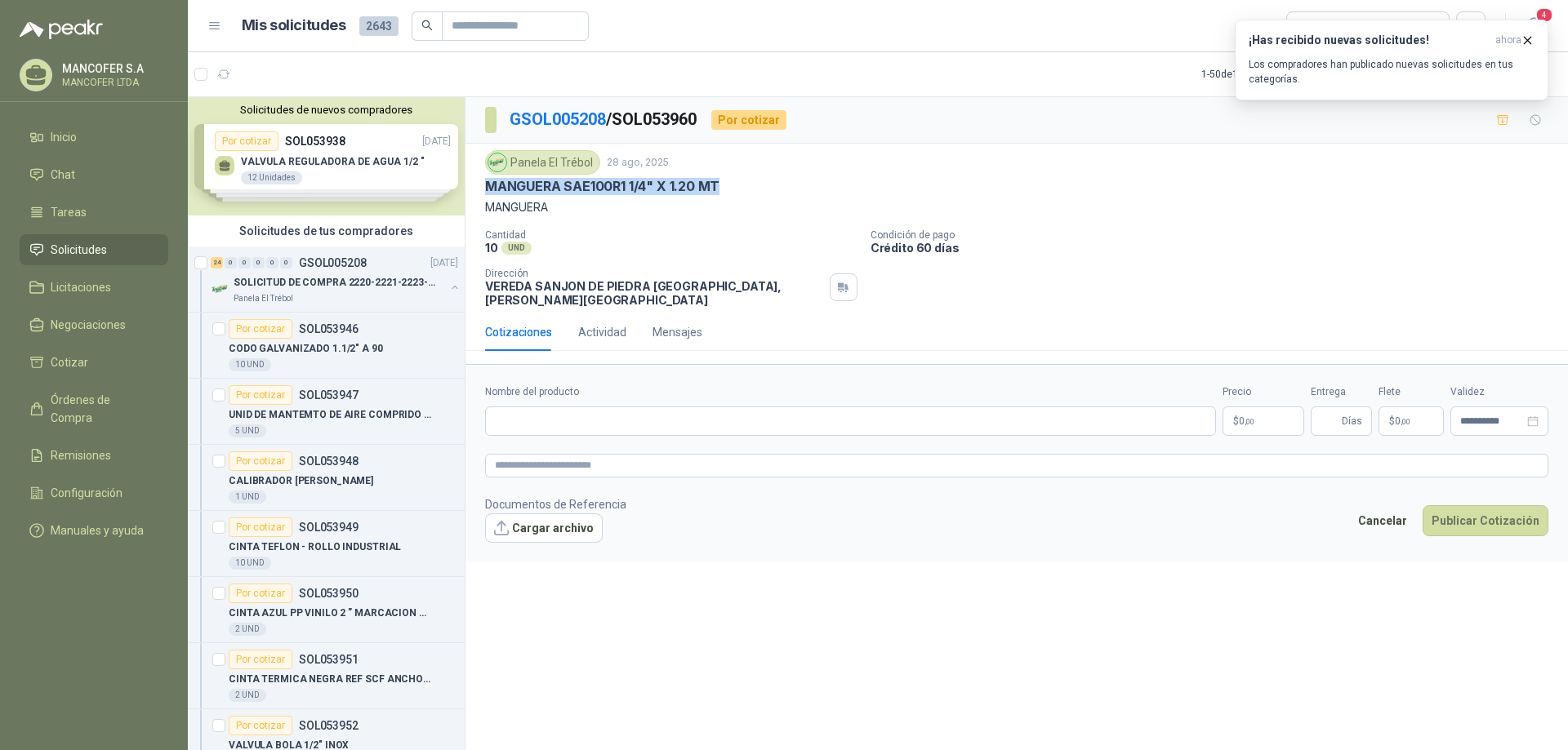
drag, startPoint x: 726, startPoint y: 182, endPoint x: 485, endPoint y: 186, distance: 241.0
click at [485, 186] on div "MANGUERA SAE100R1 1/4" X 1.20 MT" at bounding box center [1016, 186] width 1063 height 17
click at [645, 411] on input "Nombre del producto" at bounding box center [850, 421] width 731 height 29
paste input "**********"
type input "**********"
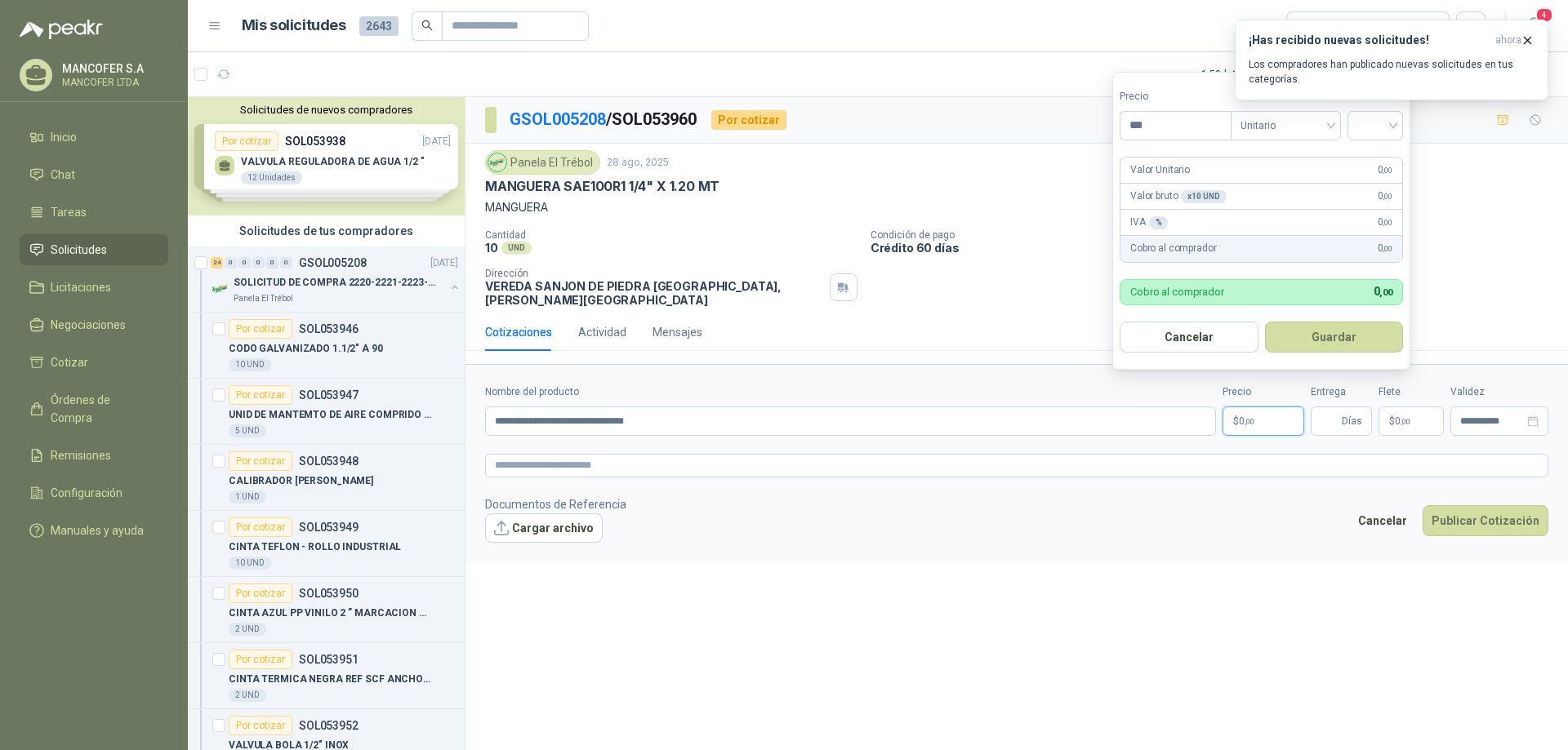
click at [1260, 410] on p "$ 0 ,00" at bounding box center [1263, 421] width 82 height 29
type input "********"
click at [1377, 124] on input "search" at bounding box center [1375, 124] width 36 height 25
click at [1382, 150] on div "19%" at bounding box center [1378, 159] width 50 height 26
click at [1347, 411] on span "Días" at bounding box center [1351, 421] width 20 height 27
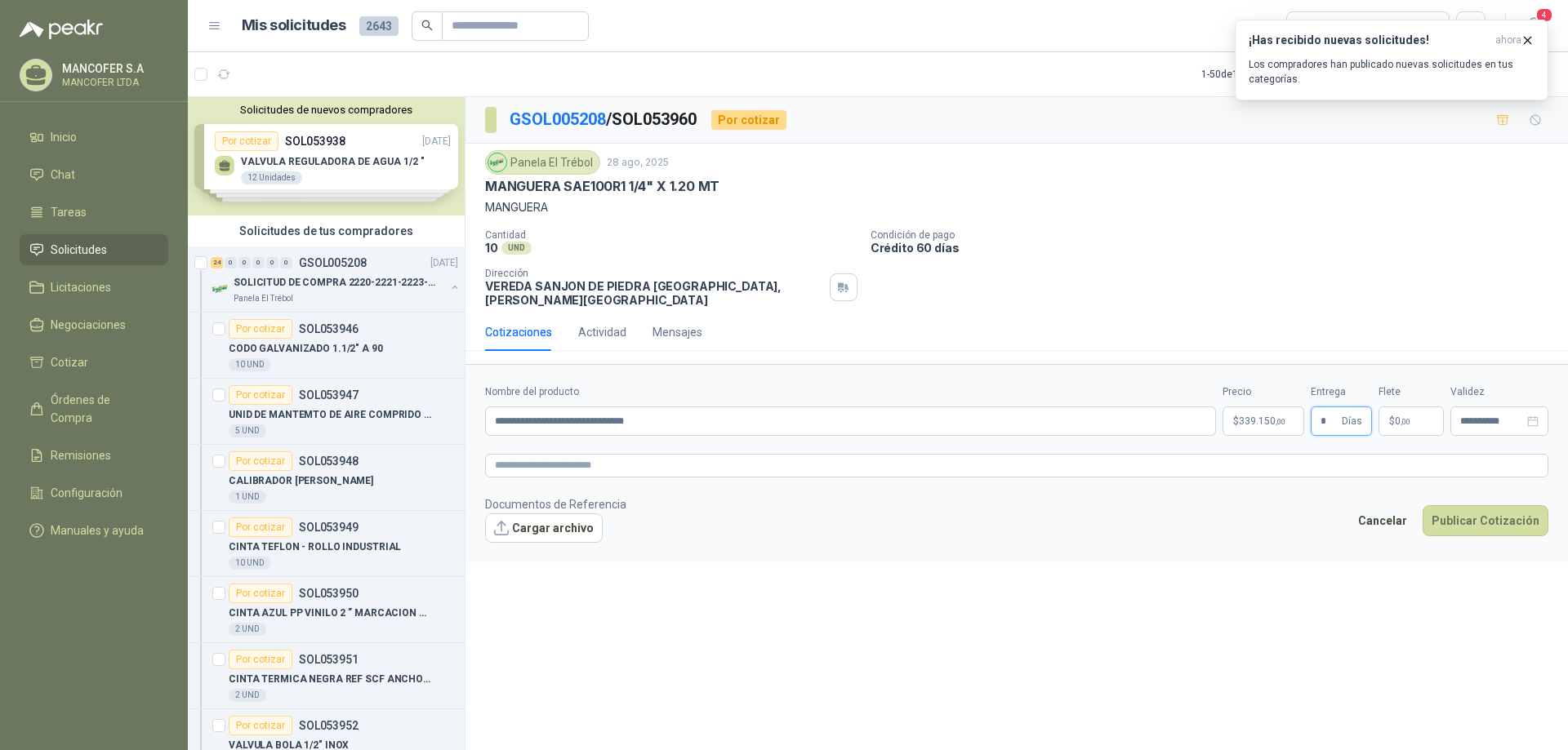
type input "*"
click at [1408, 417] on span ",00" at bounding box center [1405, 421] width 10 height 9
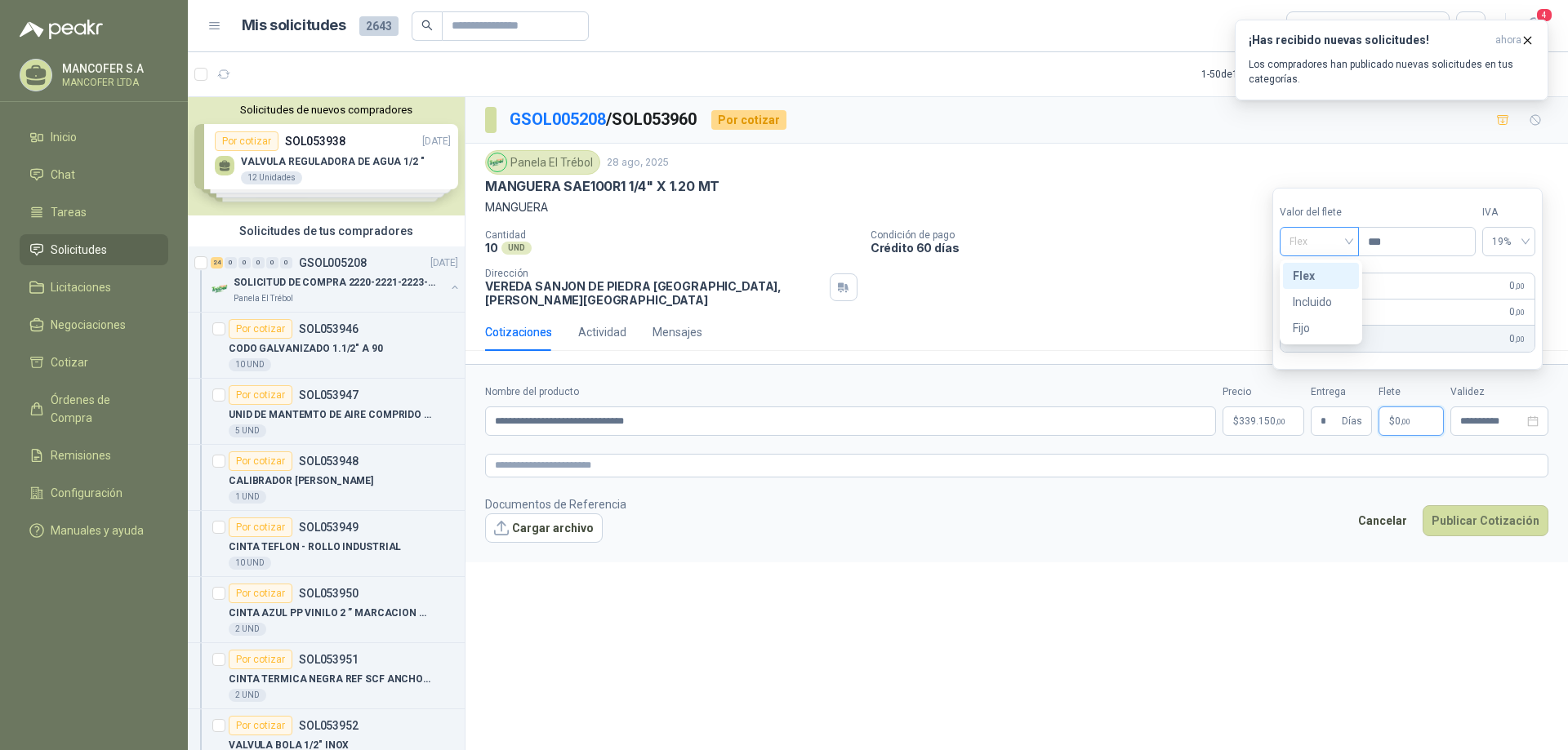
click at [1340, 244] on span "Flex" at bounding box center [1318, 242] width 59 height 25
click at [1323, 301] on div "Incluido" at bounding box center [1321, 302] width 57 height 18
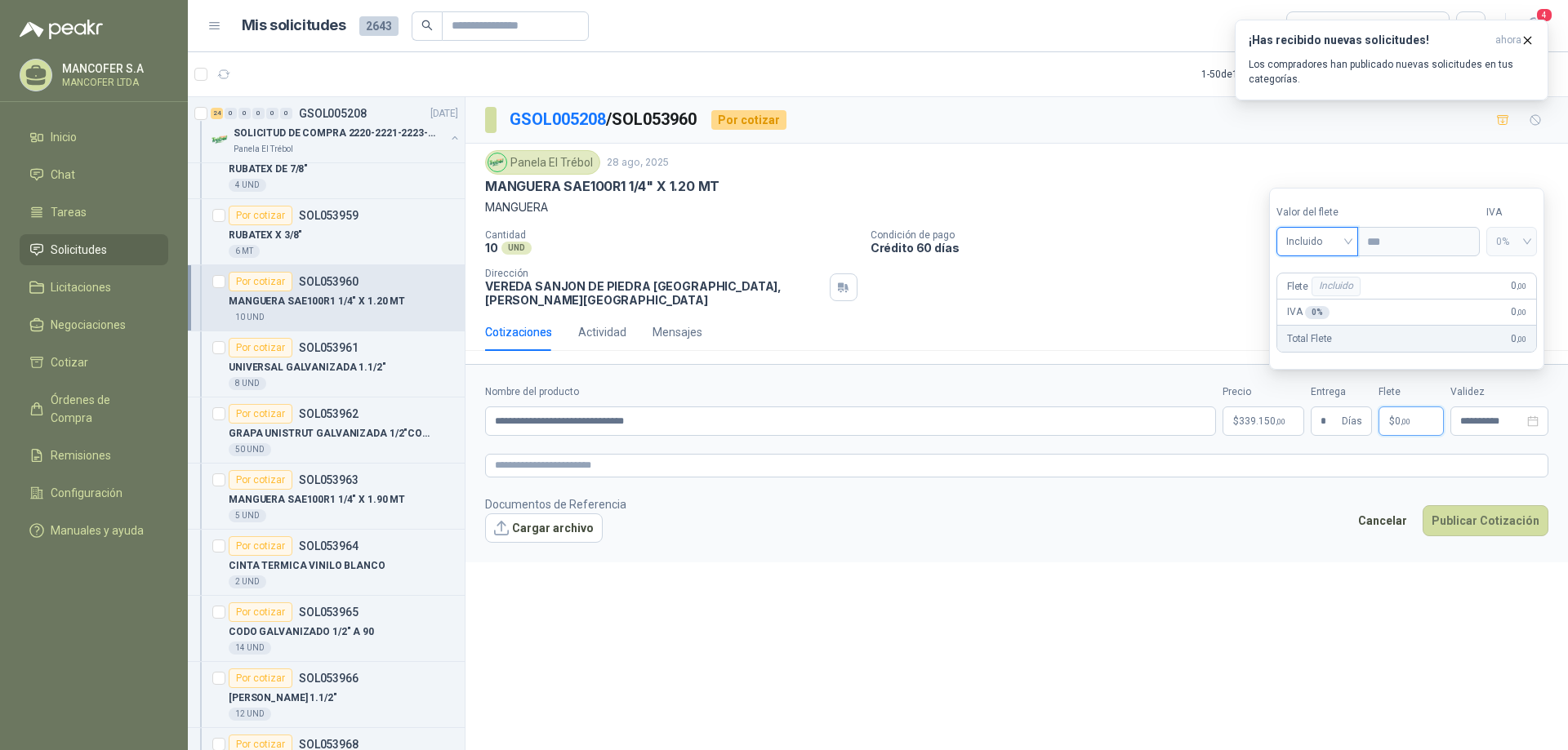
scroll to position [979, 0]
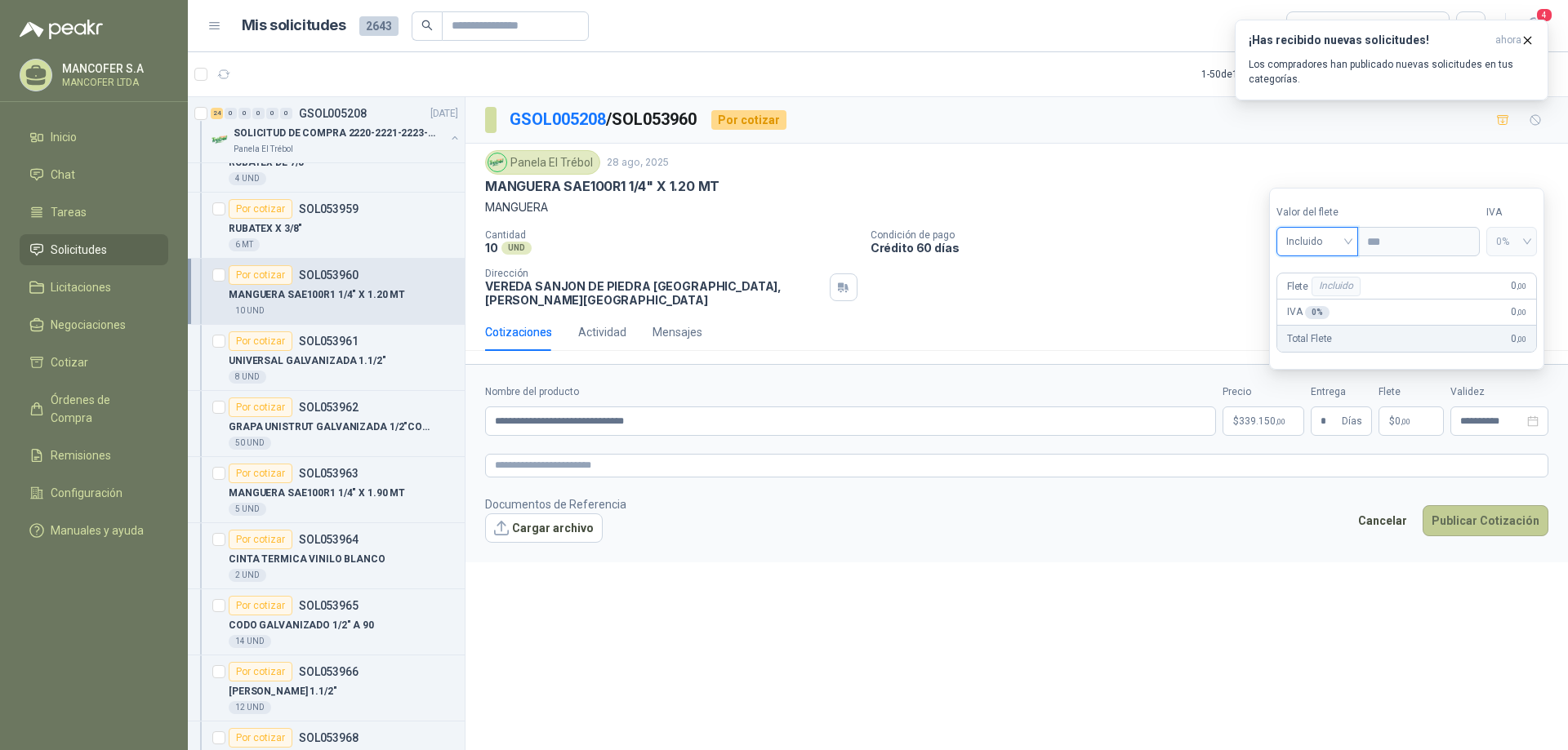
click at [1496, 513] on button "Publicar Cotización" at bounding box center [1486, 521] width 126 height 31
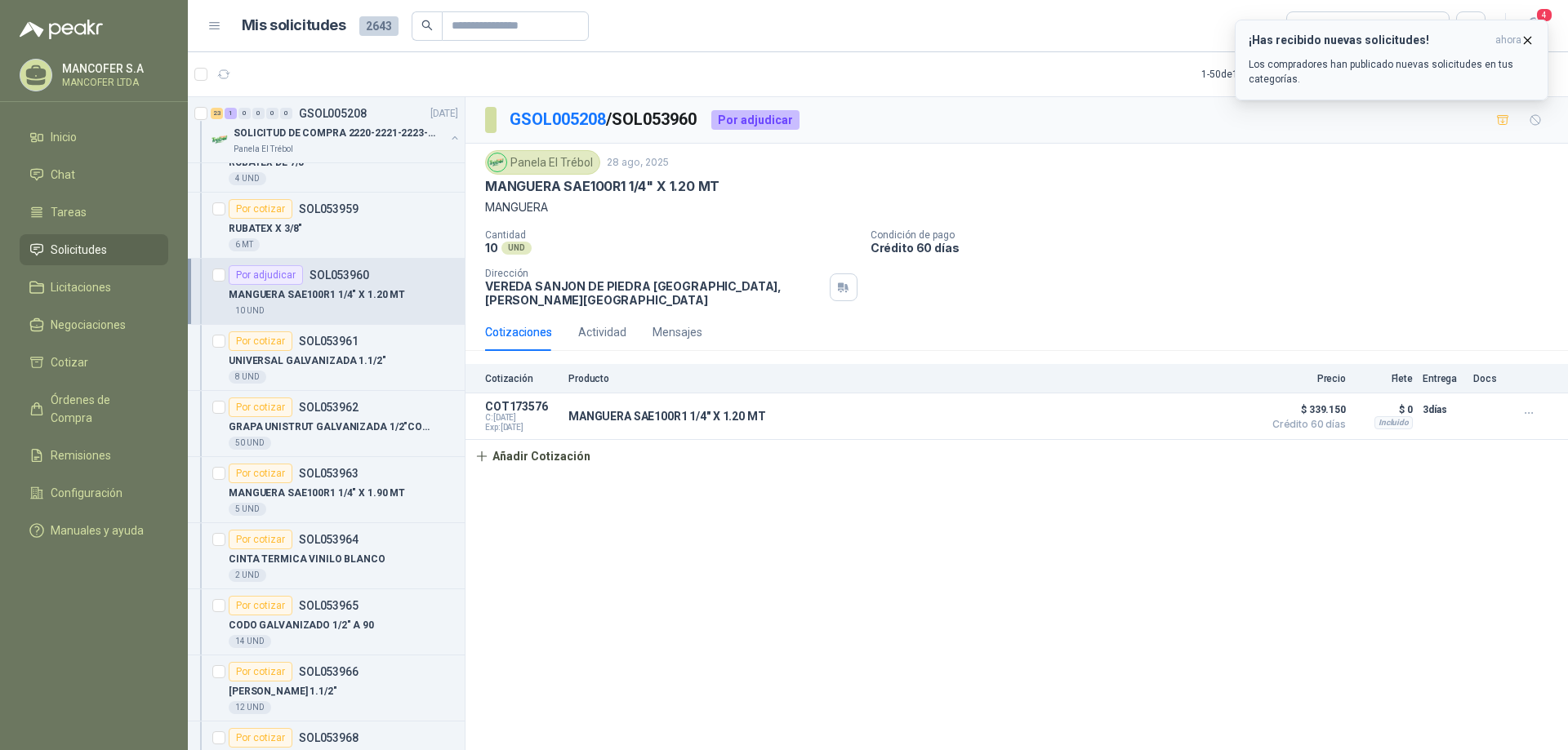
click at [1354, 55] on div "¡Has recibido nuevas solicitudes! ahora Los compradores han publicado nuevas so…" at bounding box center [1391, 60] width 286 height 53
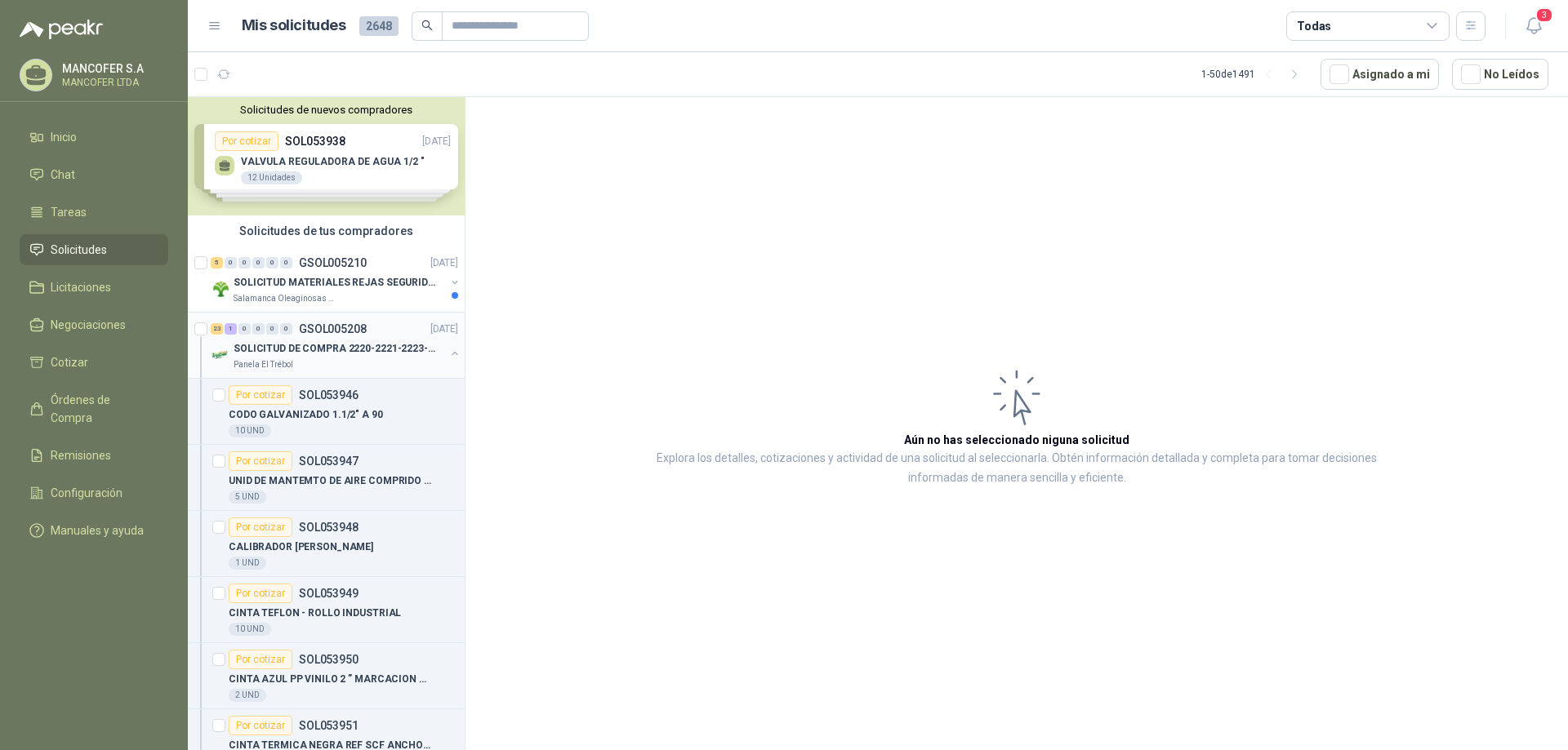
click at [280, 341] on p "SOLICITUD DE COMPRA 2220-2221-2223-2224" at bounding box center [335, 349] width 203 height 16
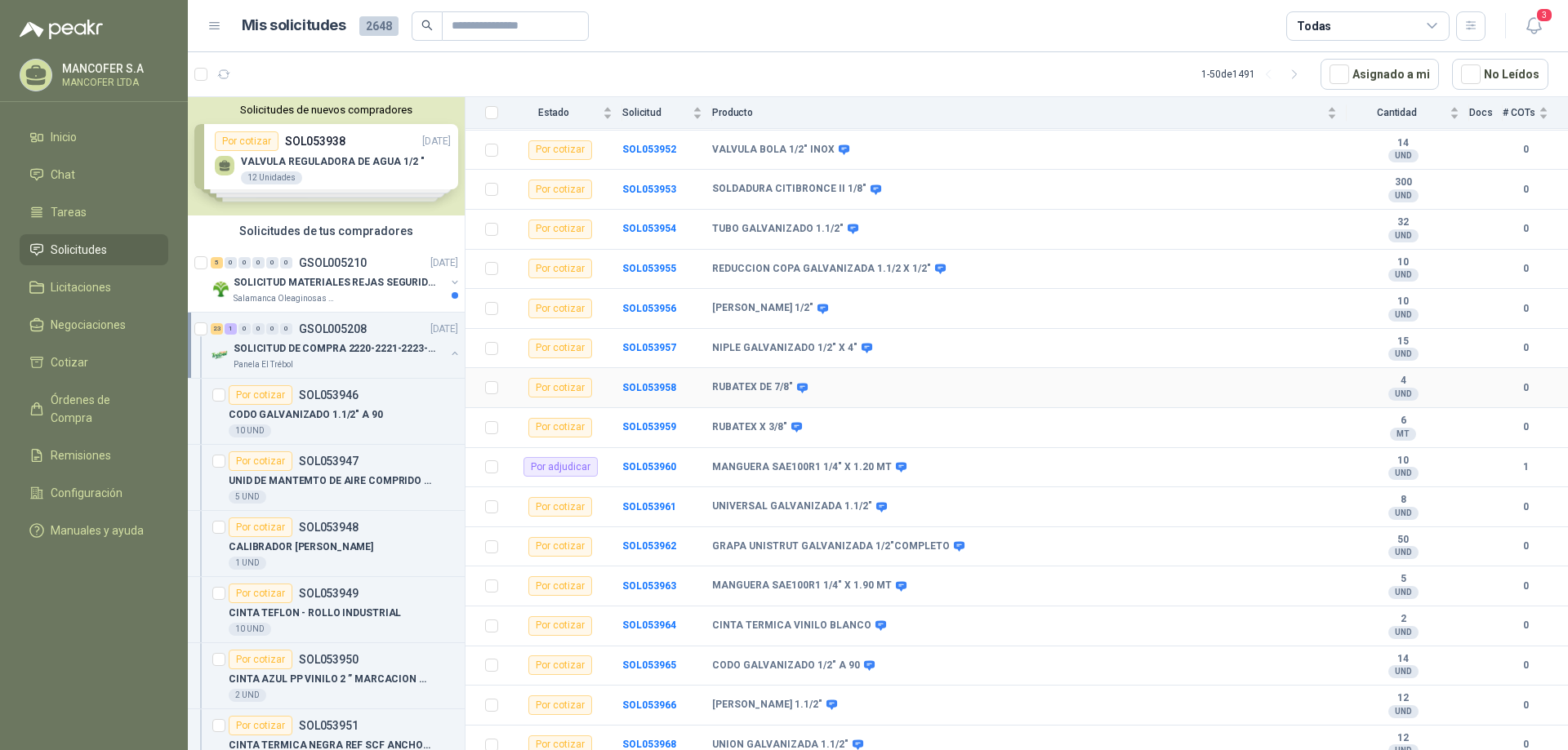
scroll to position [490, 0]
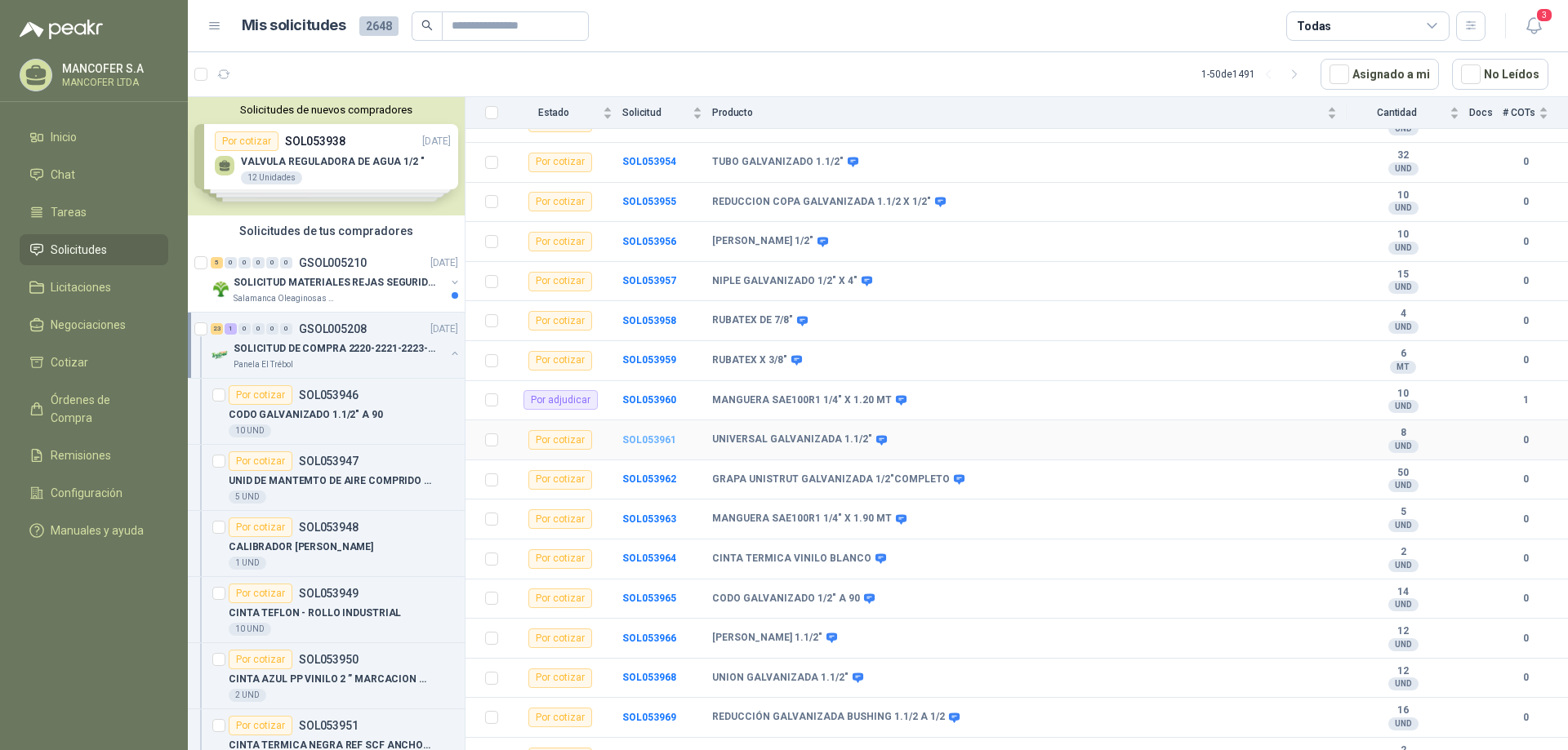
click at [641, 440] on b "SOL053961" at bounding box center [648, 439] width 54 height 12
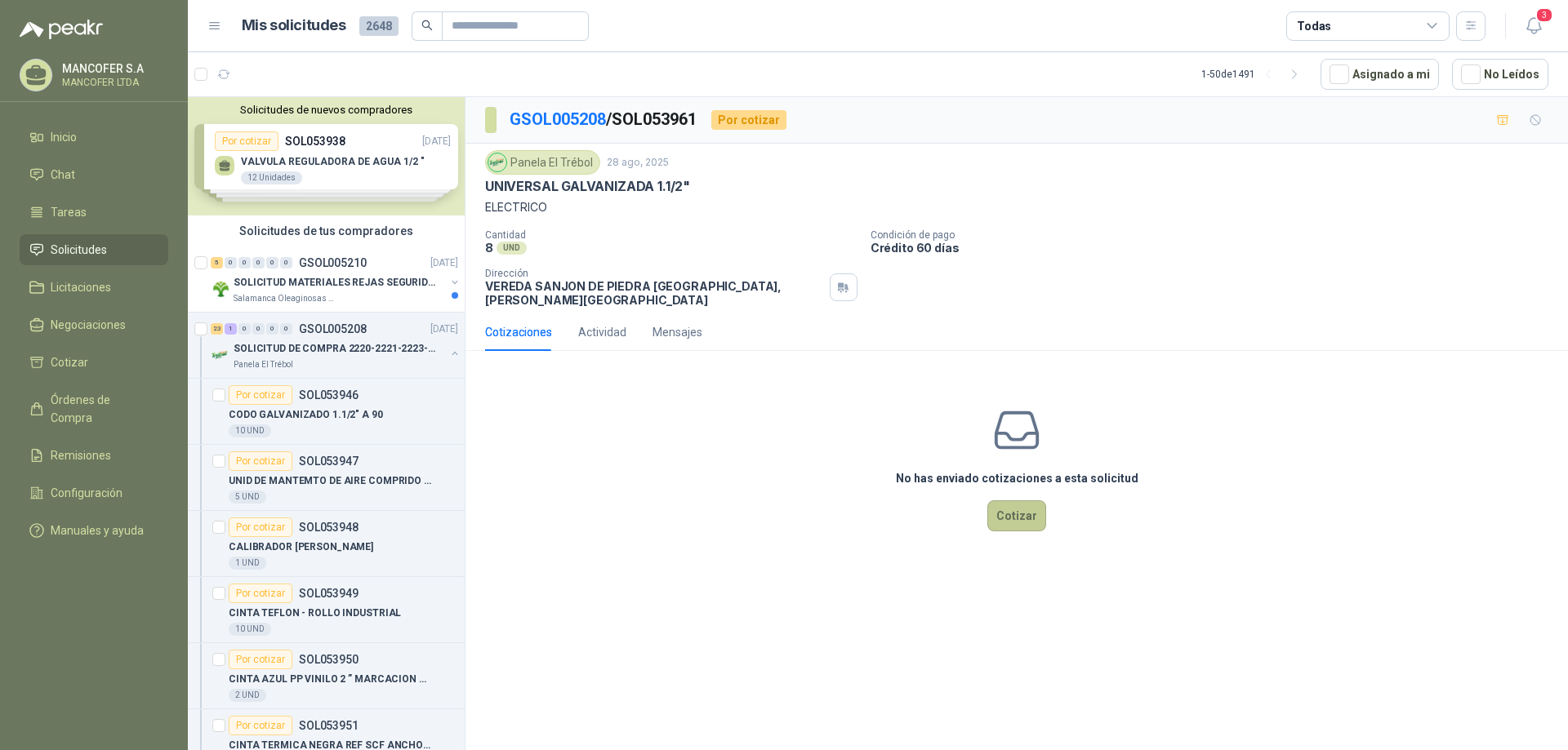
click at [1022, 500] on button "Cotizar" at bounding box center [1016, 515] width 58 height 31
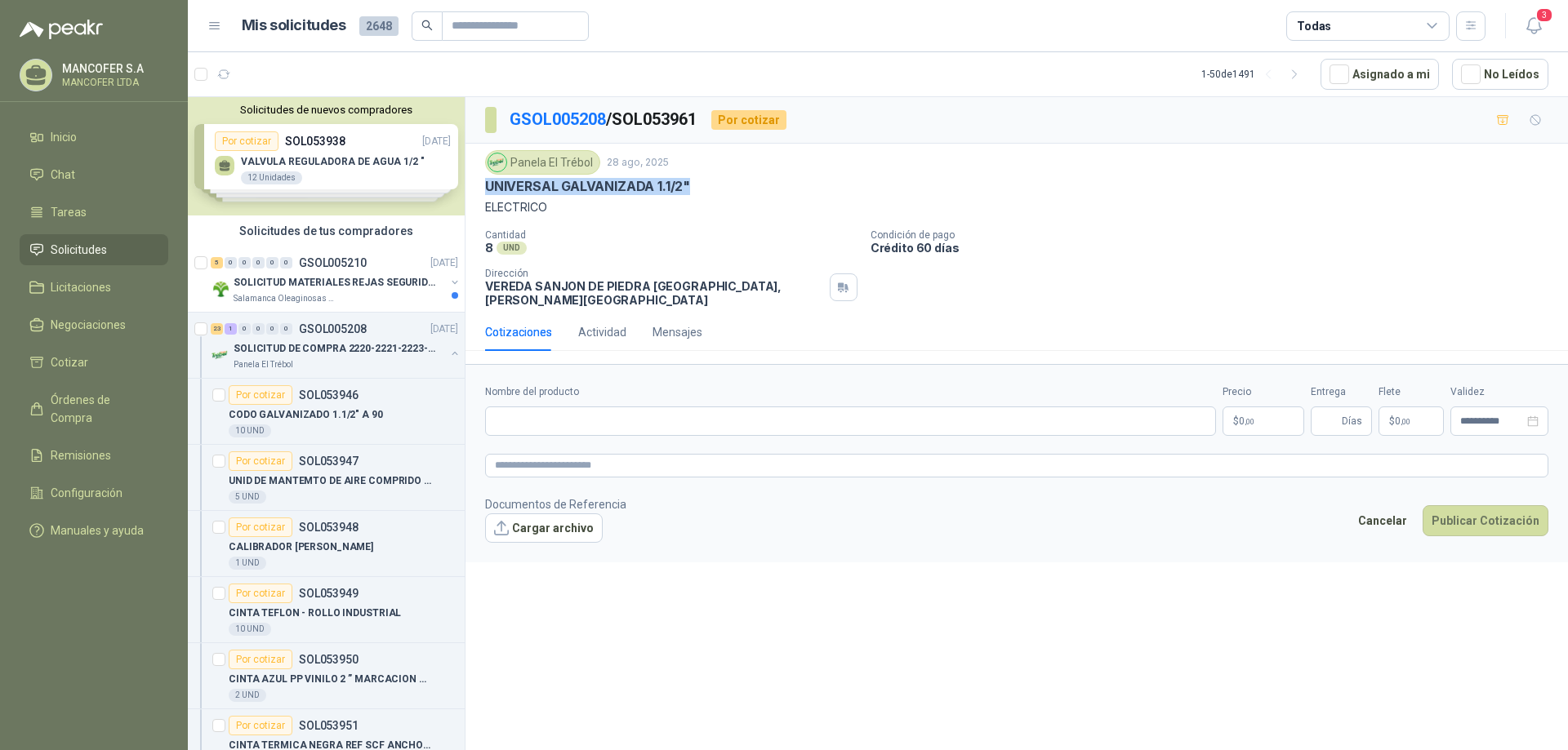
drag, startPoint x: 695, startPoint y: 185, endPoint x: 476, endPoint y: 185, distance: 219.0
click at [476, 185] on div "Panela El Trébol [DATE] UNIVERSAL GALVANIZADA 1.1/2" ELECTRICO Cantidad 8 UND …" at bounding box center [1016, 228] width 1102 height 170
click at [615, 406] on input "Nombre del producto" at bounding box center [850, 421] width 731 height 29
paste input "**********"
type input "**********"
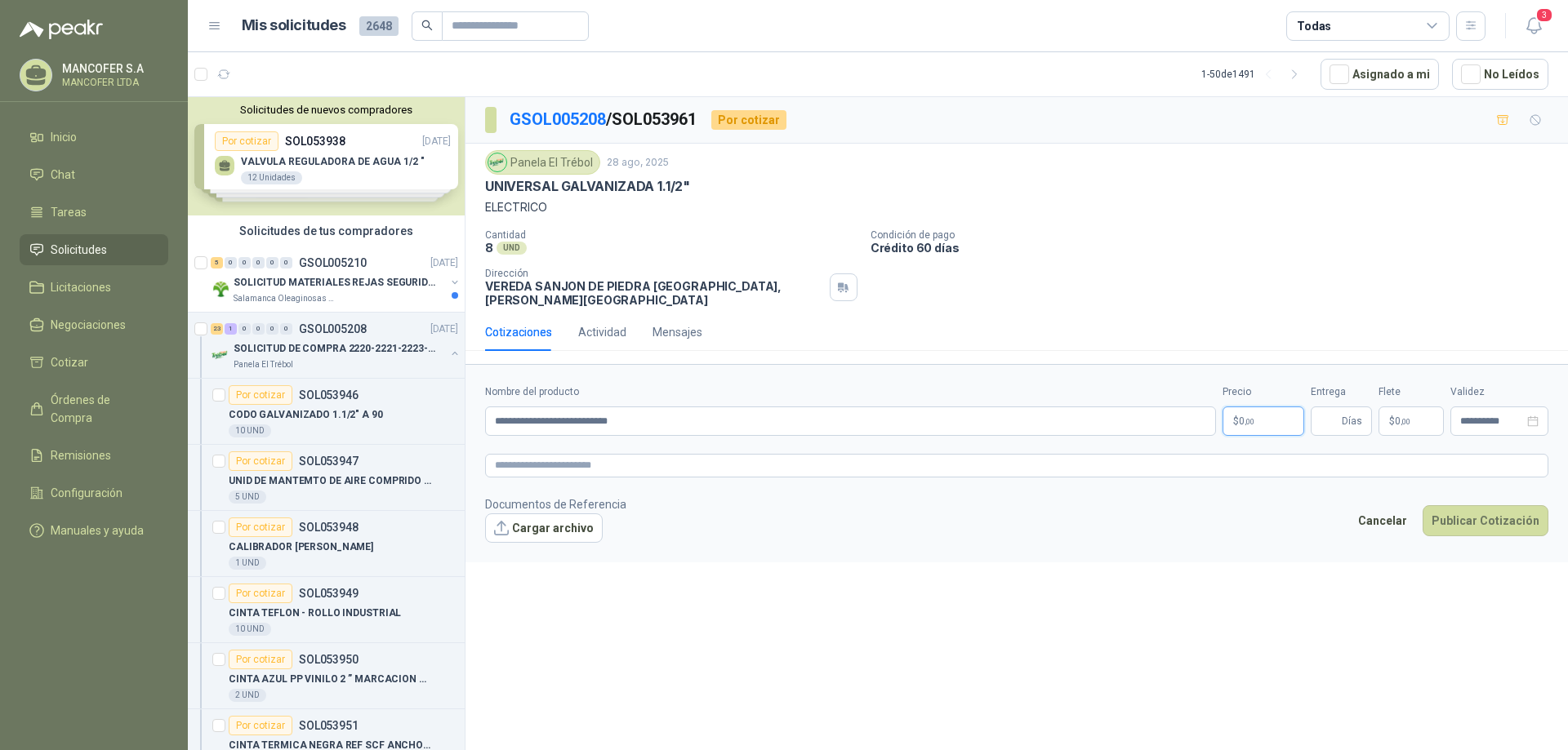
click at [1266, 412] on p "$ 0 ,00" at bounding box center [1263, 421] width 82 height 29
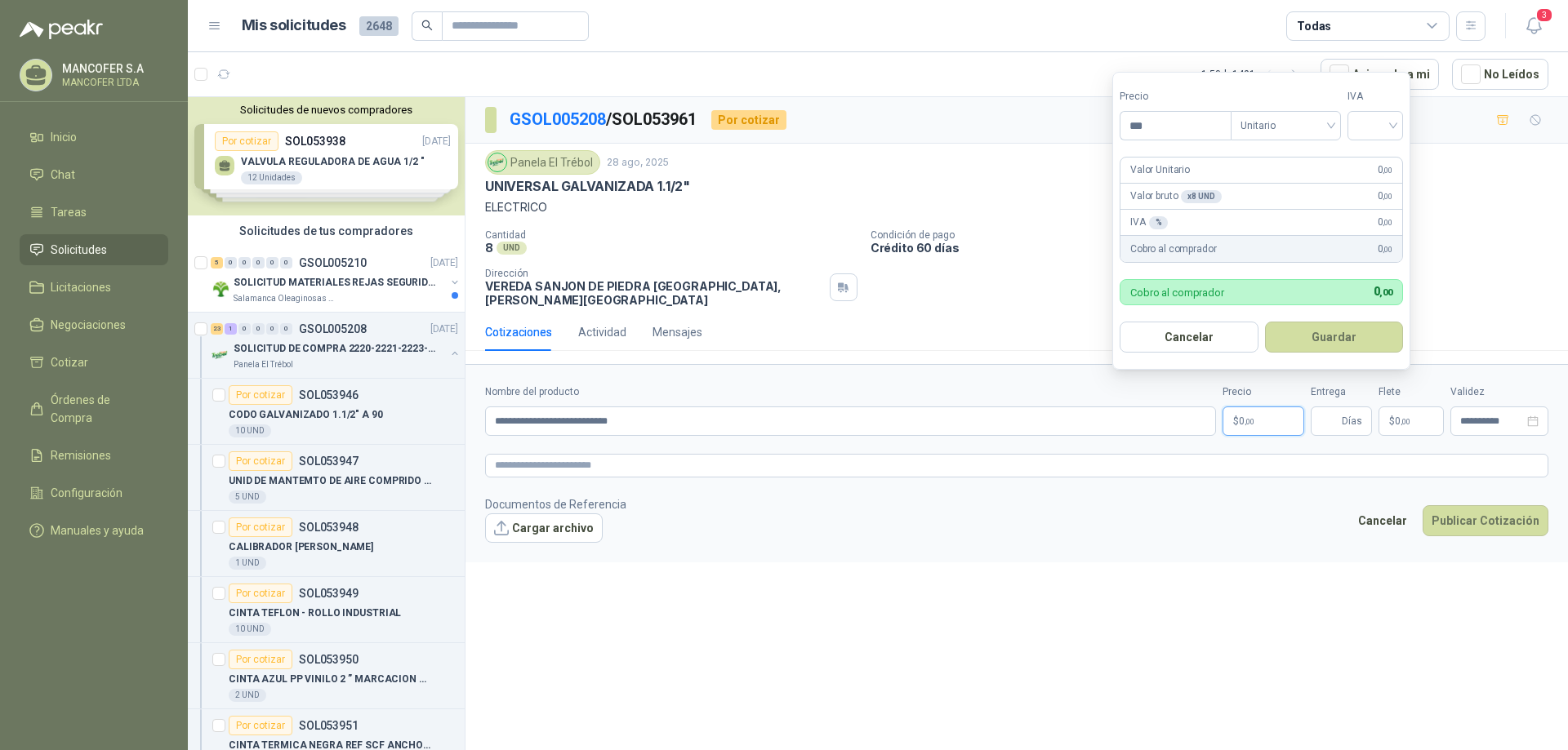
drag, startPoint x: 1170, startPoint y: 120, endPoint x: 1113, endPoint y: 122, distance: 57.0
click at [1113, 122] on form "Precio *** Tipo Unitario IVA Valor Unitario 0 ,00 Valor bruto x 8 UND  0 ,00 I…" at bounding box center [1261, 220] width 298 height 298
click at [1296, 128] on span "Unitario" at bounding box center [1285, 126] width 90 height 25
type input "********"
drag, startPoint x: 1314, startPoint y: 117, endPoint x: 1347, endPoint y: 112, distance: 33.4
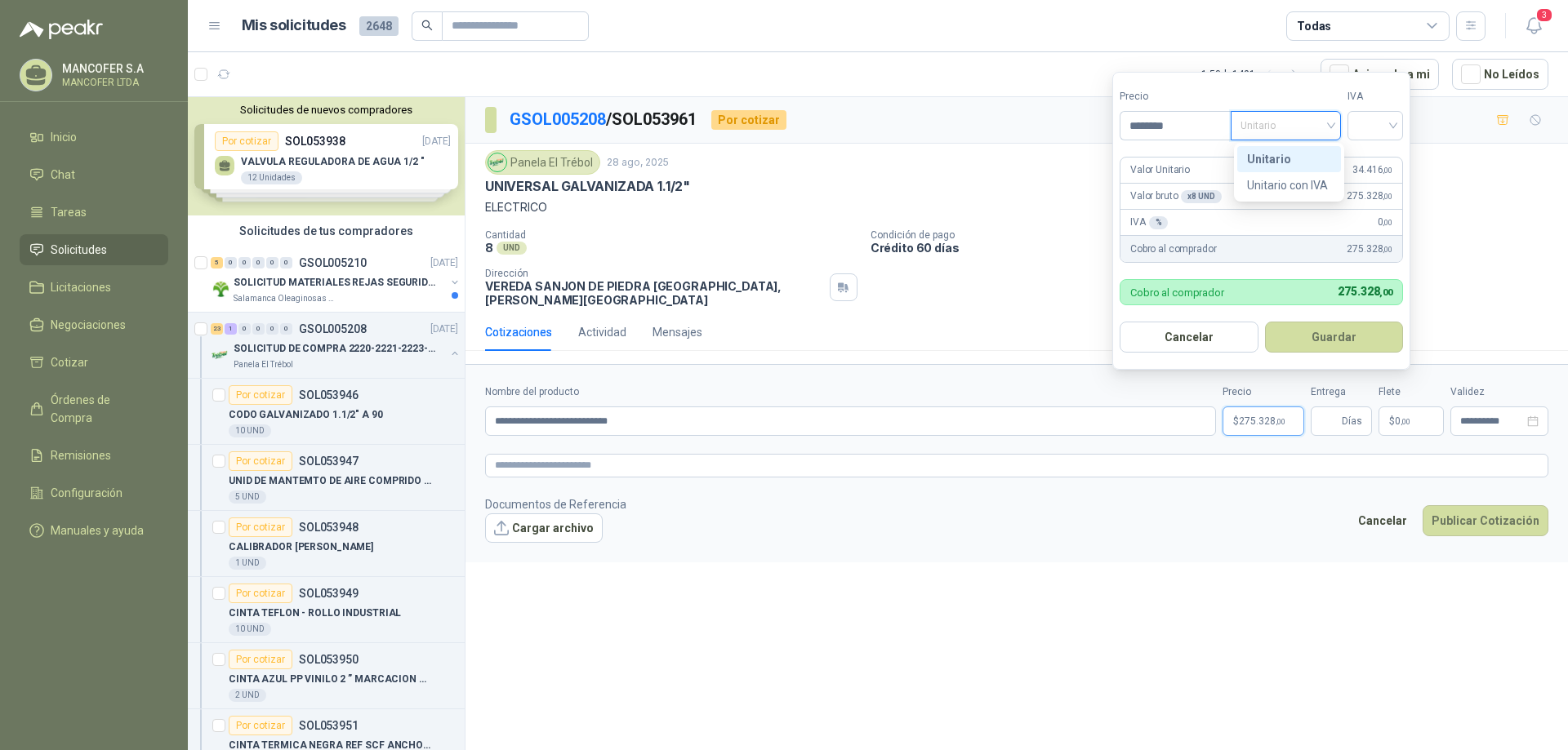
click at [1316, 115] on span "Unitario" at bounding box center [1285, 126] width 90 height 25
click at [1371, 117] on input "search" at bounding box center [1375, 124] width 36 height 25
click at [1381, 158] on div "19%" at bounding box center [1378, 159] width 30 height 18
click at [1339, 329] on button "Guardar" at bounding box center [1337, 336] width 141 height 31
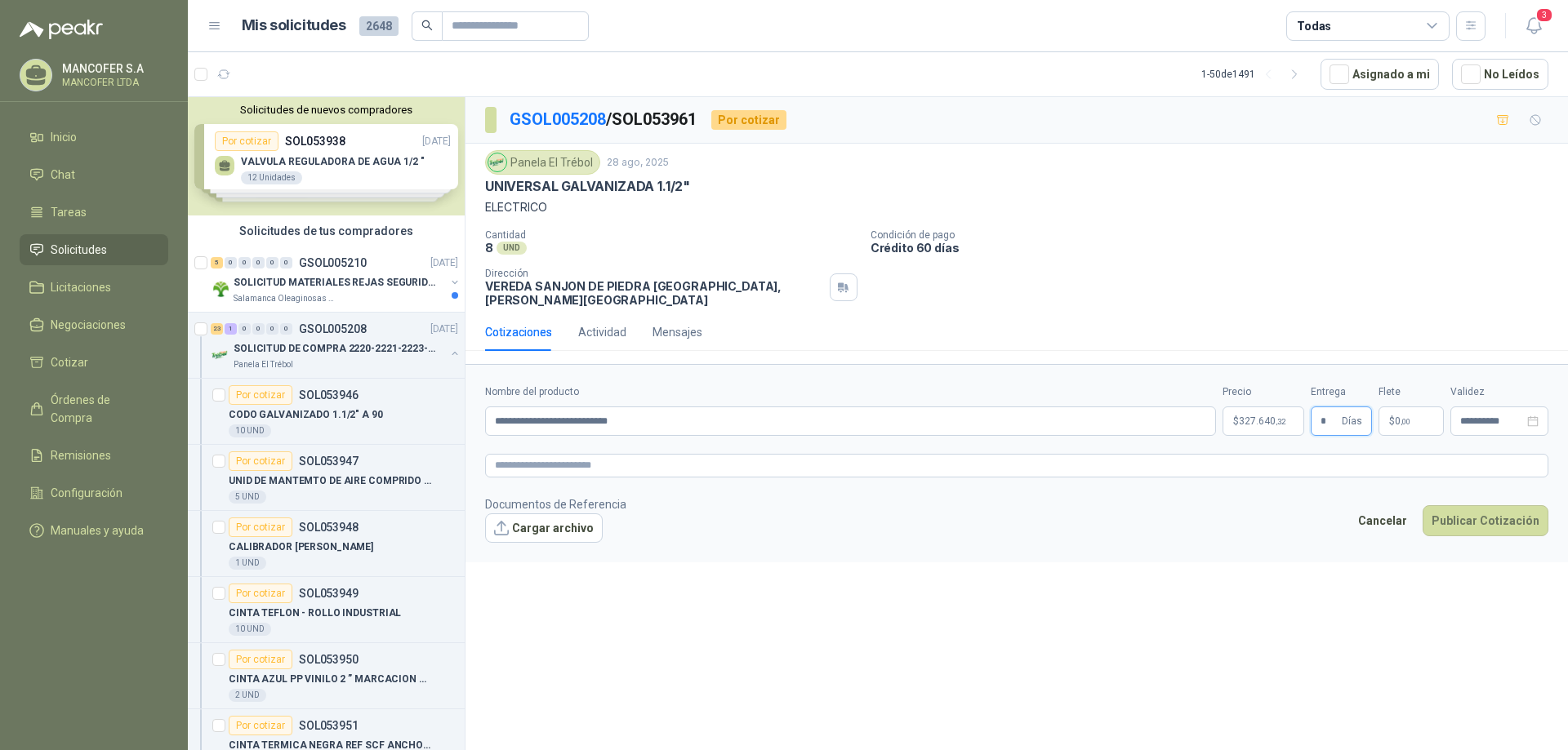
type input "*"
click at [1421, 408] on p "$ 0 ,00" at bounding box center [1411, 421] width 66 height 29
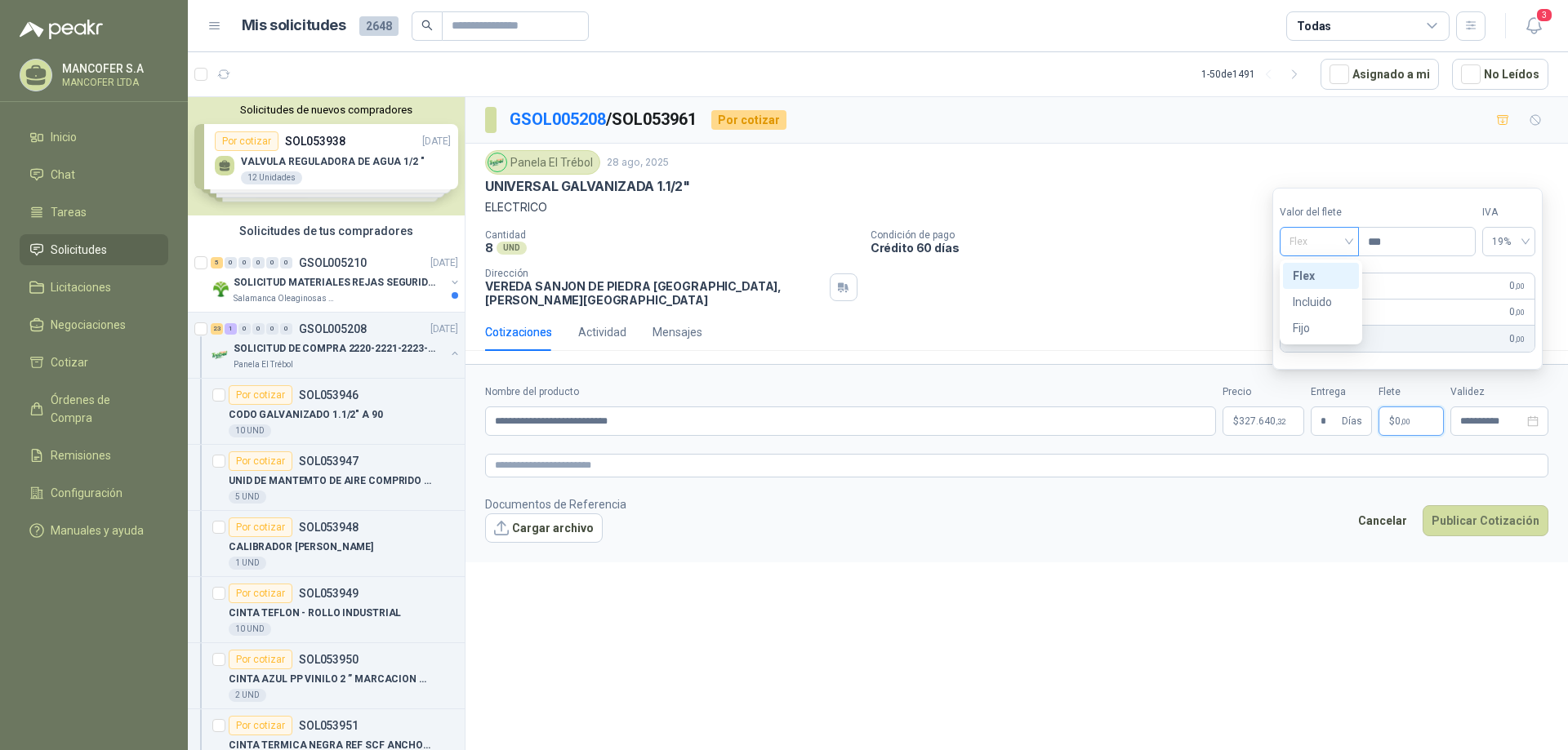
click at [1344, 237] on span "Flex" at bounding box center [1318, 242] width 59 height 25
click at [1321, 294] on div "Incluido" at bounding box center [1321, 302] width 57 height 18
drag, startPoint x: 1378, startPoint y: 490, endPoint x: 1360, endPoint y: 485, distance: 18.7
click at [1375, 495] on footer "Documentos de Referencia Cargar archivo Cancelar Publicar Cotización" at bounding box center [1016, 518] width 1063 height 47
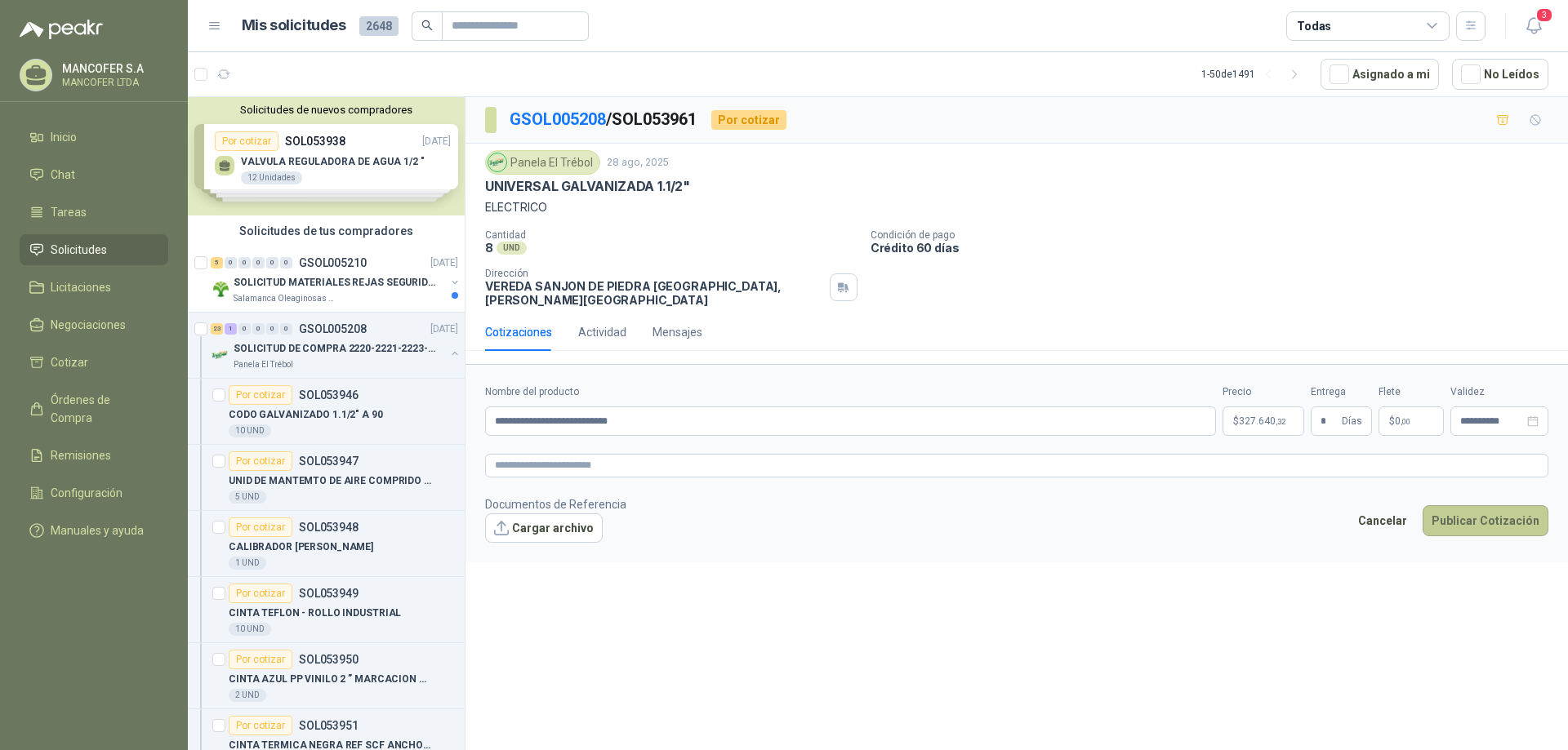
click at [1490, 506] on button "Publicar Cotización" at bounding box center [1486, 521] width 126 height 31
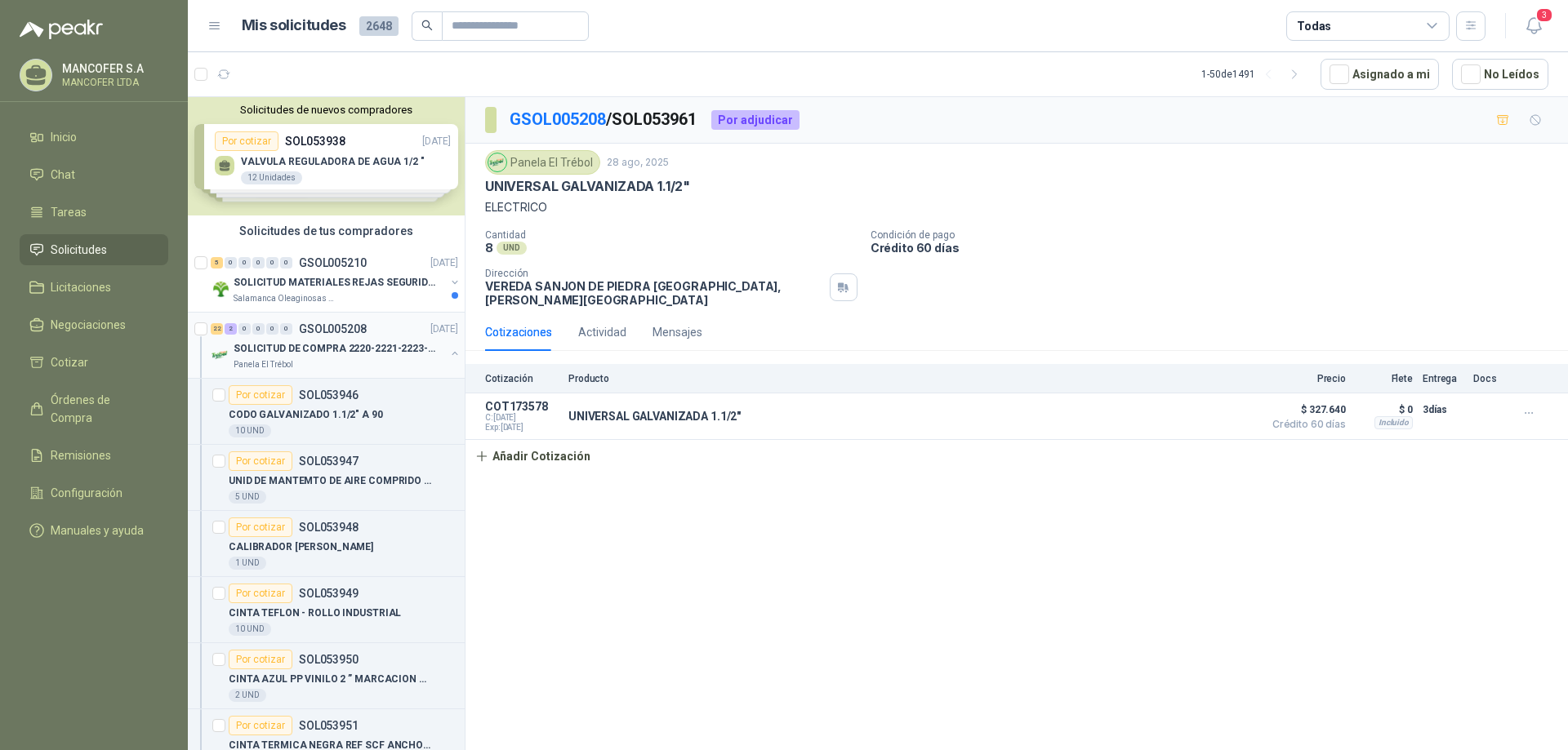
click at [300, 338] on div "22 2 0 0 0 0 GSOL005208 [DATE]" at bounding box center [336, 329] width 251 height 19
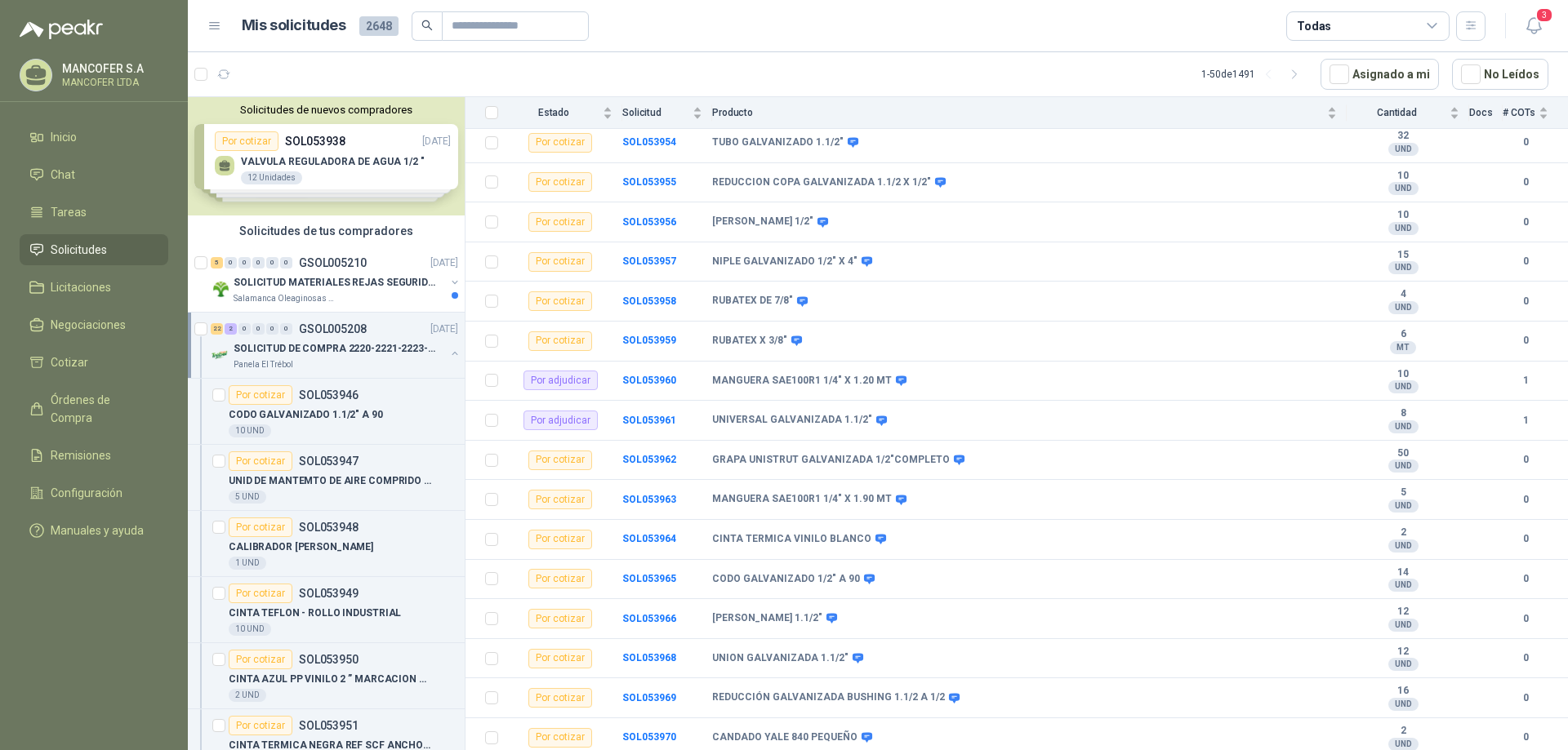
scroll to position [512, 0]
click at [642, 495] on b "SOL053963" at bounding box center [648, 497] width 54 height 12
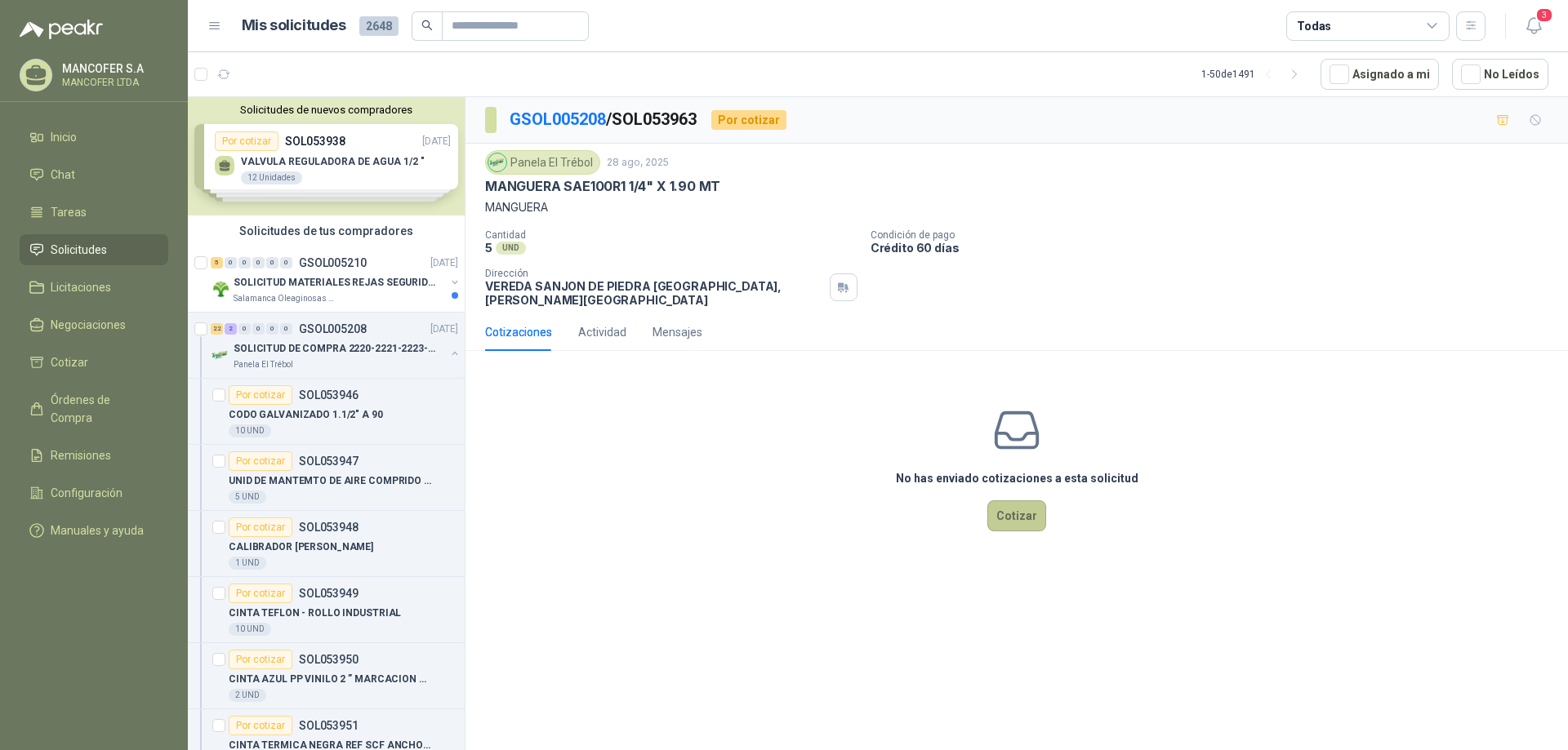
click at [1018, 506] on button "Cotizar" at bounding box center [1016, 515] width 58 height 31
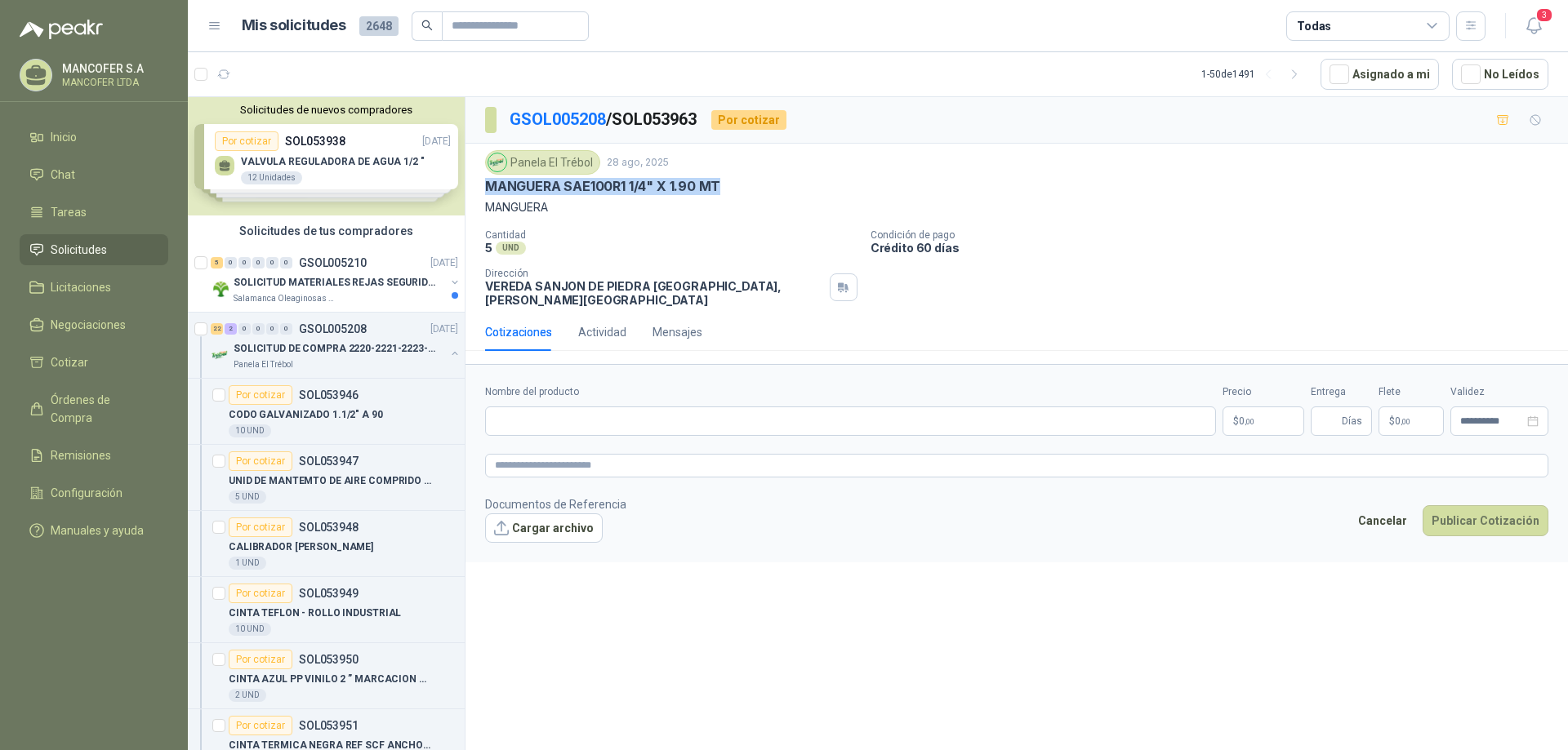
drag, startPoint x: 725, startPoint y: 187, endPoint x: 487, endPoint y: 187, distance: 238.0
click at [487, 187] on div "MANGUERA SAE100R1 1/4" X 1.90 MT" at bounding box center [1016, 186] width 1063 height 17
click at [578, 406] on input "Nombre del producto" at bounding box center [850, 421] width 731 height 29
paste input "**********"
type input "**********"
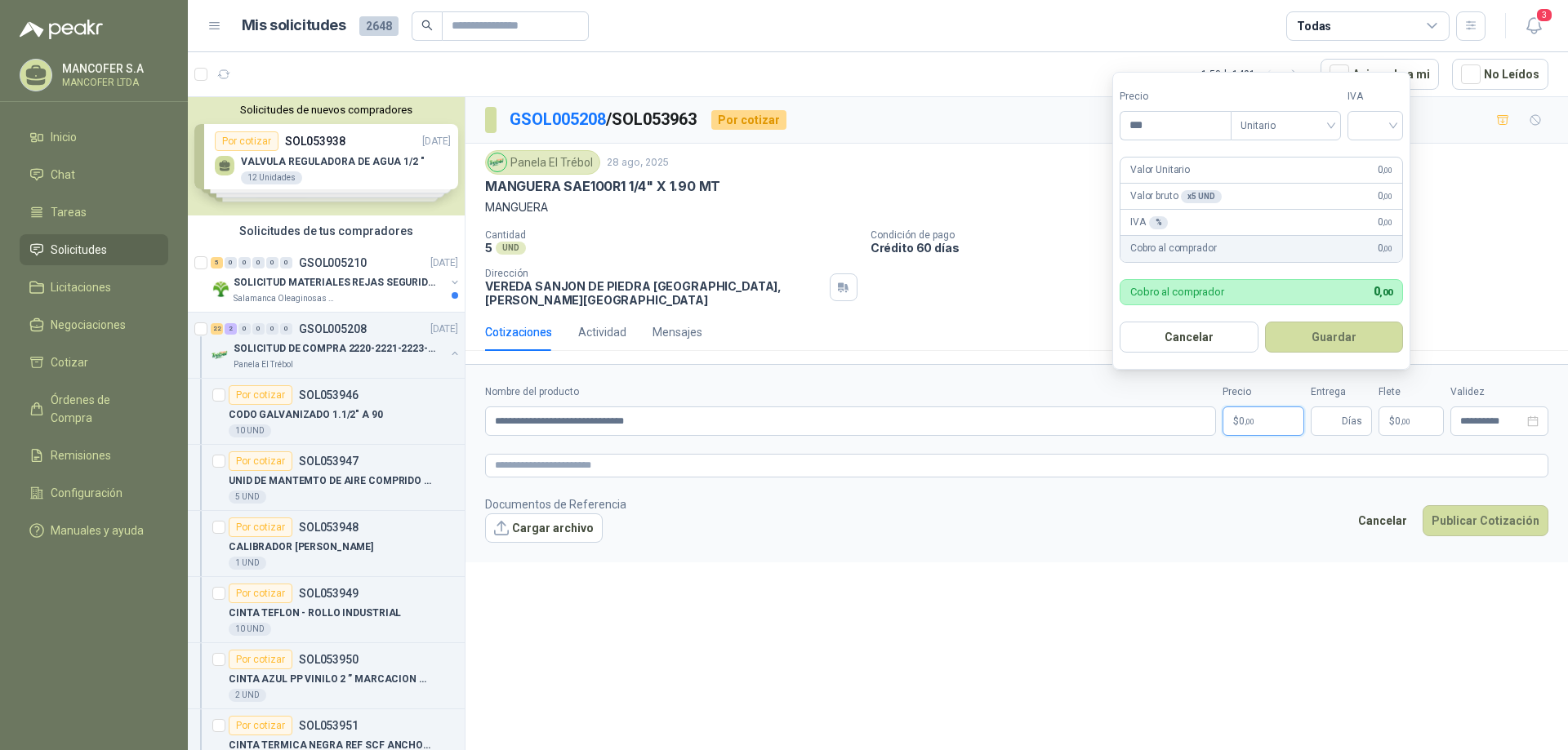
click at [1250, 417] on span ",00" at bounding box center [1249, 421] width 10 height 9
click at [1397, 120] on div at bounding box center [1375, 125] width 56 height 29
type input "********"
click at [1381, 159] on div "19%" at bounding box center [1378, 159] width 30 height 18
click at [1296, 337] on button "Guardar" at bounding box center [1337, 336] width 141 height 31
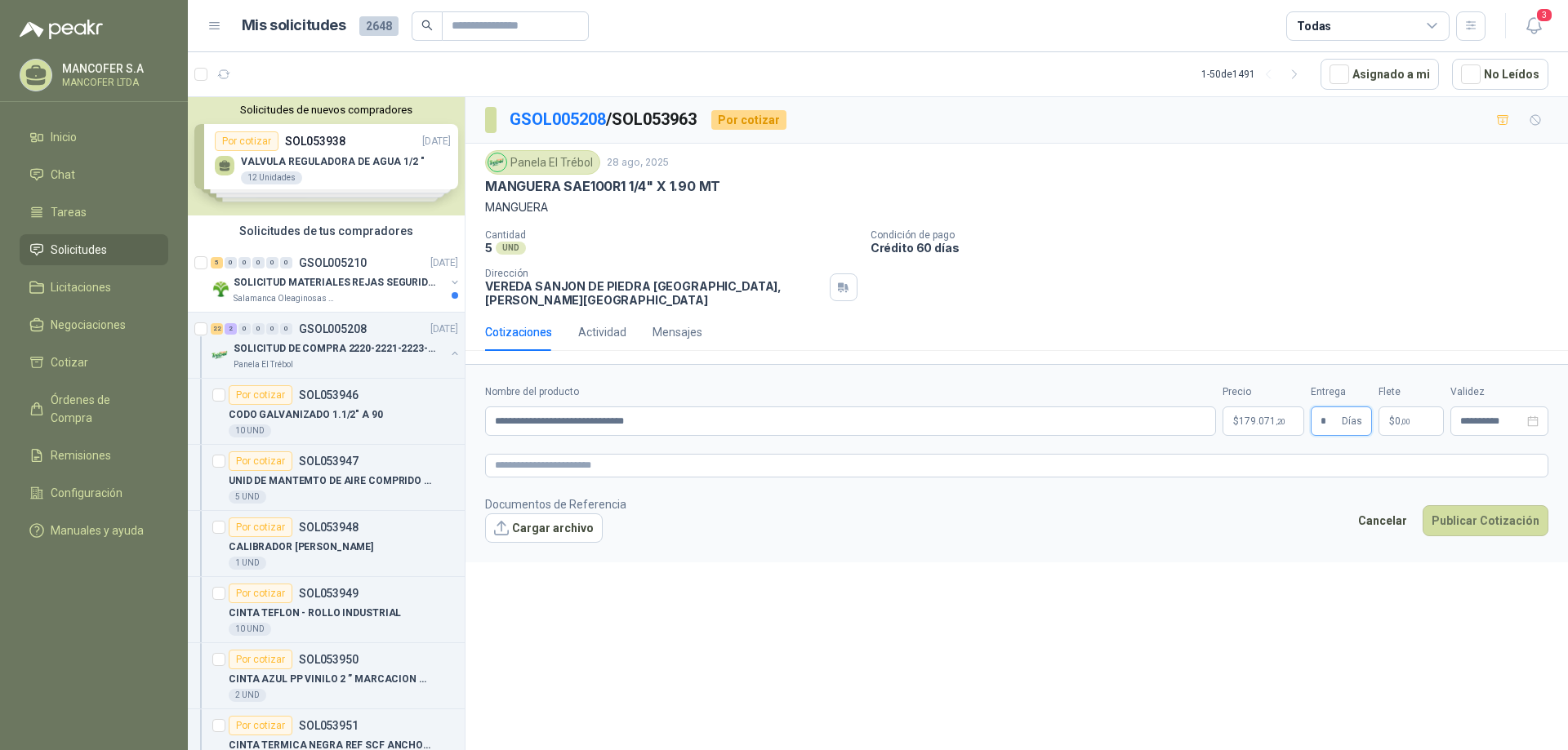
type input "*"
click at [1415, 408] on p "$ 0 ,00" at bounding box center [1411, 421] width 66 height 29
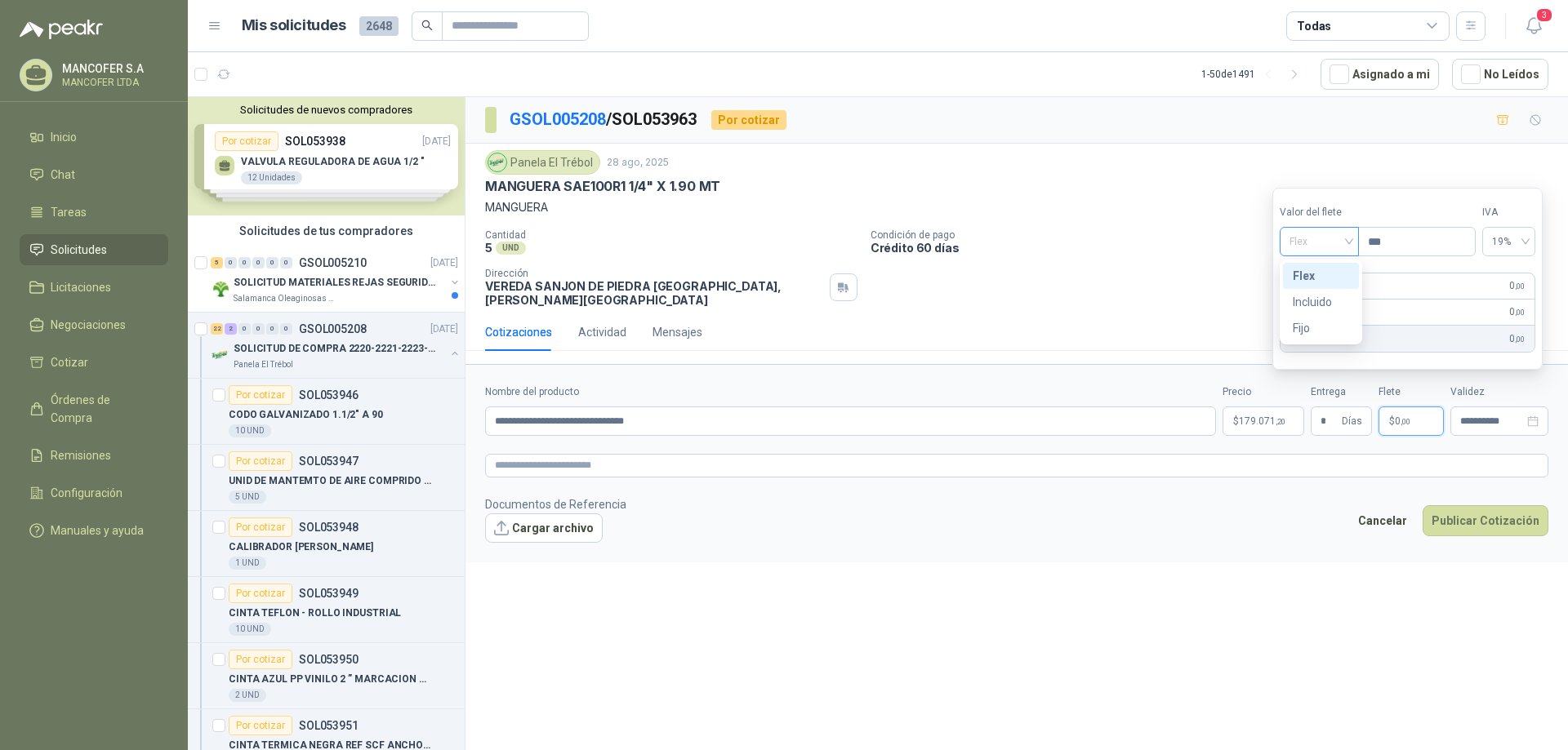
click at [1349, 238] on span "Flex" at bounding box center [1318, 242] width 59 height 25
click at [1320, 298] on div "Incluido" at bounding box center [1321, 302] width 57 height 18
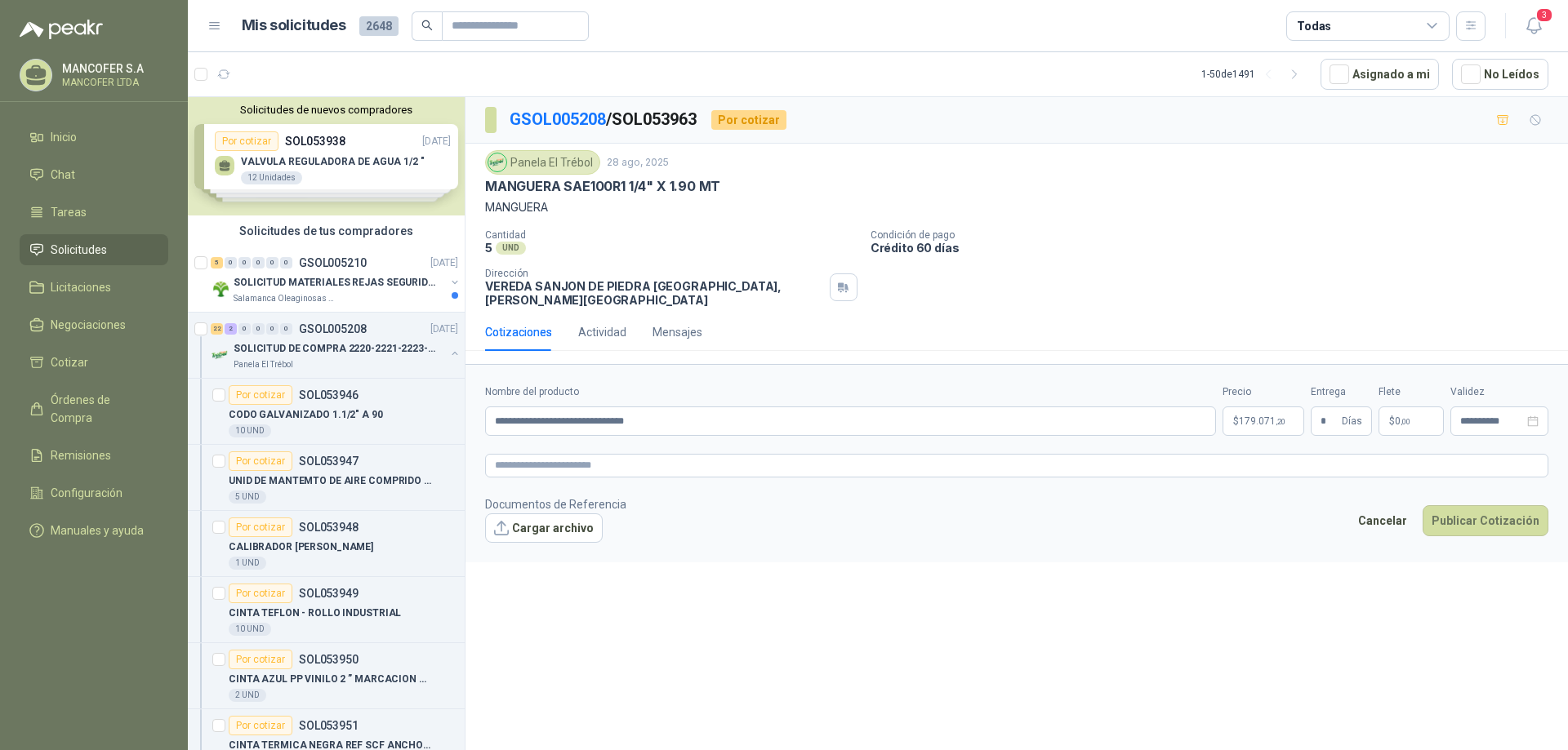
click at [1256, 495] on footer "Documentos de Referencia Cargar archivo Cancelar Publicar Cotización" at bounding box center [1016, 518] width 1063 height 47
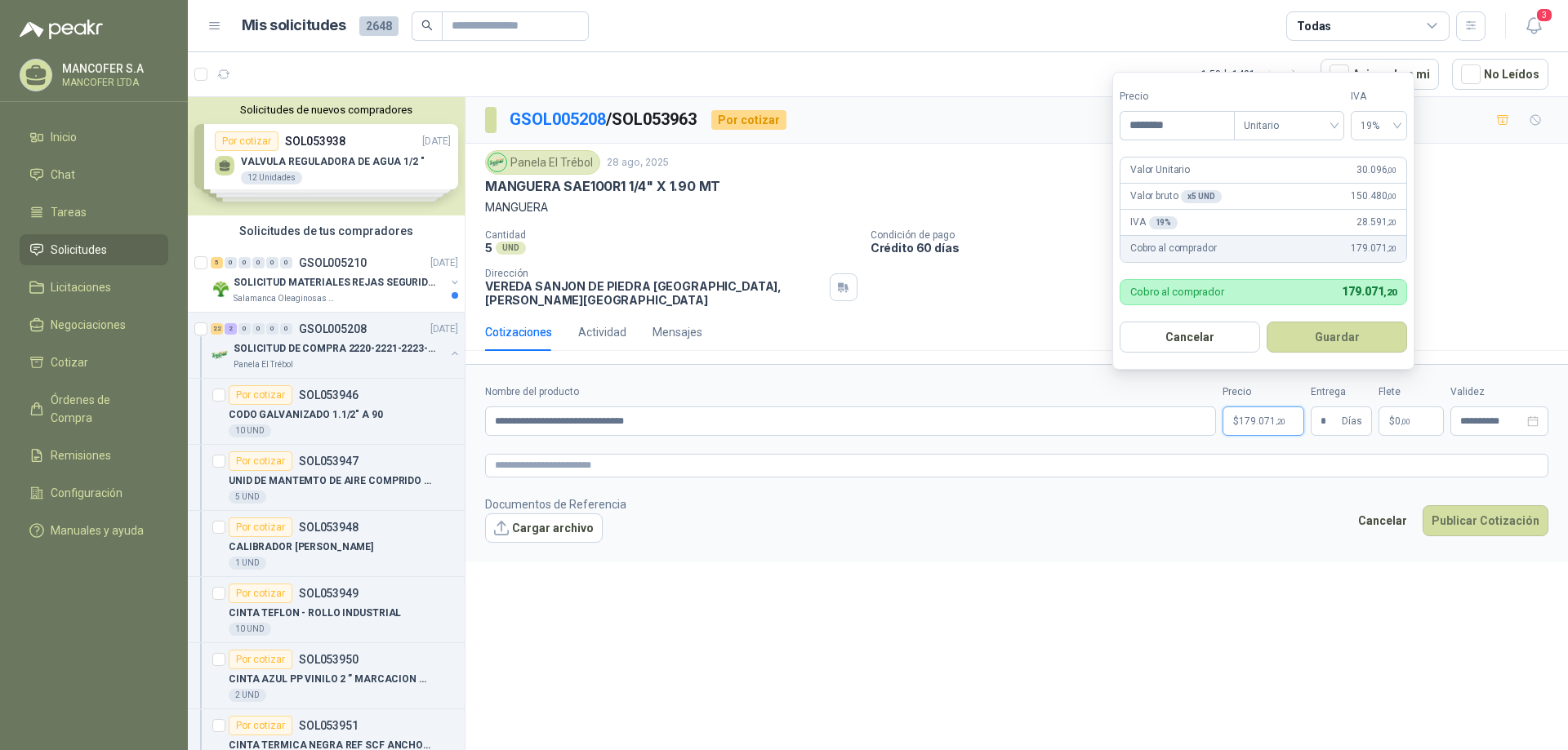
click at [1239, 416] on span "179.071 ,20" at bounding box center [1261, 421] width 47 height 10
drag, startPoint x: 1189, startPoint y: 126, endPoint x: 1119, endPoint y: 128, distance: 70.0
click at [1119, 128] on form "Precio ******** Tipo Unitario IVA 19% Valor Unitario 30.096 ,00 Valor bruto x 5…" at bounding box center [1262, 220] width 302 height 298
type input "********"
click at [1308, 339] on button "Guardar" at bounding box center [1337, 336] width 141 height 31
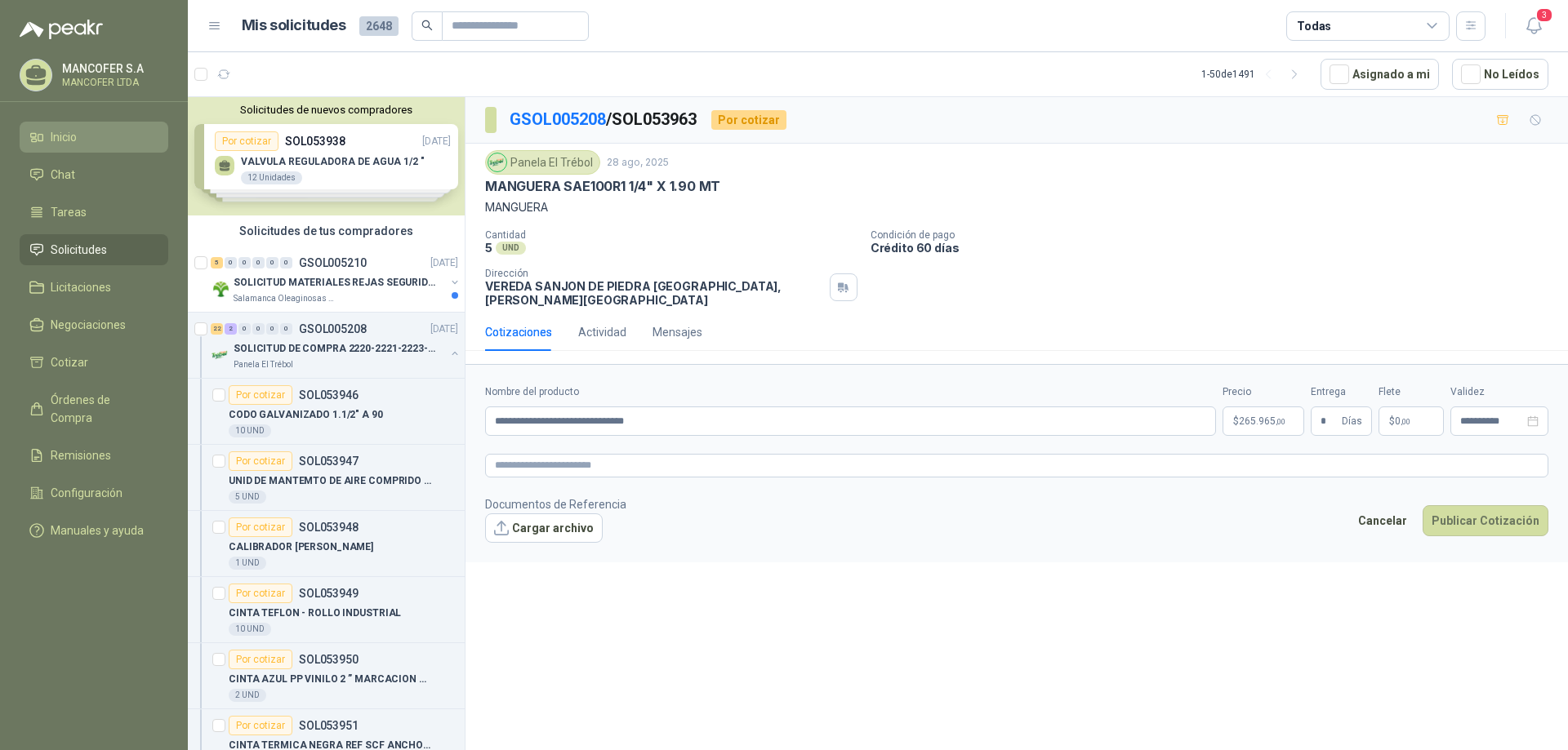
click at [81, 141] on li "Inicio" at bounding box center [94, 137] width 129 height 18
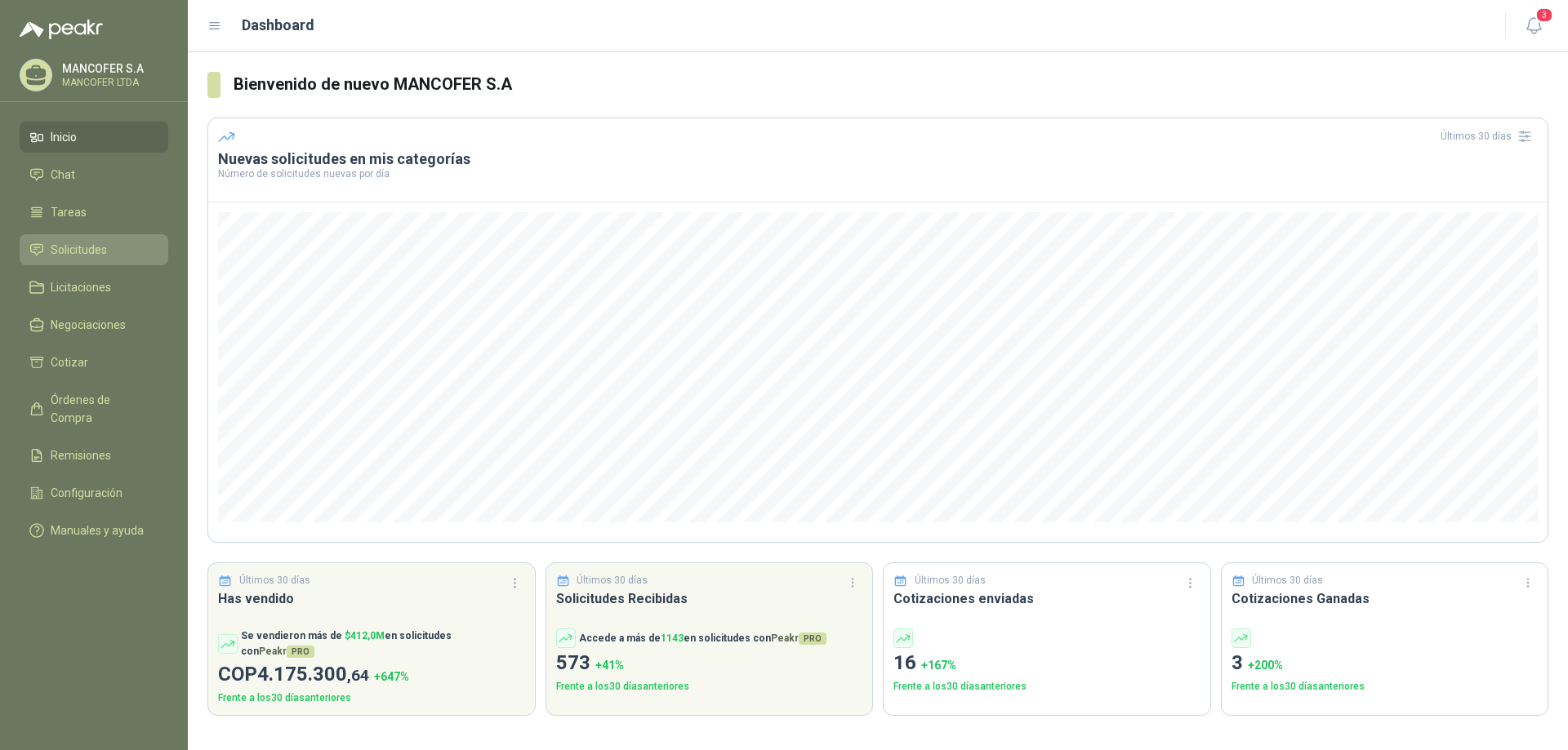
click at [71, 245] on span "Solicitudes" at bounding box center [79, 250] width 57 height 18
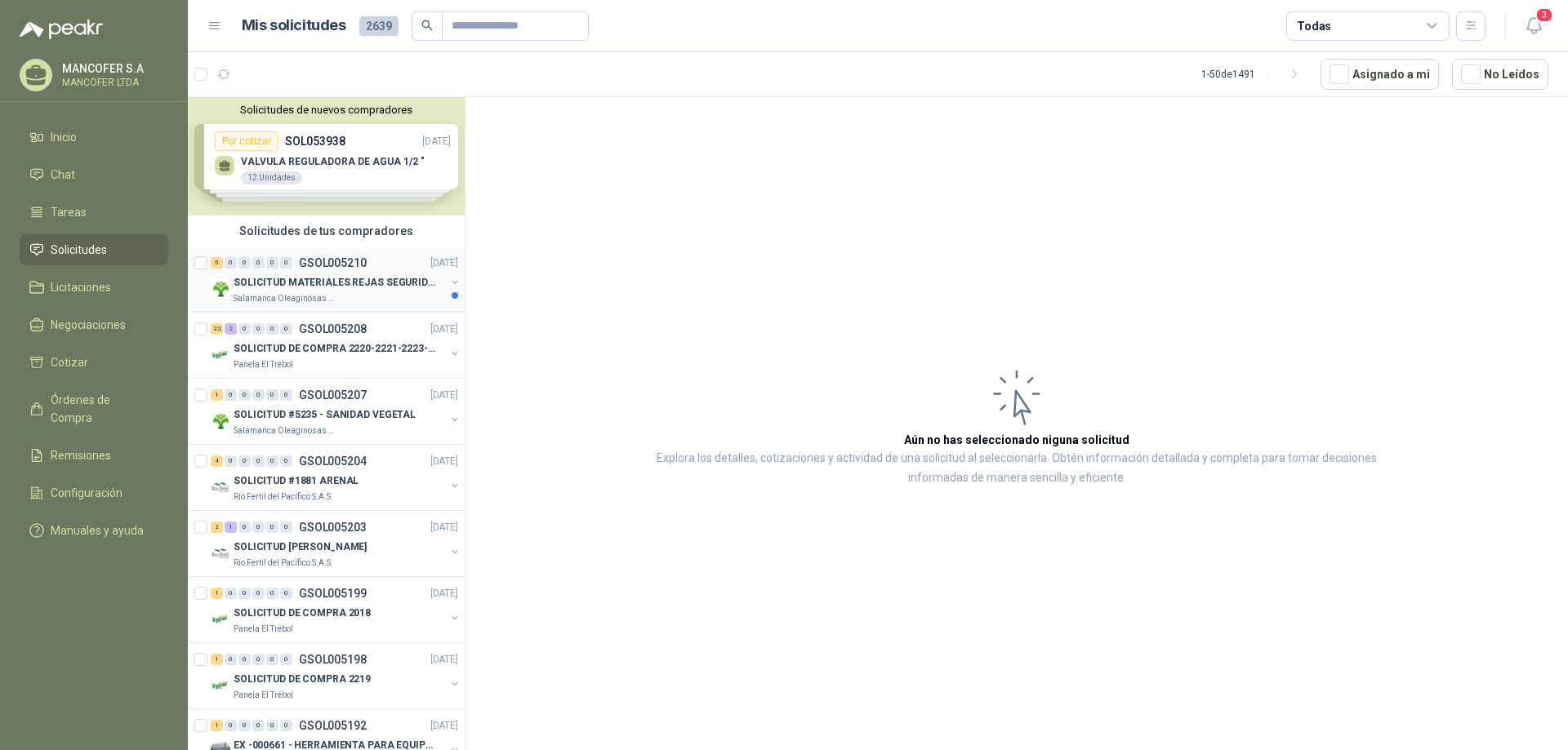
click at [292, 277] on p "SOLICITUD MATERIALES REJAS SEGURIDAD - OFICINA" at bounding box center [335, 283] width 203 height 16
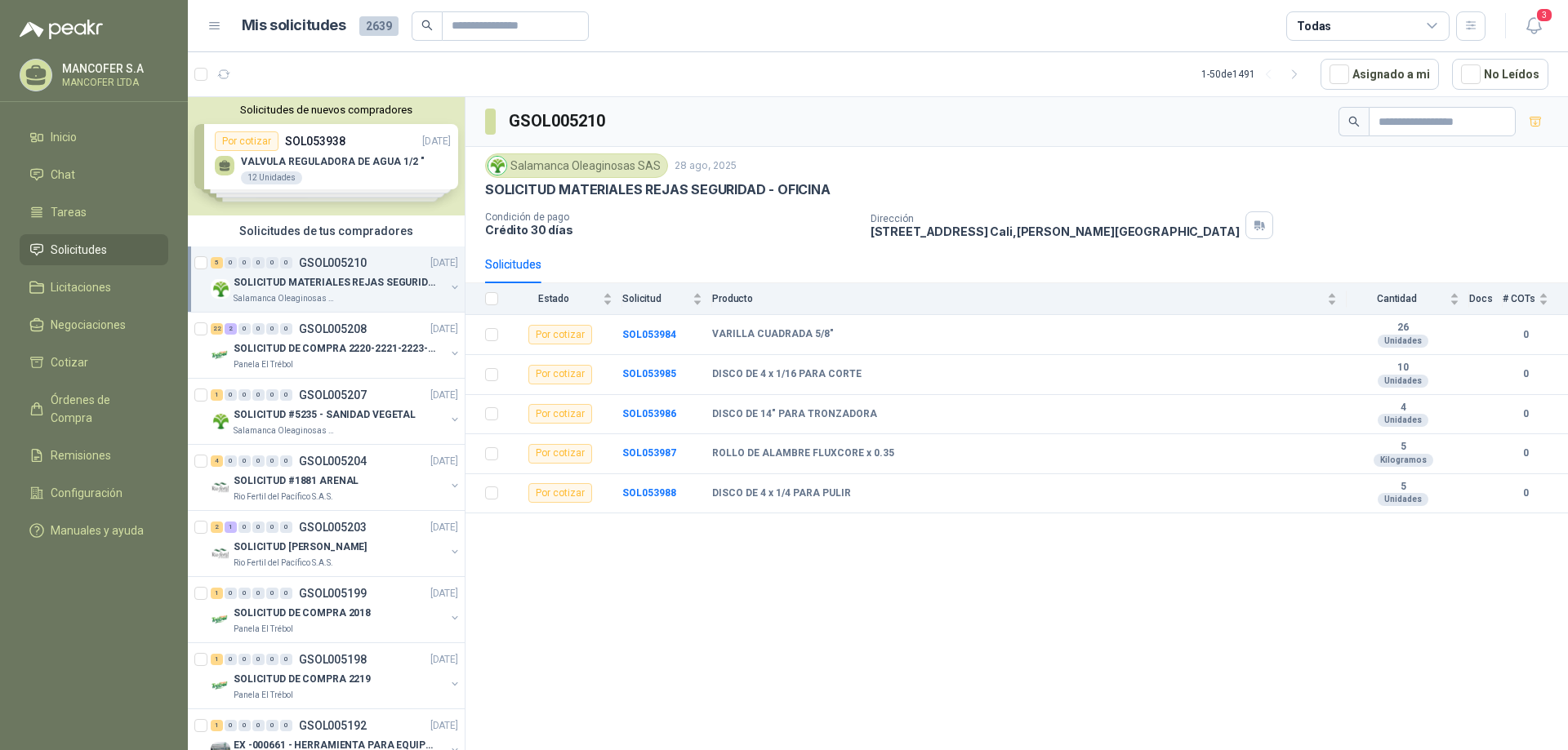
click at [851, 562] on div "GSOL005210 Salamanca Oleaginosas SAS 28 ago, 2025 SOLICITUD MATERIALES REJAS SE…" at bounding box center [1016, 427] width 1102 height 659
